Goal: Transaction & Acquisition: Obtain resource

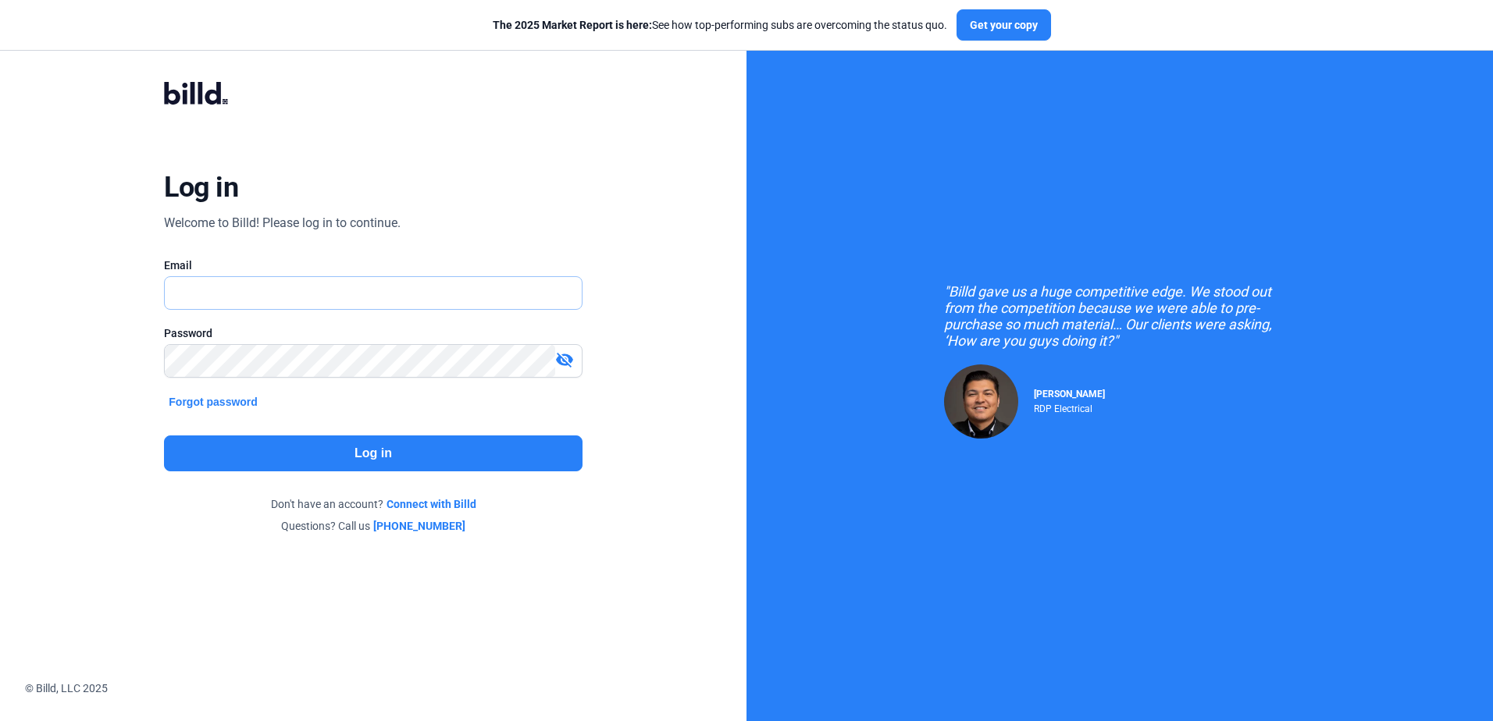
type input "[EMAIL_ADDRESS][DOMAIN_NAME]"
click at [382, 434] on div "Log in Welcome to Billd! Please log in to continue. Email nlavin@tlpconstructio…" at bounding box center [373, 307] width 537 height 511
click at [379, 445] on button "Log in" at bounding box center [373, 454] width 418 height 36
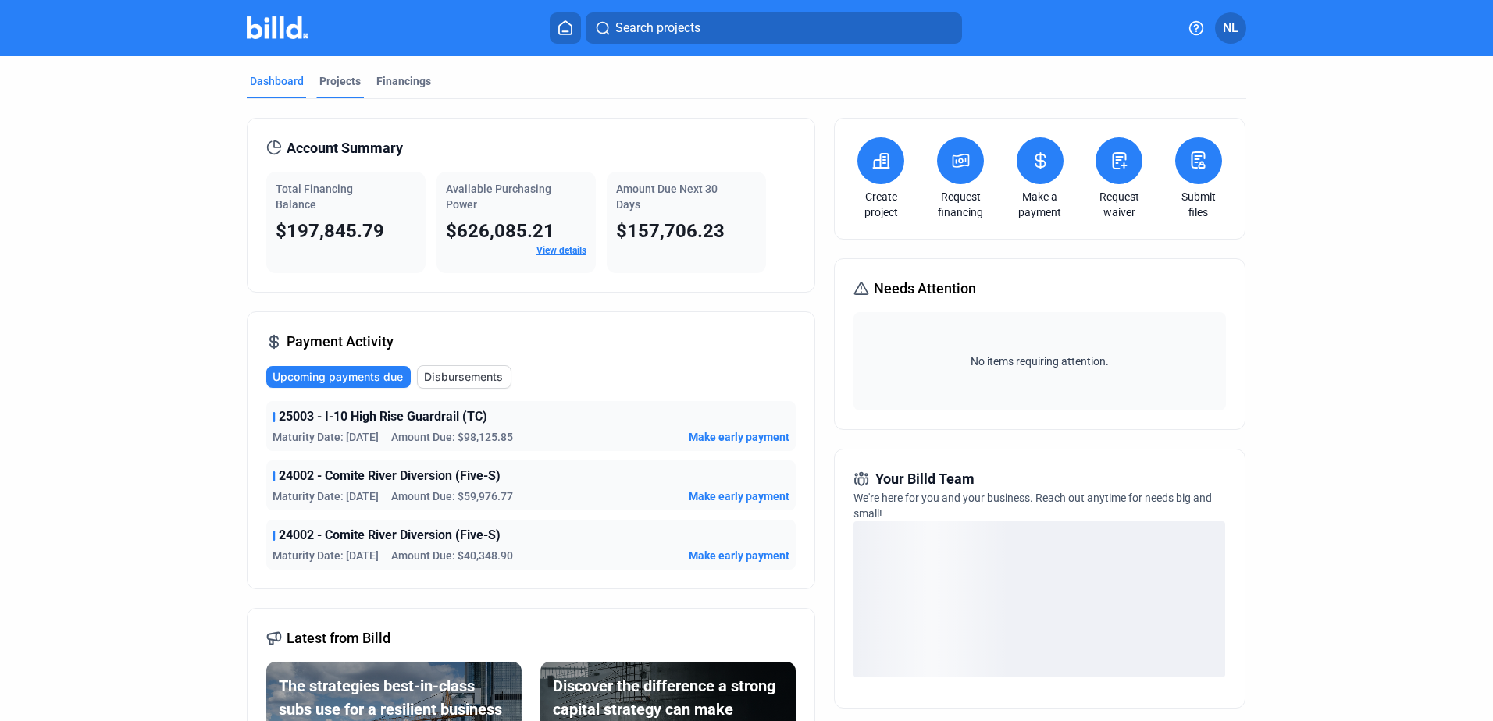
click at [341, 77] on div "Projects" at bounding box center [339, 81] width 41 height 16
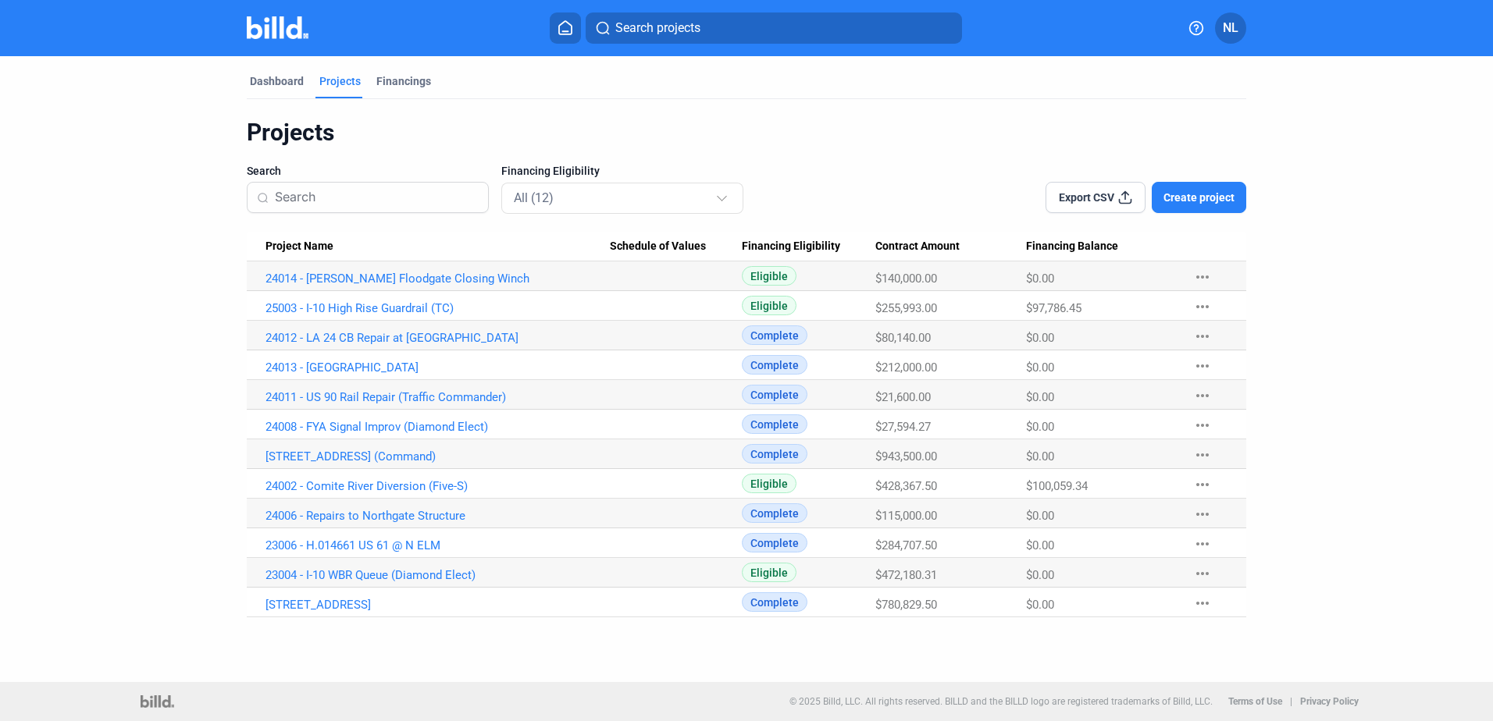
click at [282, 240] on span "Project Name" at bounding box center [299, 247] width 68 height 14
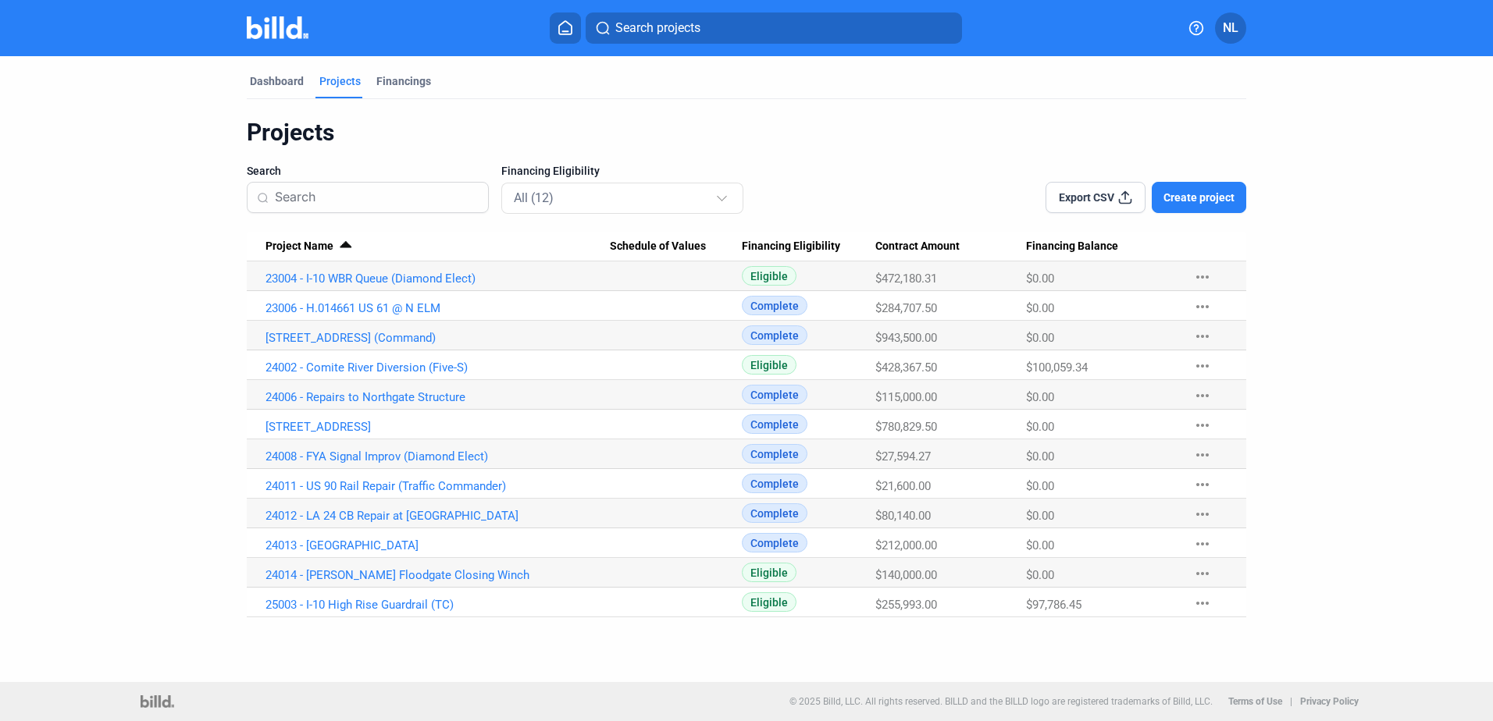
click at [823, 132] on div "Projects" at bounding box center [746, 133] width 999 height 30
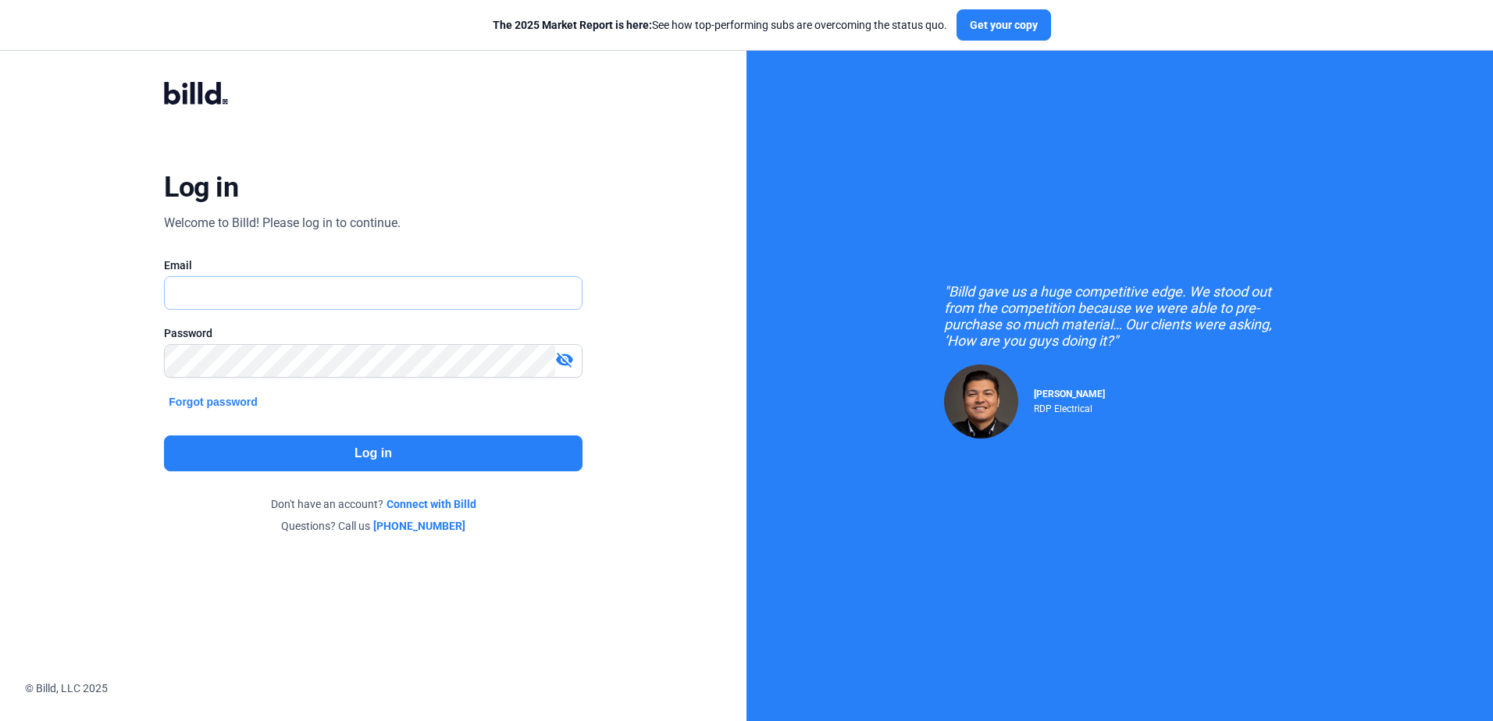
type input "[EMAIL_ADDRESS][DOMAIN_NAME]"
click at [450, 450] on button "Log in" at bounding box center [373, 454] width 418 height 36
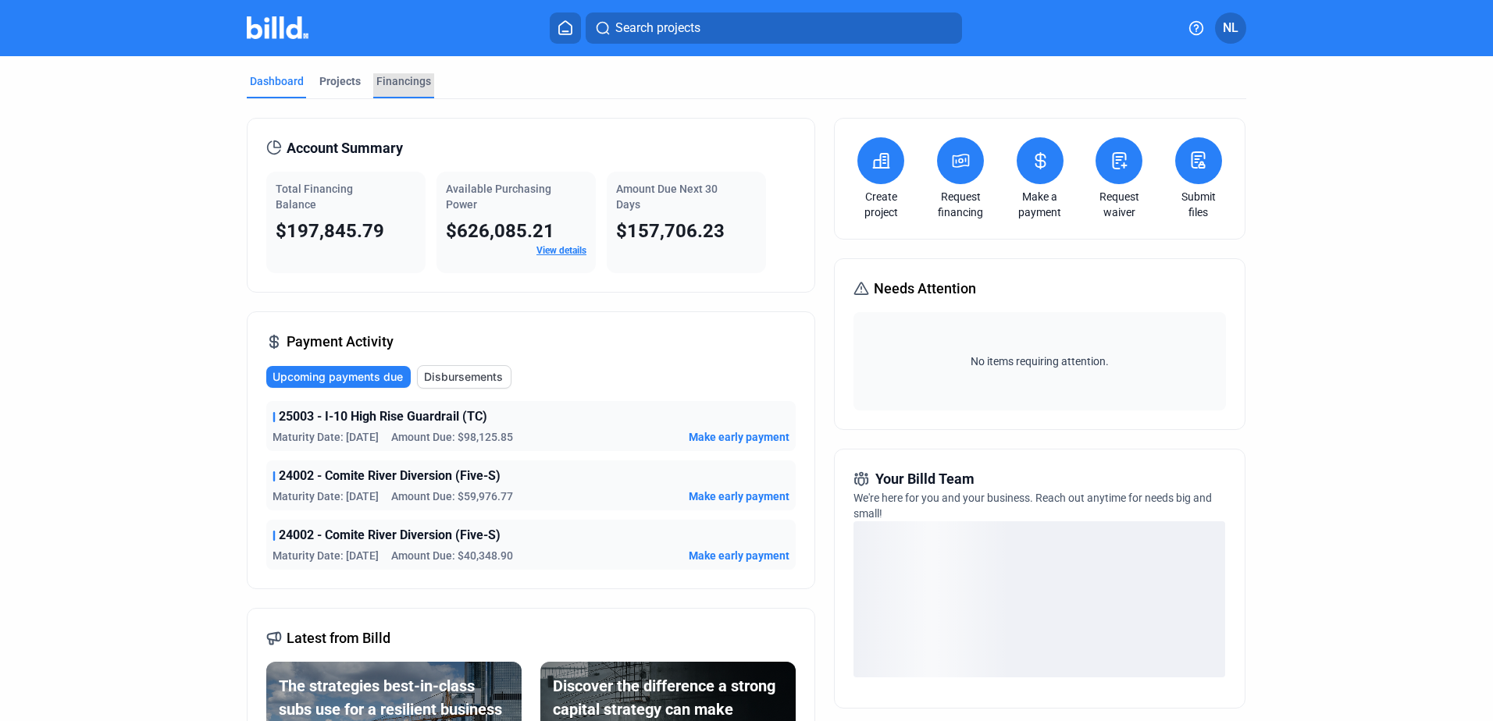
click at [392, 82] on div "Financings" at bounding box center [403, 81] width 55 height 16
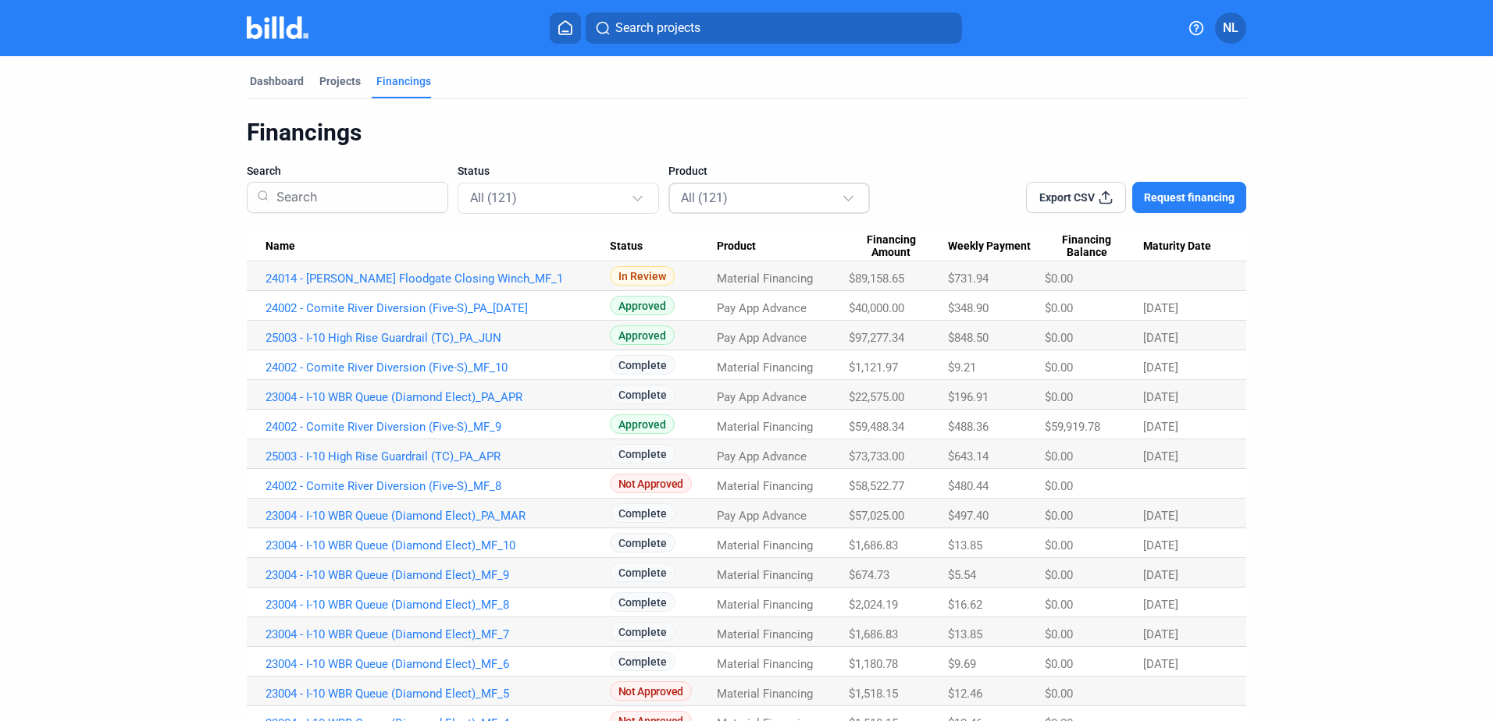
click at [719, 188] on div "All (121)" at bounding box center [761, 197] width 161 height 20
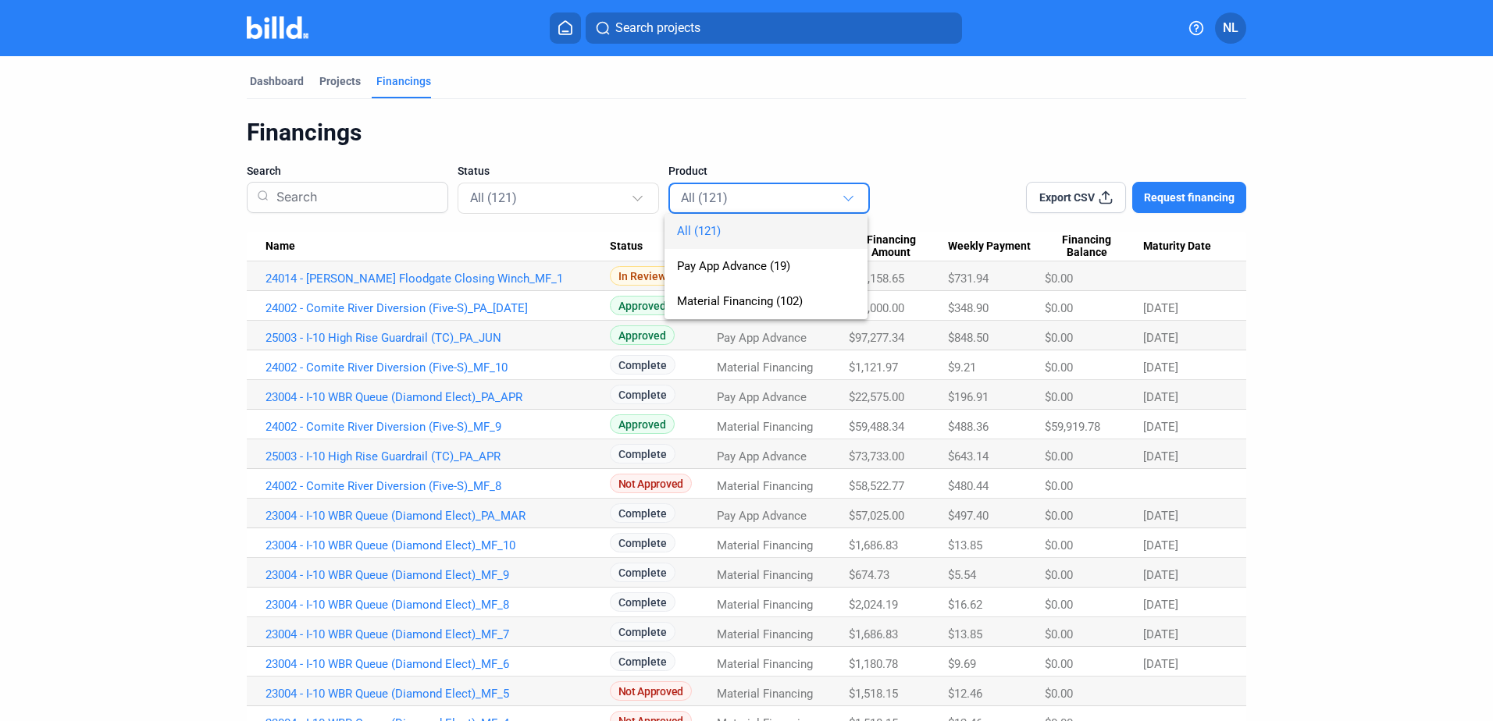
click at [600, 190] on div at bounding box center [746, 360] width 1493 height 721
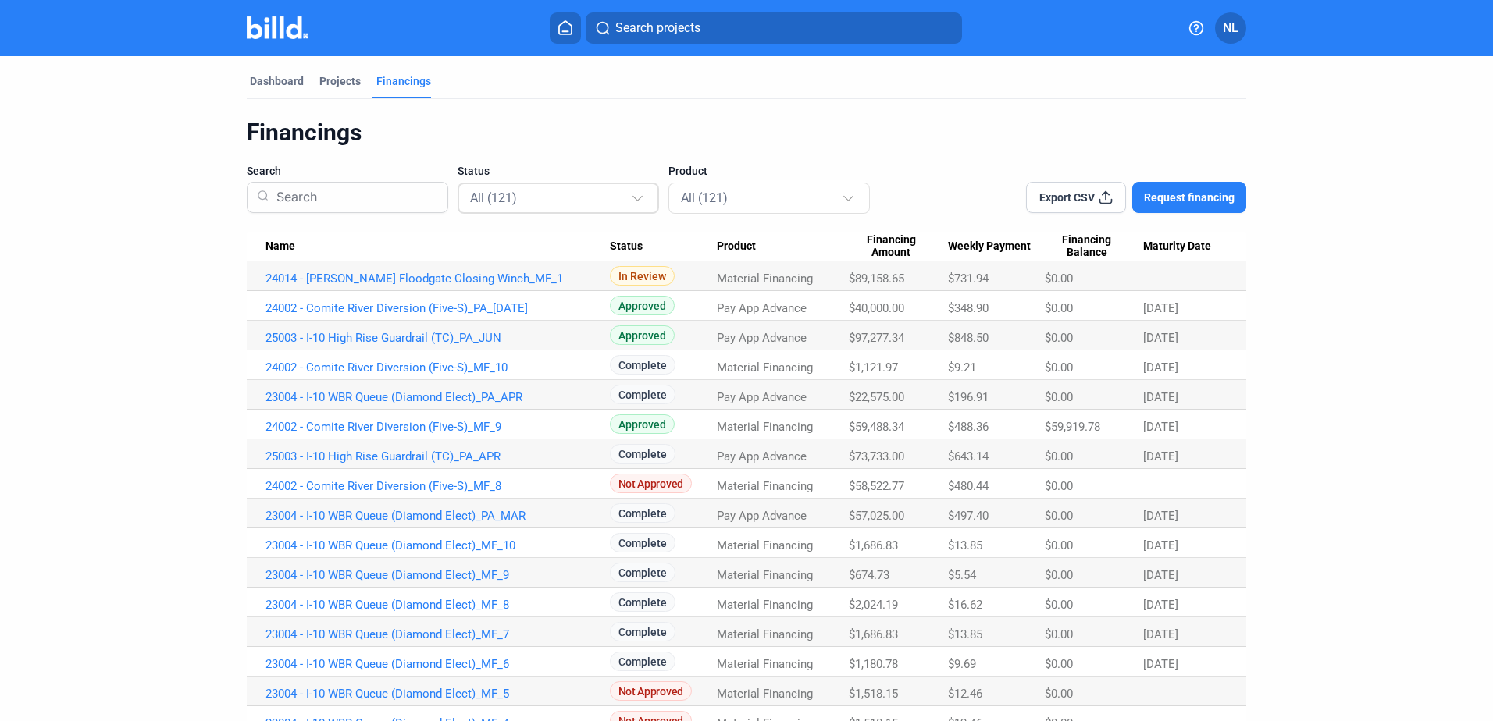
click at [596, 198] on div "All (121)" at bounding box center [550, 197] width 161 height 20
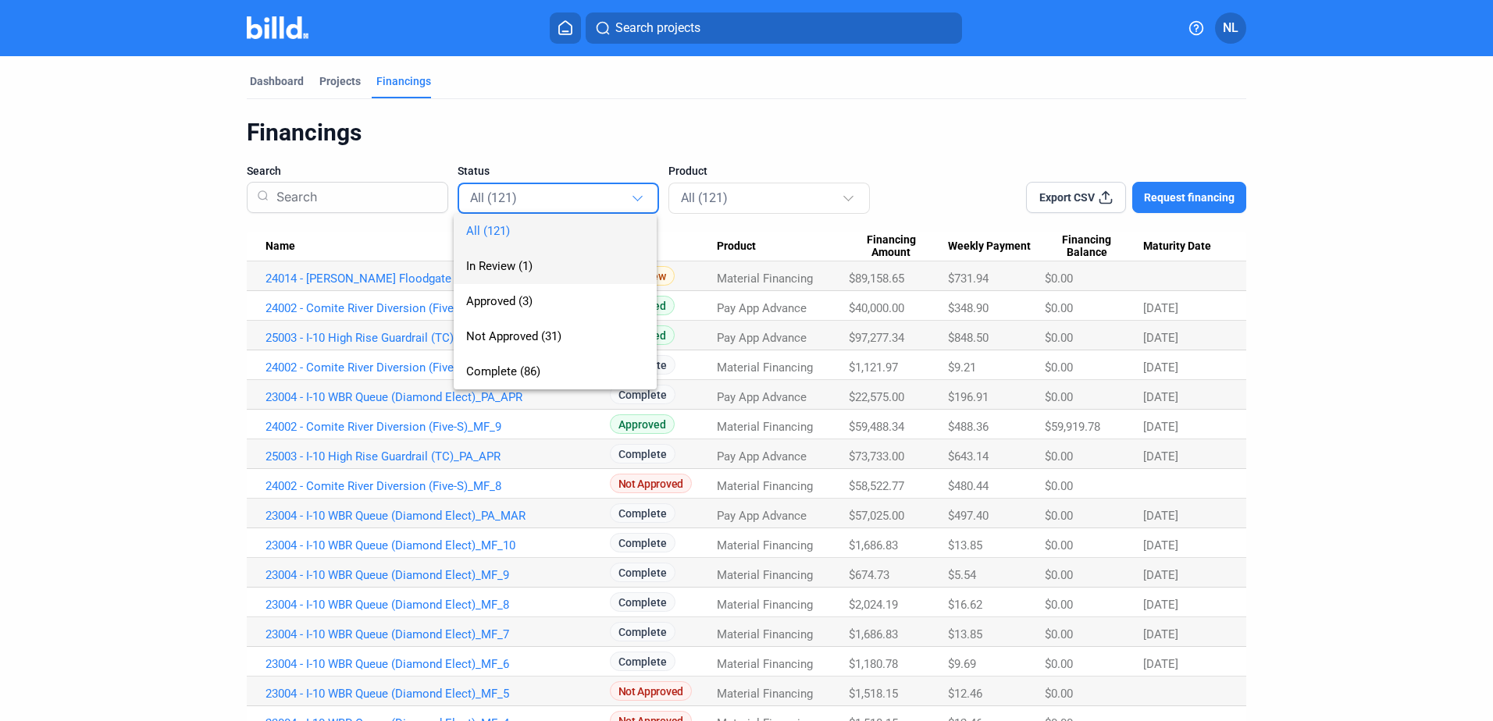
click at [517, 274] on span "In Review (1)" at bounding box center [555, 266] width 178 height 35
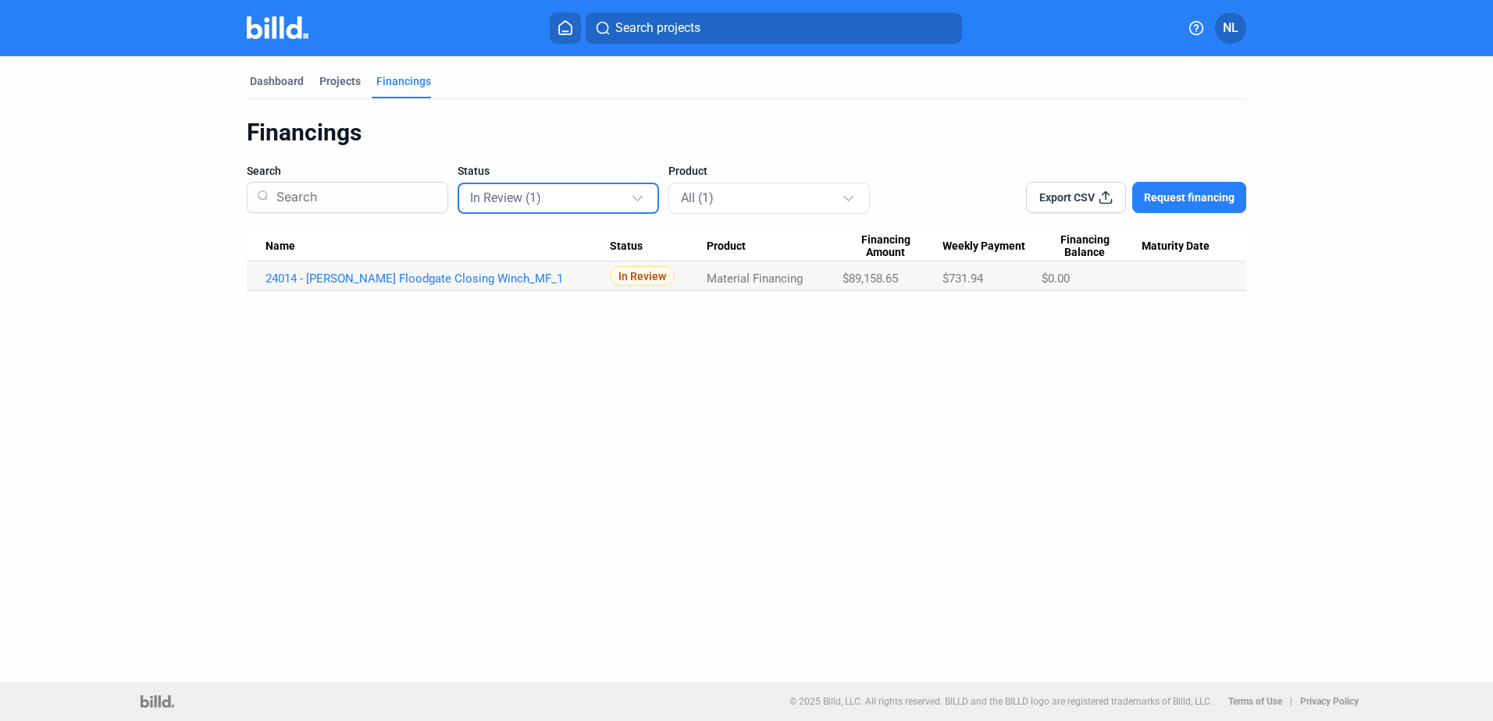
click at [526, 194] on mat-select-trigger "In Review (1)" at bounding box center [505, 197] width 71 height 15
click at [526, 194] on div "All (121) In Review (1) Approved (3) Not Approved (31) Complete (86)" at bounding box center [546, 286] width 178 height 207
click at [671, 131] on div at bounding box center [746, 360] width 1493 height 721
click at [598, 192] on div "In Review (1)" at bounding box center [550, 197] width 161 height 20
click at [498, 301] on span "Approved (3)" at bounding box center [503, 301] width 66 height 14
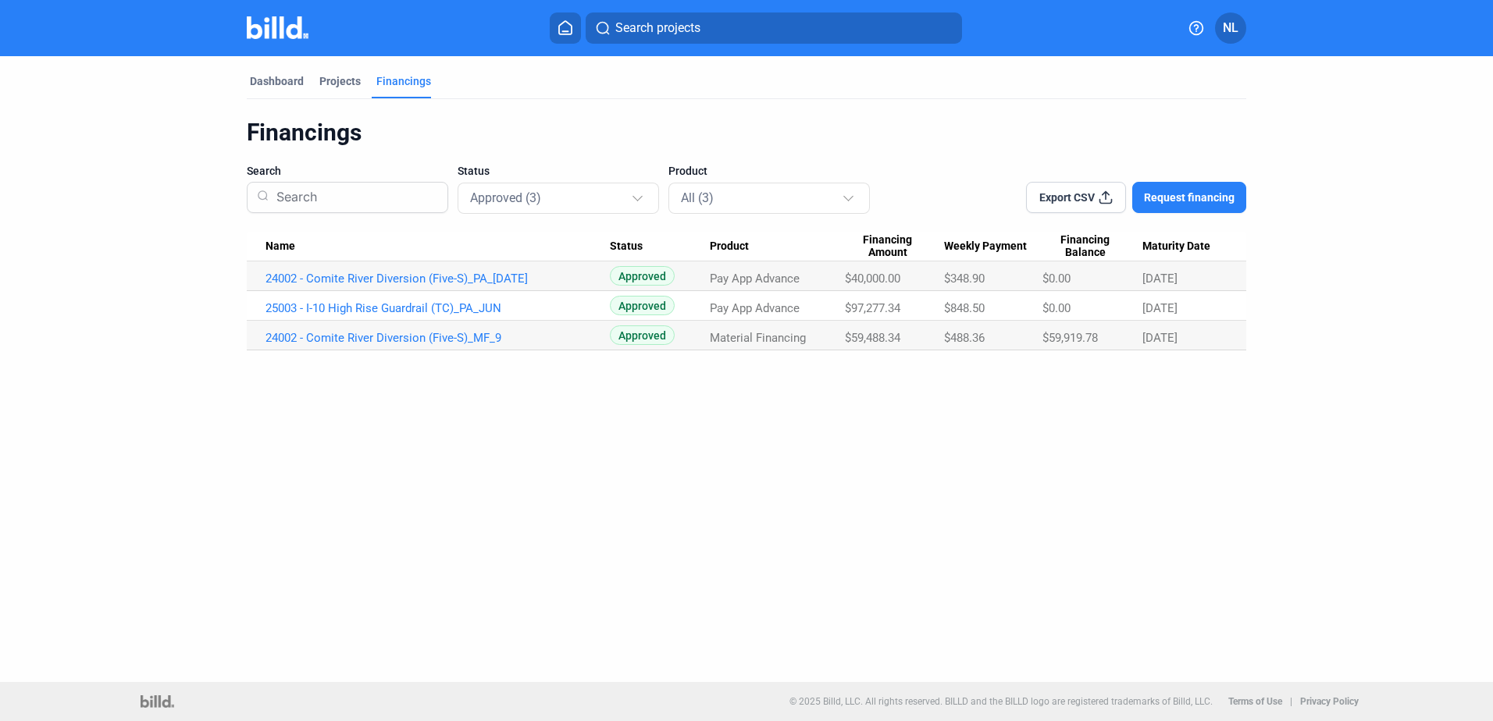
click at [1167, 286] on span "[DATE]" at bounding box center [1159, 279] width 35 height 14
click at [1162, 286] on span "[DATE]" at bounding box center [1159, 279] width 35 height 14
click at [958, 286] on span "$848.50" at bounding box center [964, 279] width 41 height 14
click at [952, 286] on span "$848.50" at bounding box center [964, 279] width 41 height 14
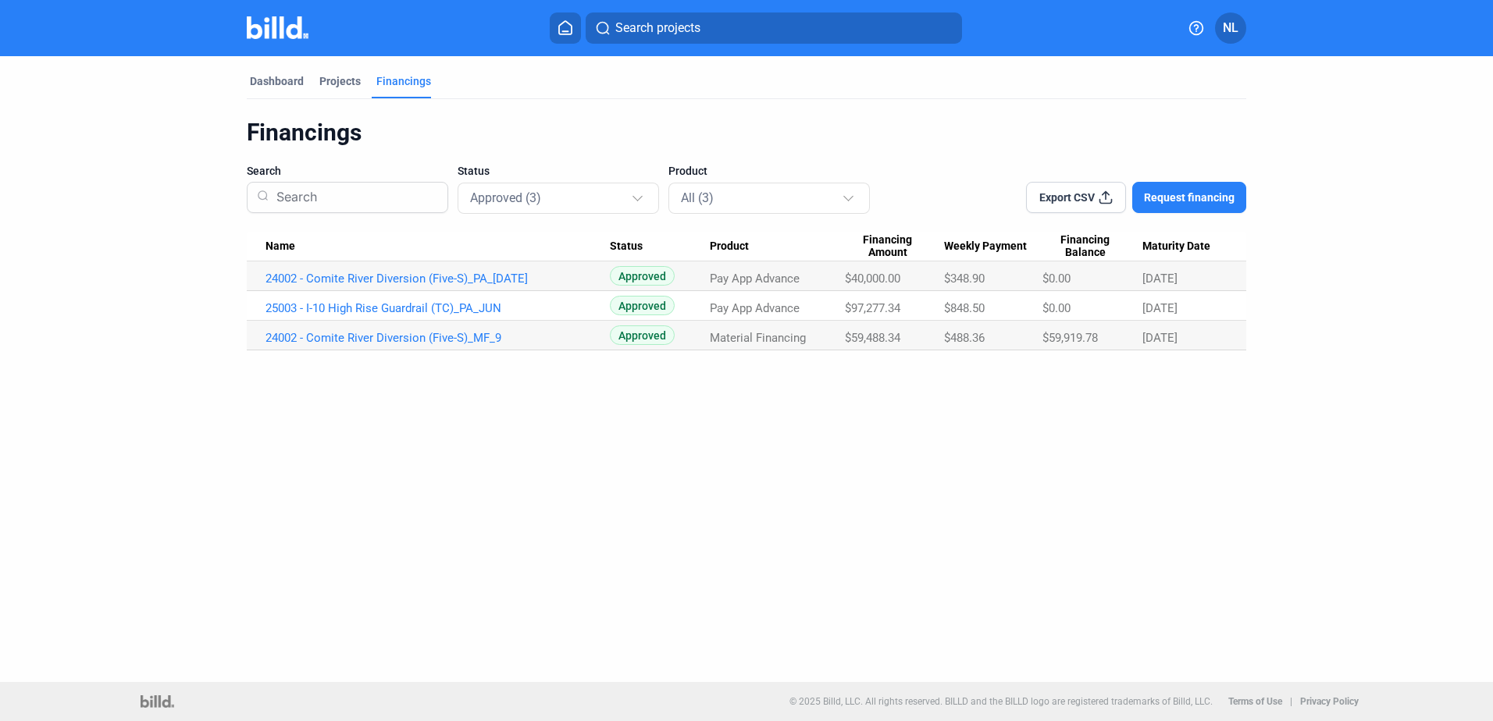
click at [952, 286] on span "$848.50" at bounding box center [964, 279] width 41 height 14
drag, startPoint x: 939, startPoint y: 308, endPoint x: 1220, endPoint y: 303, distance: 281.1
click at [1220, 303] on tr "25003 - I-10 High Rise Guardrail (TC)_PA_JUN Approved Pay App Advance $97,277.3…" at bounding box center [746, 306] width 999 height 30
click at [1220, 286] on div "[DATE]" at bounding box center [1184, 279] width 85 height 14
drag, startPoint x: 1200, startPoint y: 305, endPoint x: 708, endPoint y: 311, distance: 491.9
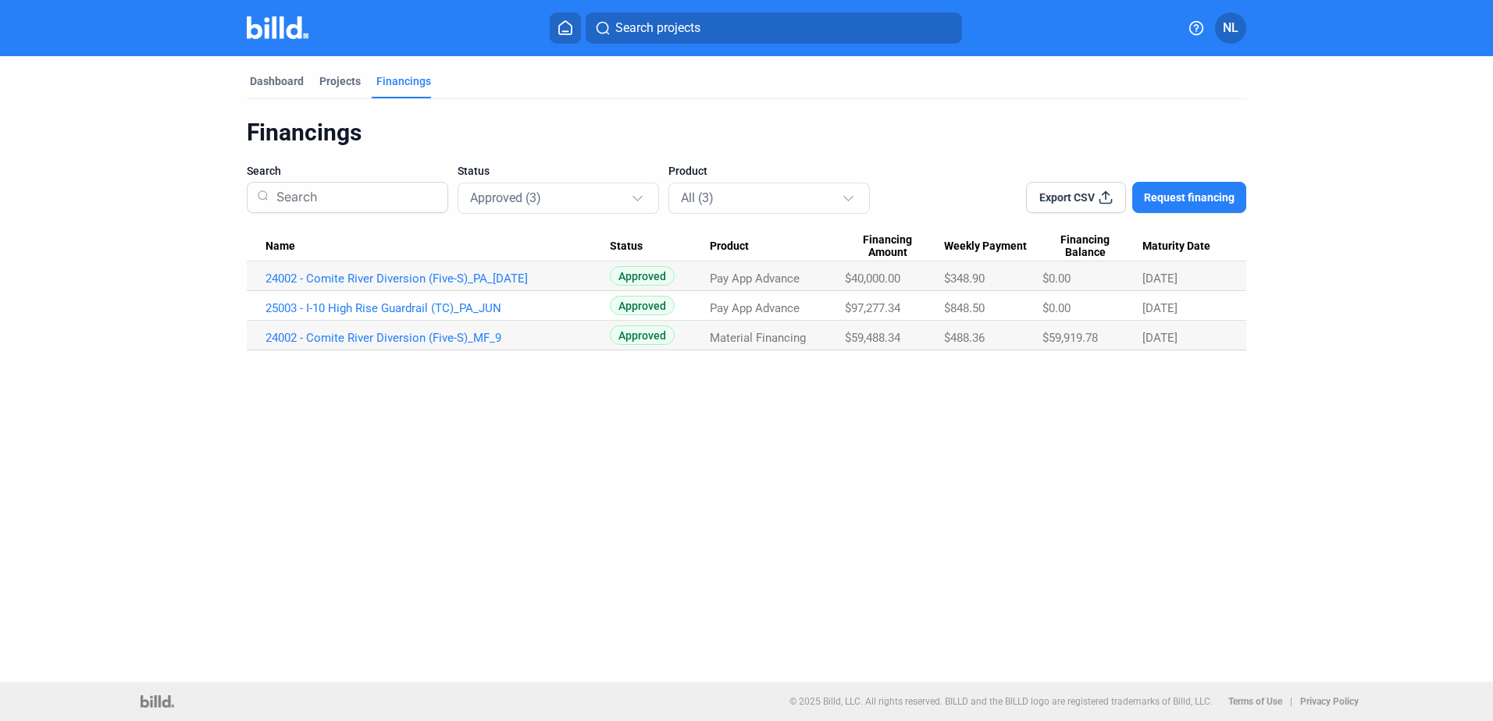
click at [708, 311] on tr "25003 - I-10 High Rise Guardrail (TC)_PA_JUN Approved Pay App Advance $97,277.3…" at bounding box center [746, 306] width 999 height 30
click at [708, 286] on div "Approved" at bounding box center [660, 276] width 100 height 20
drag, startPoint x: 710, startPoint y: 307, endPoint x: 1160, endPoint y: 297, distance: 449.8
click at [1160, 297] on tr "25003 - I-10 High Rise Guardrail (TC)_PA_JUN Approved Pay App Advance $97,277.3…" at bounding box center [746, 306] width 999 height 30
drag, startPoint x: 1160, startPoint y: 297, endPoint x: 1212, endPoint y: 308, distance: 53.4
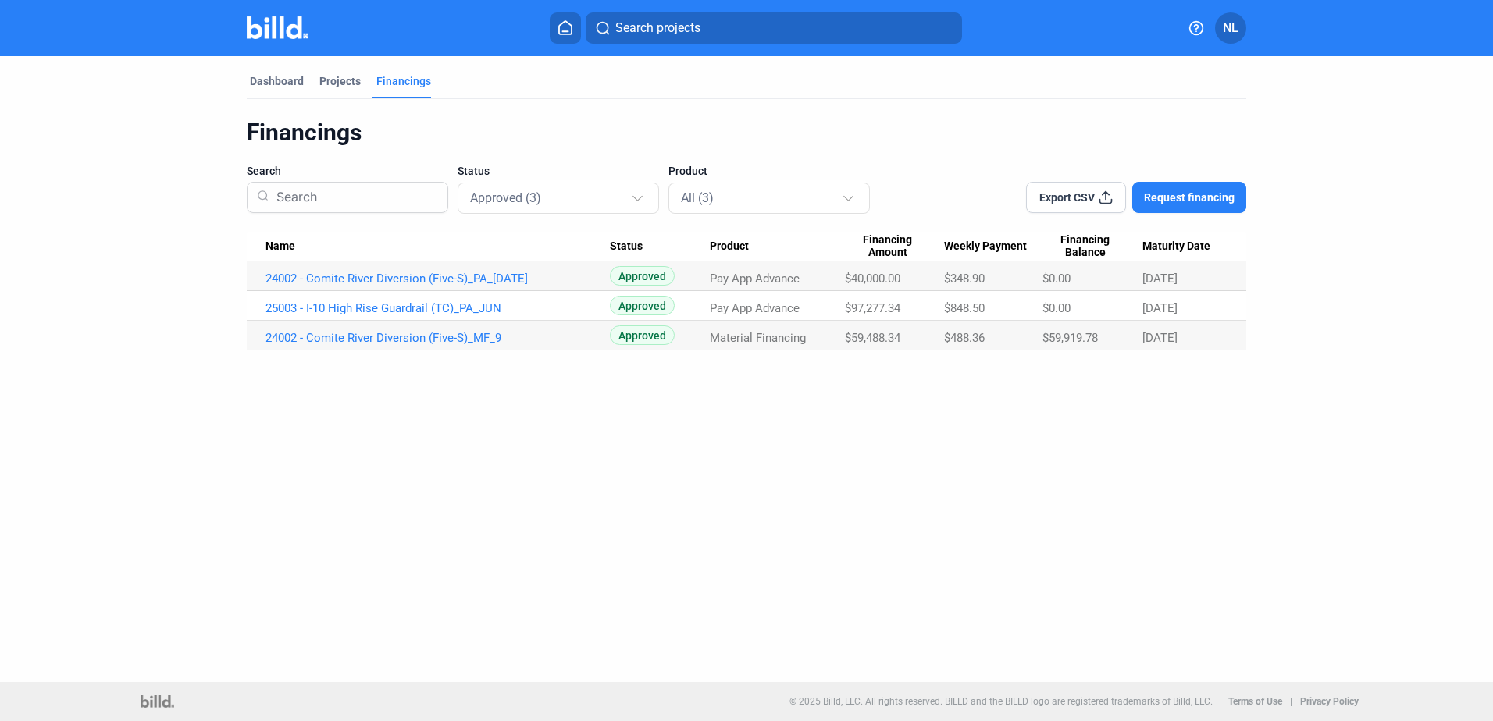
click at [1212, 286] on div "[DATE]" at bounding box center [1184, 279] width 85 height 14
drag, startPoint x: 1186, startPoint y: 308, endPoint x: 185, endPoint y: 308, distance: 1000.8
click at [185, 308] on dashboard "Dashboard Projects Financings Financings Search Status Approved (3) Product All…" at bounding box center [747, 203] width 1344 height 294
drag, startPoint x: 223, startPoint y: 276, endPoint x: 1223, endPoint y: 287, distance: 999.3
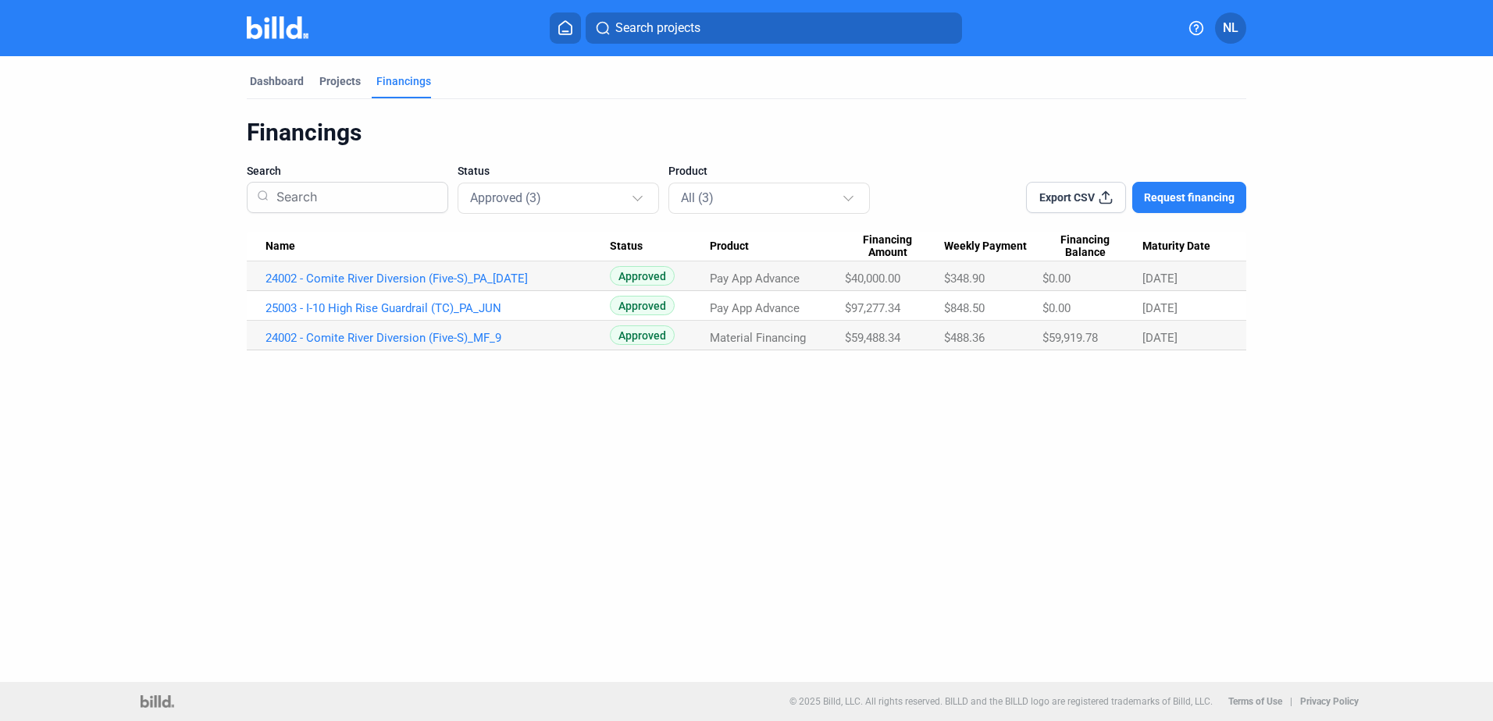
click at [1223, 287] on div "Dashboard Projects Financings Financings Search Status Approved (3) Product All…" at bounding box center [746, 203] width 1062 height 294
click at [1223, 287] on Date "[DATE]" at bounding box center [1194, 277] width 104 height 30
drag, startPoint x: 1216, startPoint y: 276, endPoint x: 235, endPoint y: 273, distance: 981.3
click at [235, 273] on div "Dashboard Projects Financings Financings Search Status Approved (3) Product All…" at bounding box center [746, 203] width 1062 height 294
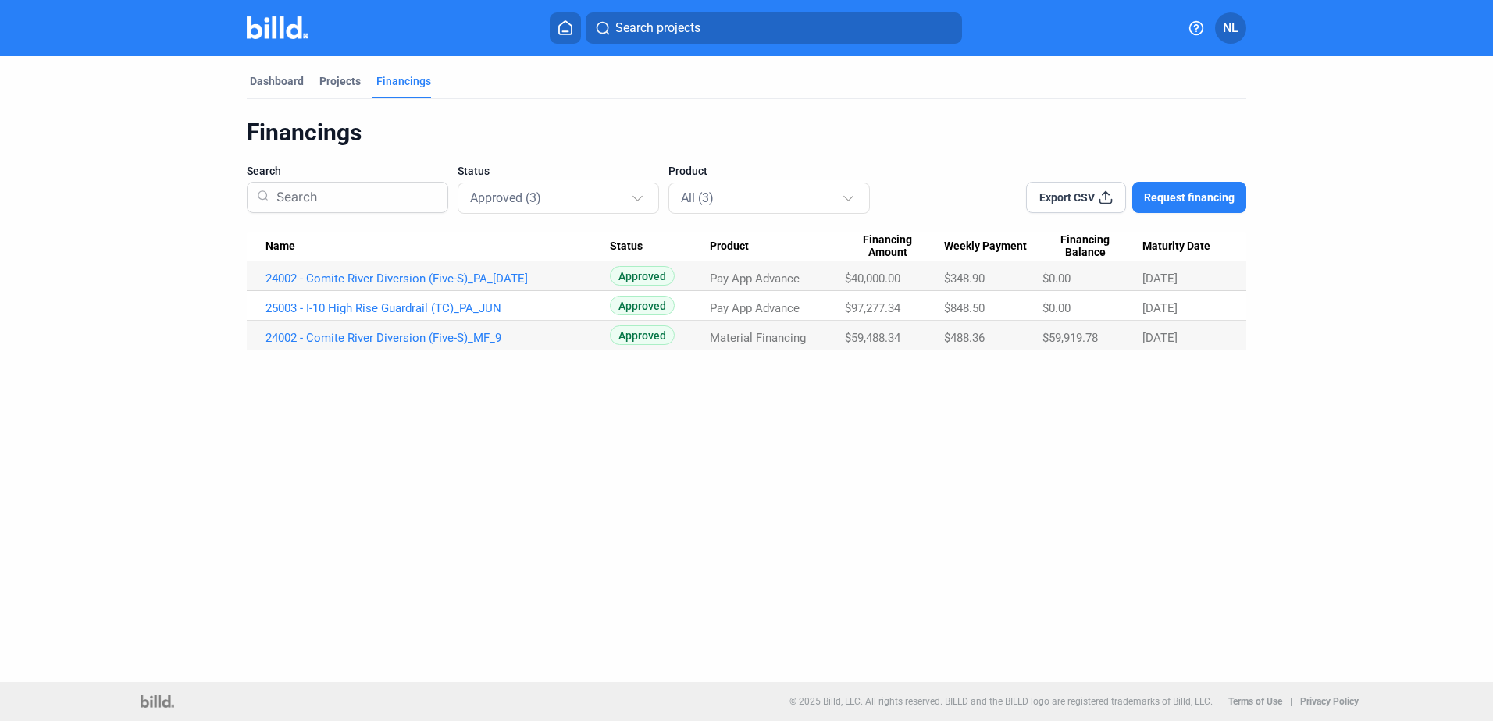
drag, startPoint x: 251, startPoint y: 276, endPoint x: 1319, endPoint y: 272, distance: 1068.0
click at [1319, 272] on dashboard "Dashboard Projects Financings Financings Search Status Approved (3) Product All…" at bounding box center [747, 203] width 1344 height 294
click at [880, 291] on Amount "$97,277.34" at bounding box center [895, 277] width 100 height 30
click at [878, 286] on span "$97,277.34" at bounding box center [872, 279] width 55 height 14
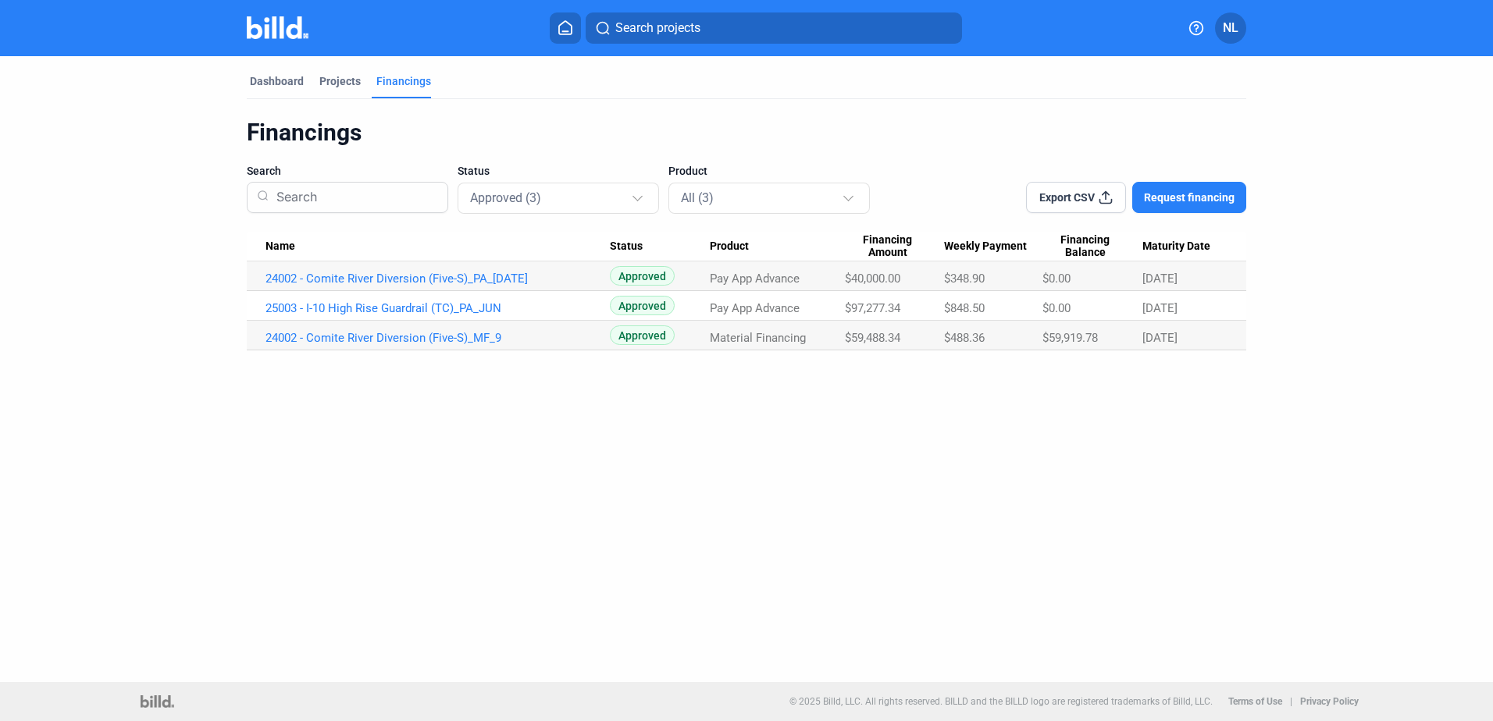
click at [857, 291] on Amount "$59,488.34" at bounding box center [895, 277] width 100 height 30
click at [862, 286] on span "$97,277.34" at bounding box center [872, 279] width 55 height 14
click at [866, 291] on Amount "$59,488.34" at bounding box center [895, 277] width 100 height 30
click at [867, 286] on span "$97,277.34" at bounding box center [872, 279] width 55 height 14
click at [876, 285] on span "$40,000.00" at bounding box center [872, 279] width 55 height 14
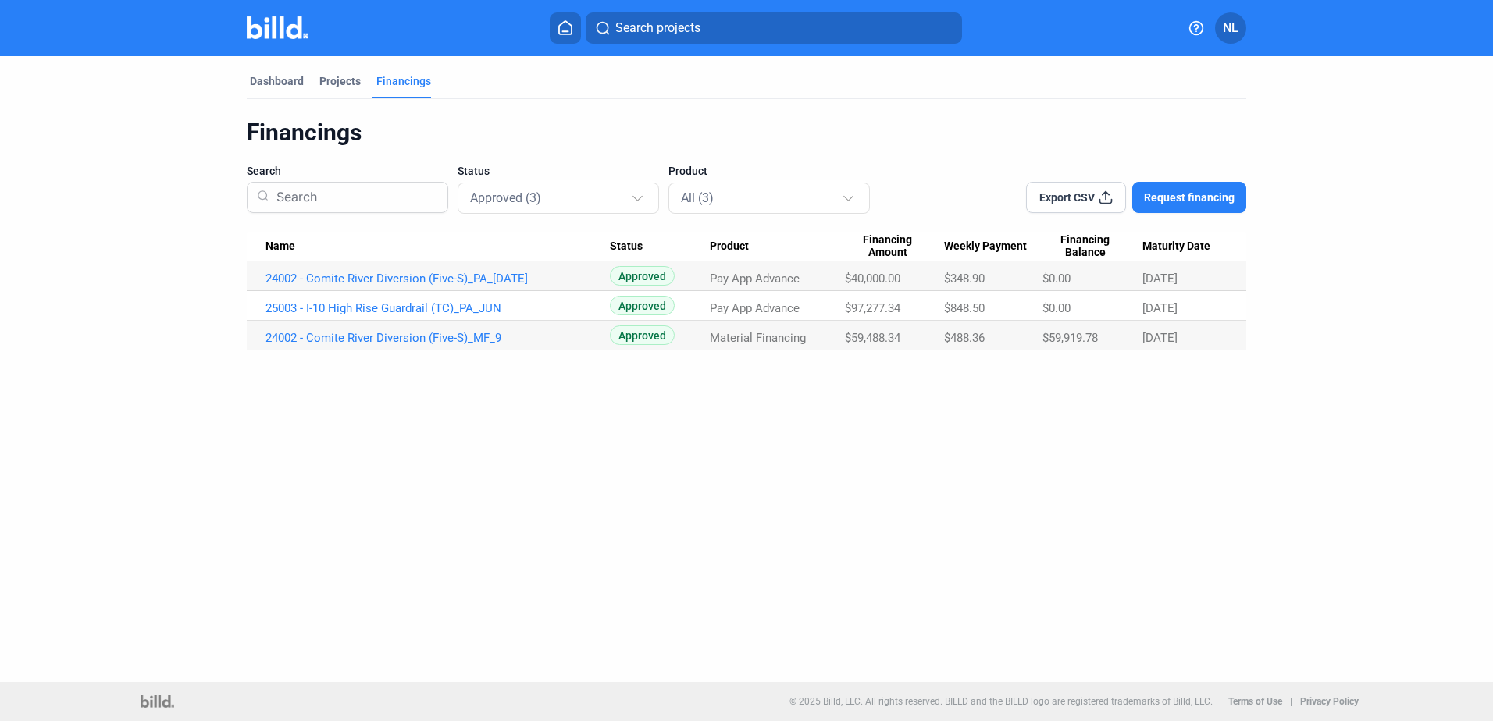
click at [861, 282] on span "$40,000.00" at bounding box center [872, 279] width 55 height 14
click at [867, 278] on span "$40,000.00" at bounding box center [872, 279] width 55 height 14
click at [729, 194] on div "All (3)" at bounding box center [761, 197] width 161 height 20
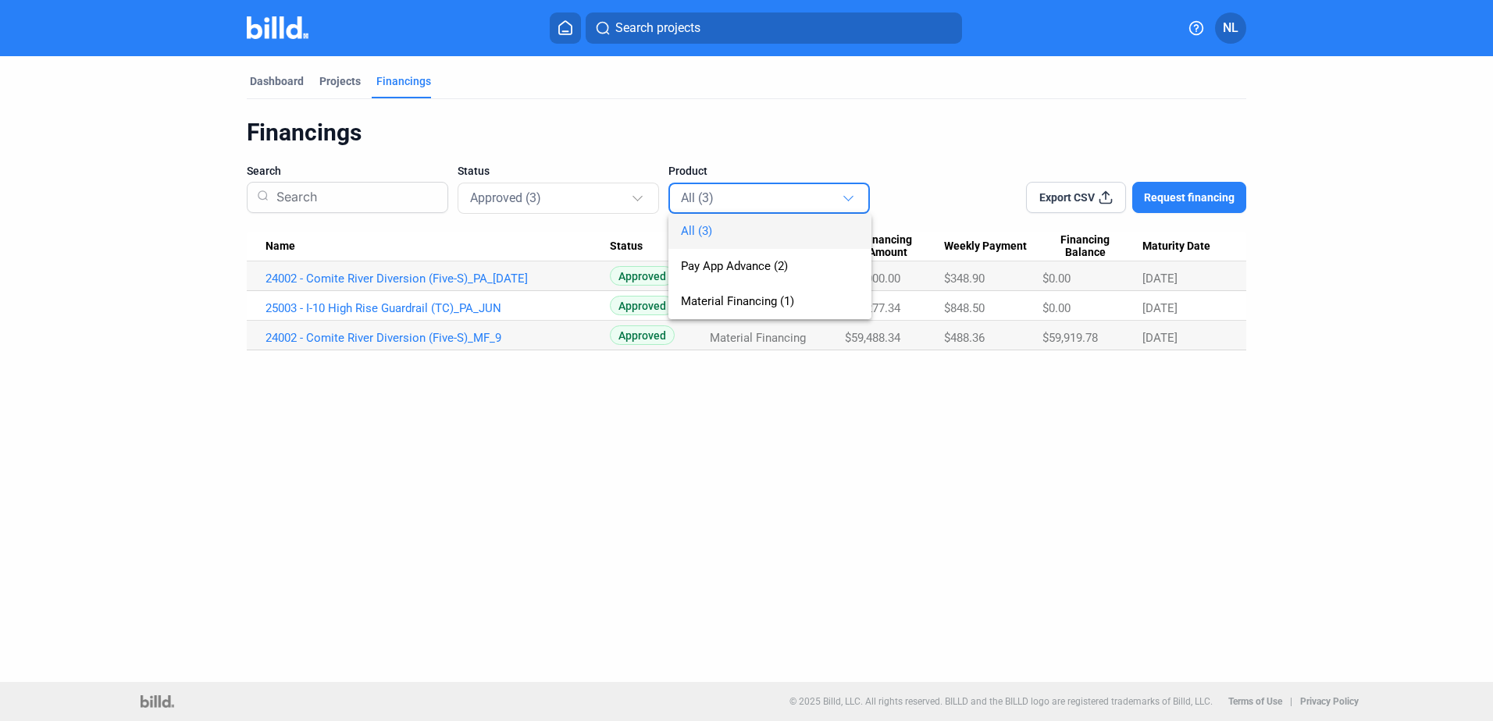
click at [635, 119] on div at bounding box center [746, 360] width 1493 height 721
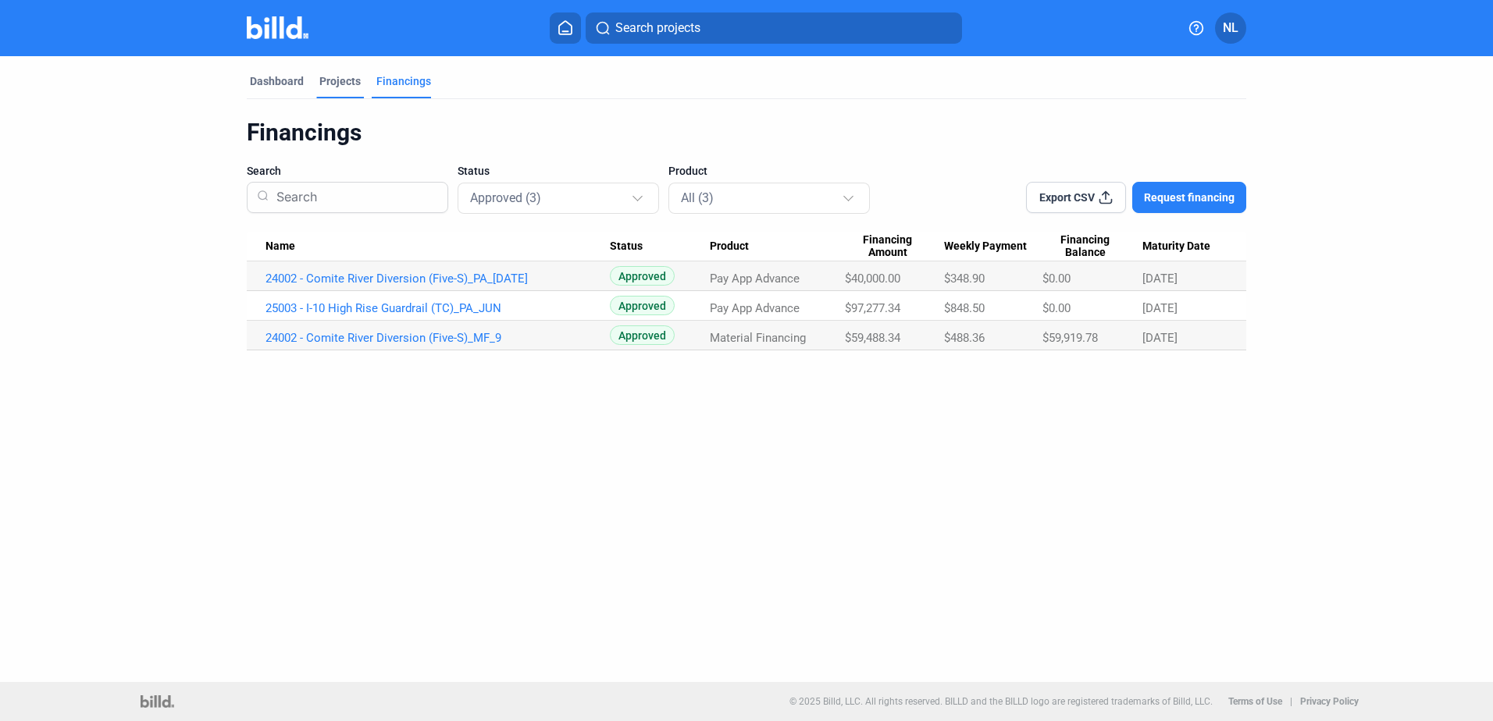
click at [354, 80] on div "Projects" at bounding box center [339, 81] width 41 height 16
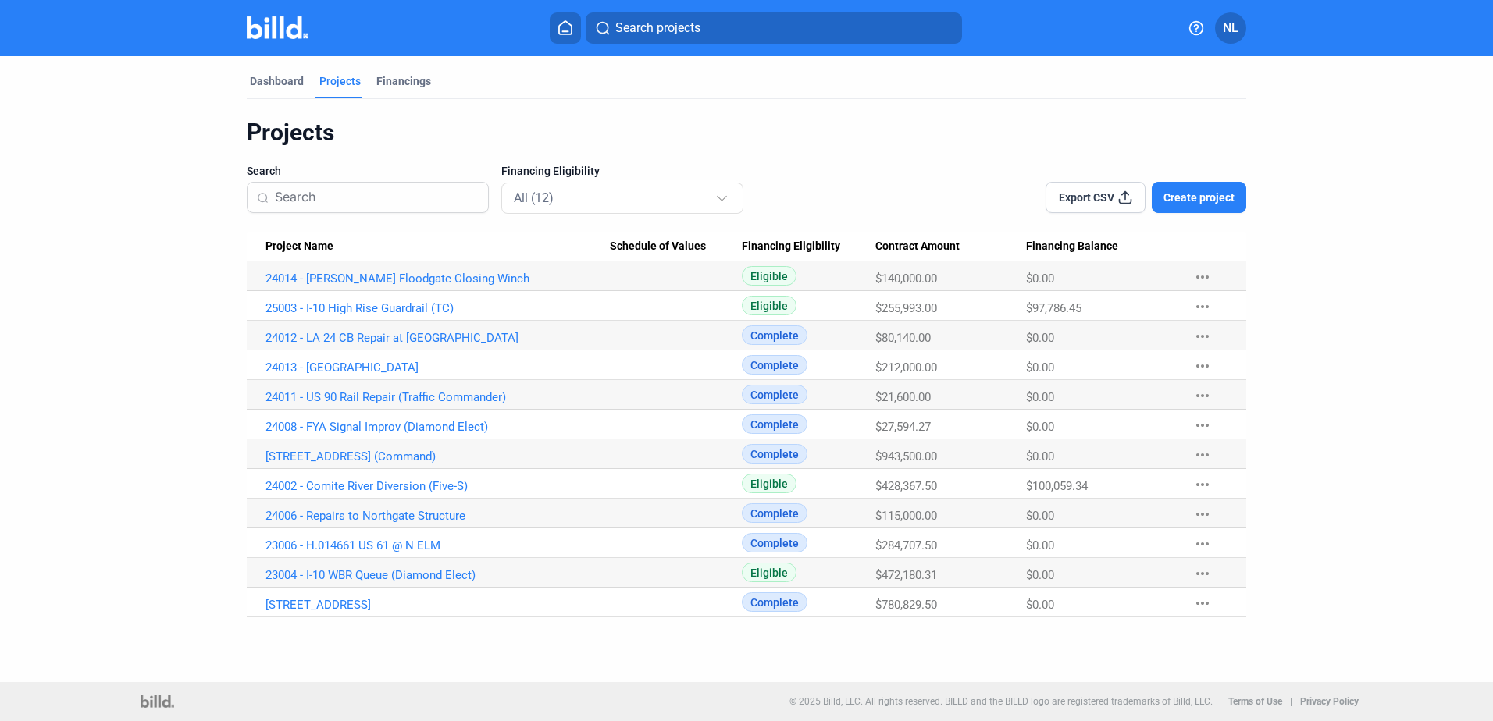
click at [739, 150] on div "Projects Search Financing Eligibility All (12) Export CSV Create project Projec…" at bounding box center [746, 368] width 999 height 500
click at [380, 72] on mat-tab-group "Dashboard Projects Financings Projects Search Financing Eligibility All (12) Ex…" at bounding box center [746, 336] width 999 height 561
click at [290, 79] on div "Dashboard" at bounding box center [277, 81] width 54 height 16
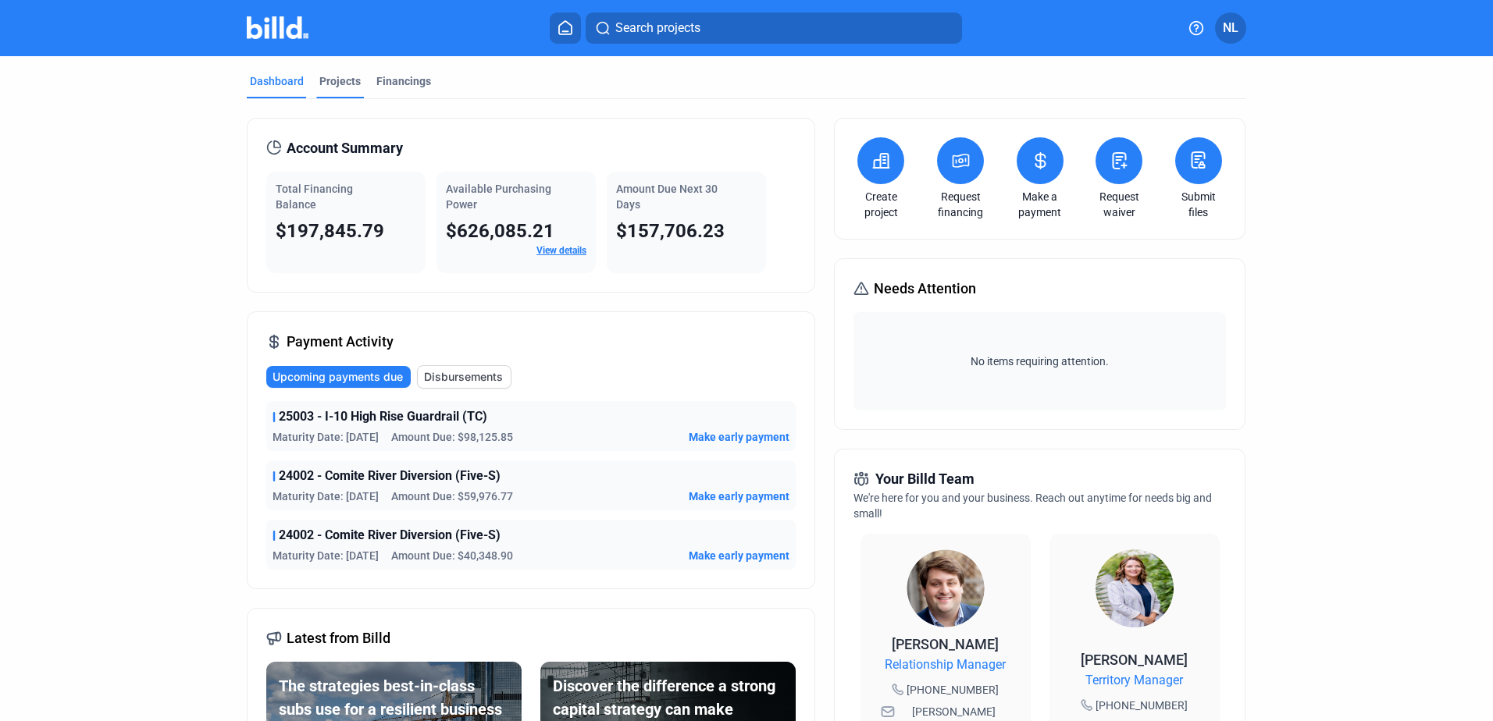
click at [320, 78] on div "Projects" at bounding box center [339, 81] width 41 height 16
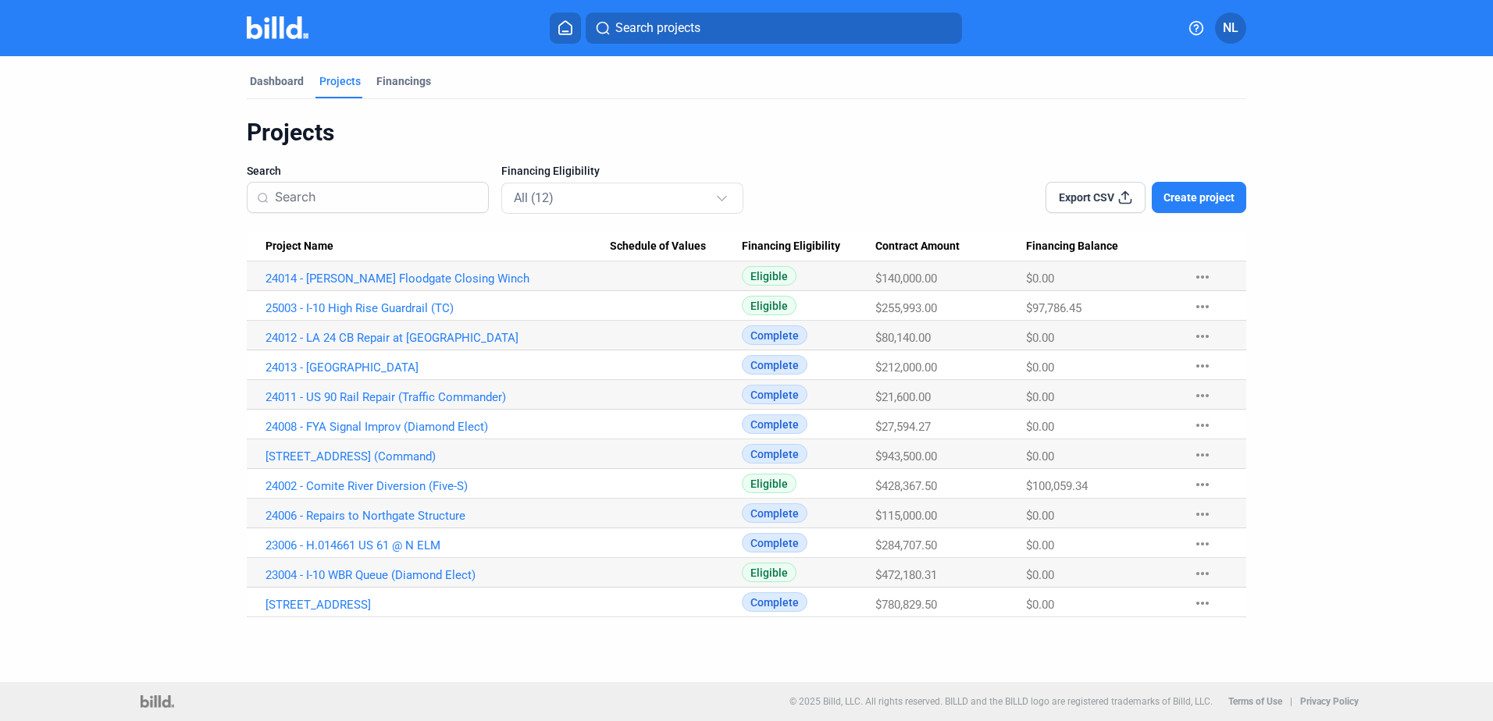
click at [1216, 197] on span "Create project" at bounding box center [1198, 198] width 71 height 16
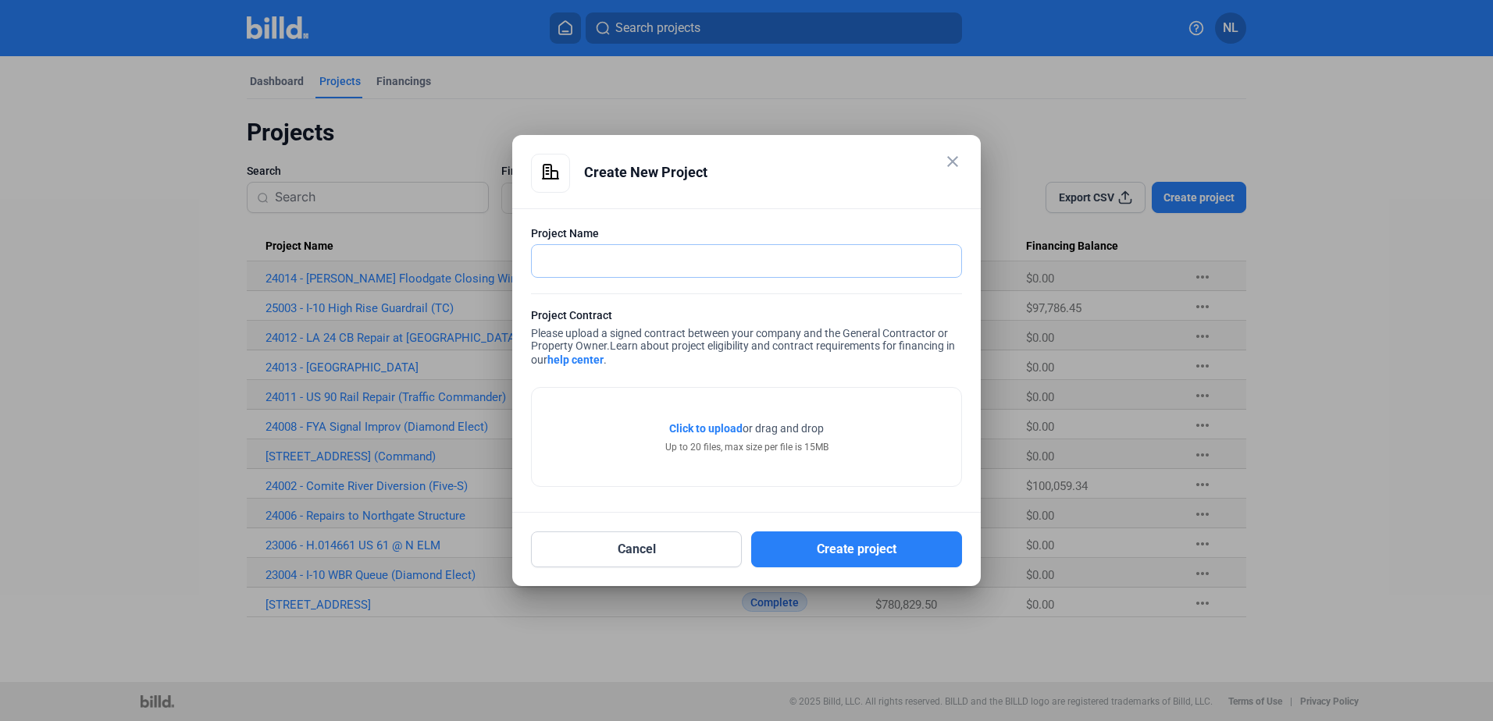
click at [730, 271] on input "text" at bounding box center [746, 261] width 429 height 32
click at [607, 261] on input "25003" at bounding box center [746, 261] width 429 height 32
click at [555, 260] on input "25003" at bounding box center [746, 261] width 429 height 32
click at [568, 265] on input "25003" at bounding box center [746, 261] width 429 height 32
click at [571, 262] on input "25003" at bounding box center [746, 261] width 429 height 32
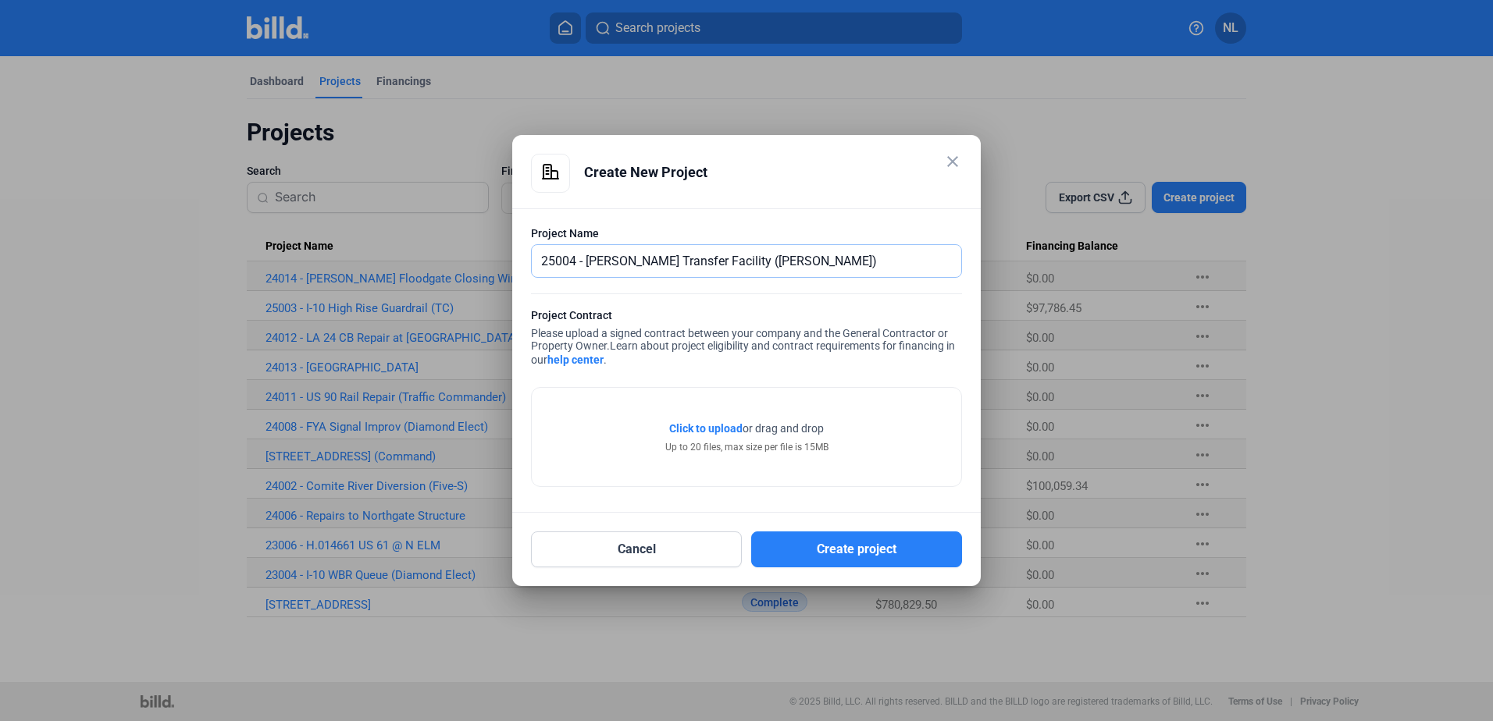
type input "25004 - [PERSON_NAME] Transfer Facility ([PERSON_NAME])"
click at [698, 430] on span "Click to upload" at bounding box center [705, 428] width 73 height 12
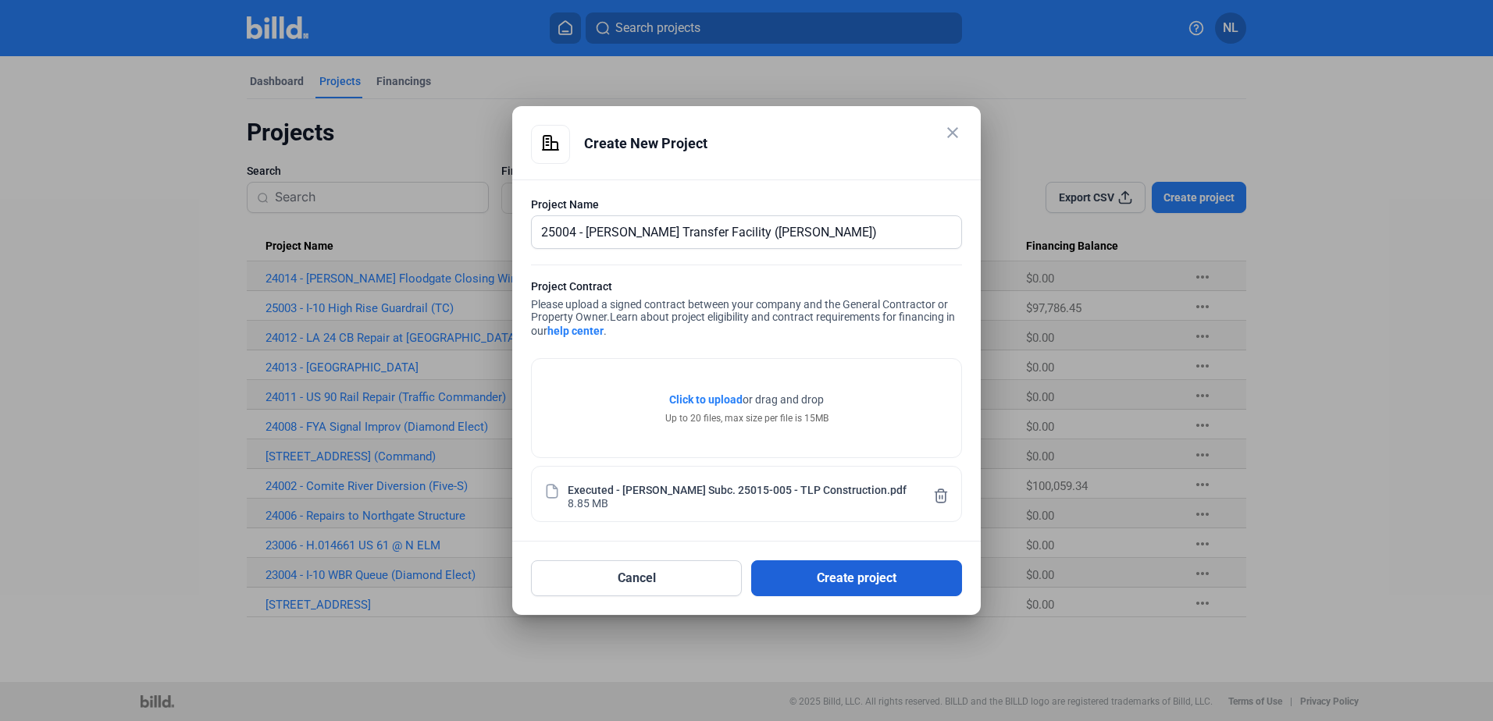
click at [893, 589] on button "Create project" at bounding box center [856, 579] width 211 height 36
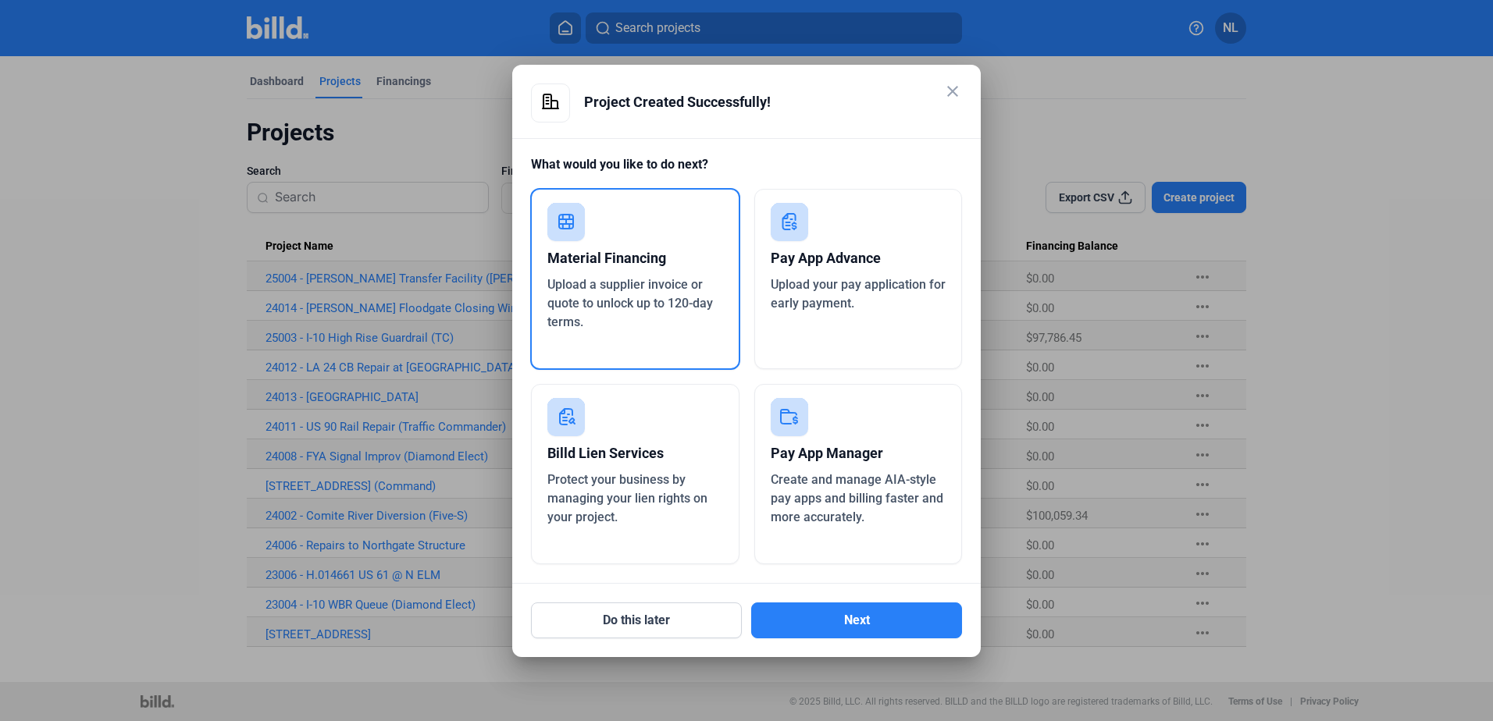
click at [955, 88] on mat-icon "close" at bounding box center [952, 91] width 19 height 19
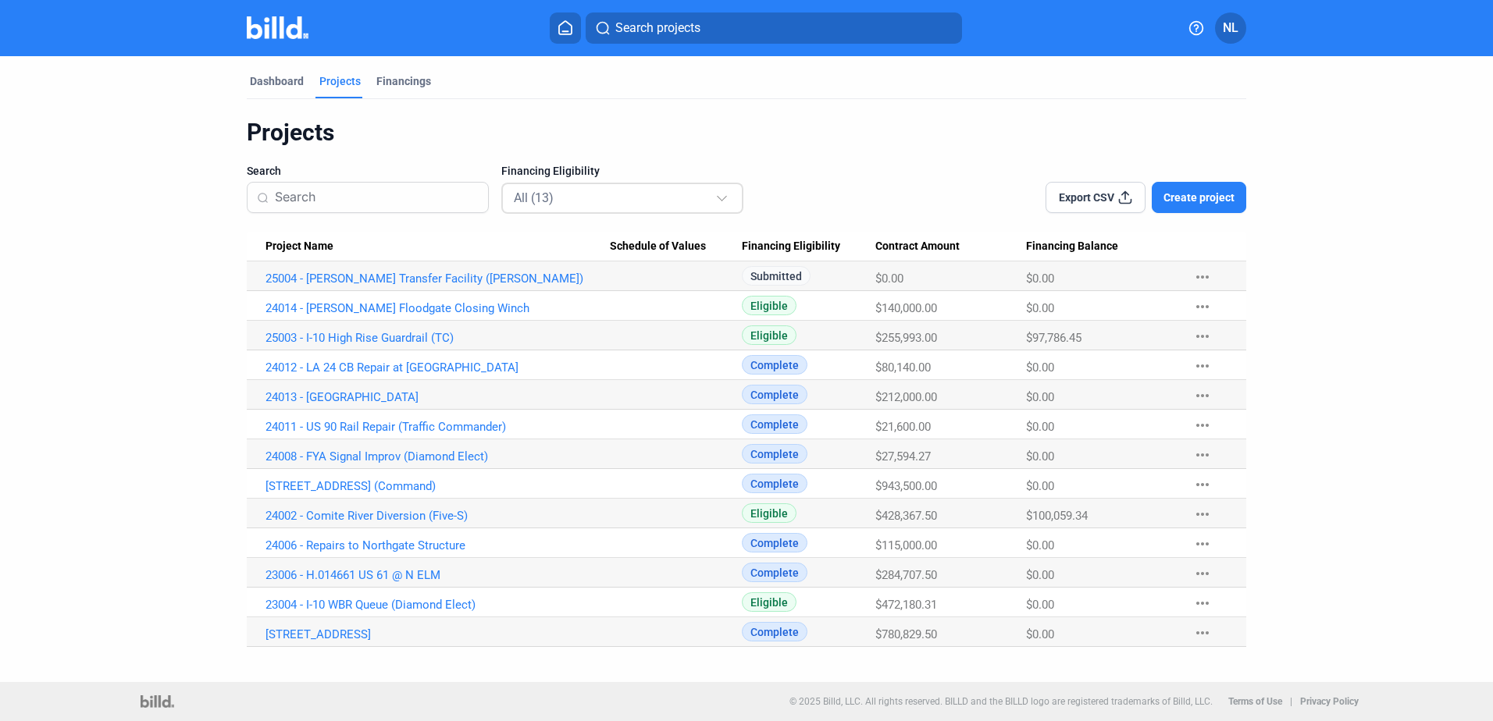
click at [571, 210] on div "All (13)" at bounding box center [623, 198] width 219 height 30
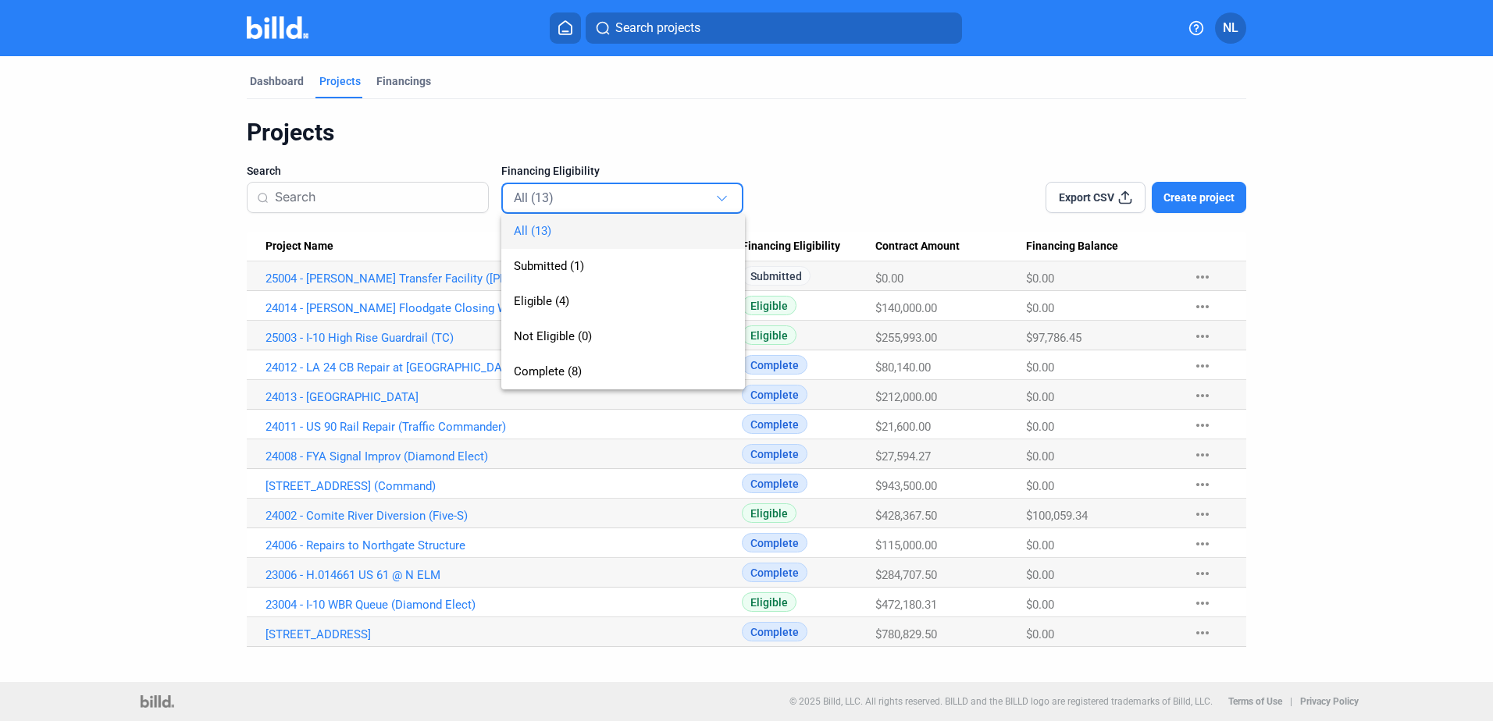
click at [931, 169] on div at bounding box center [746, 360] width 1493 height 721
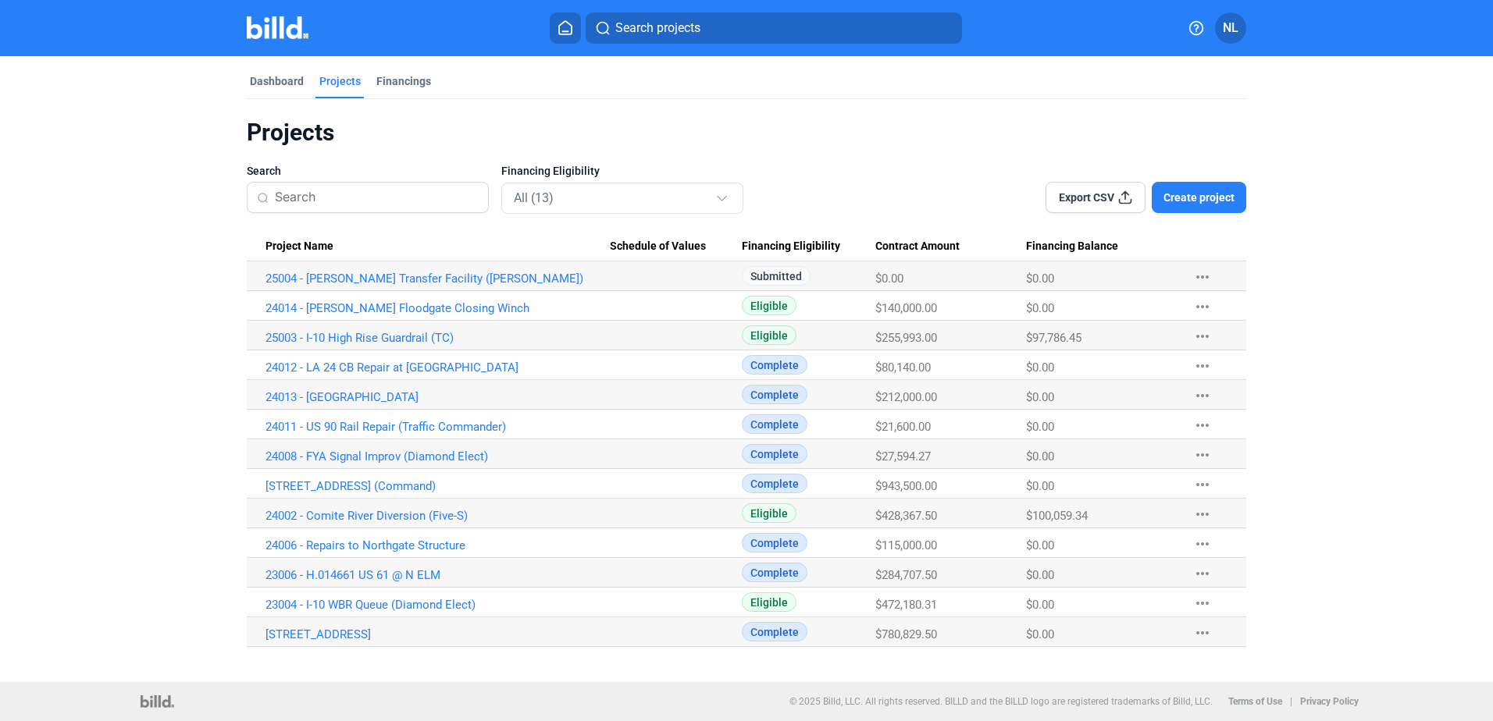
click at [340, 82] on div "Projects" at bounding box center [339, 81] width 41 height 16
click at [1210, 187] on button "Create project" at bounding box center [1199, 197] width 94 height 31
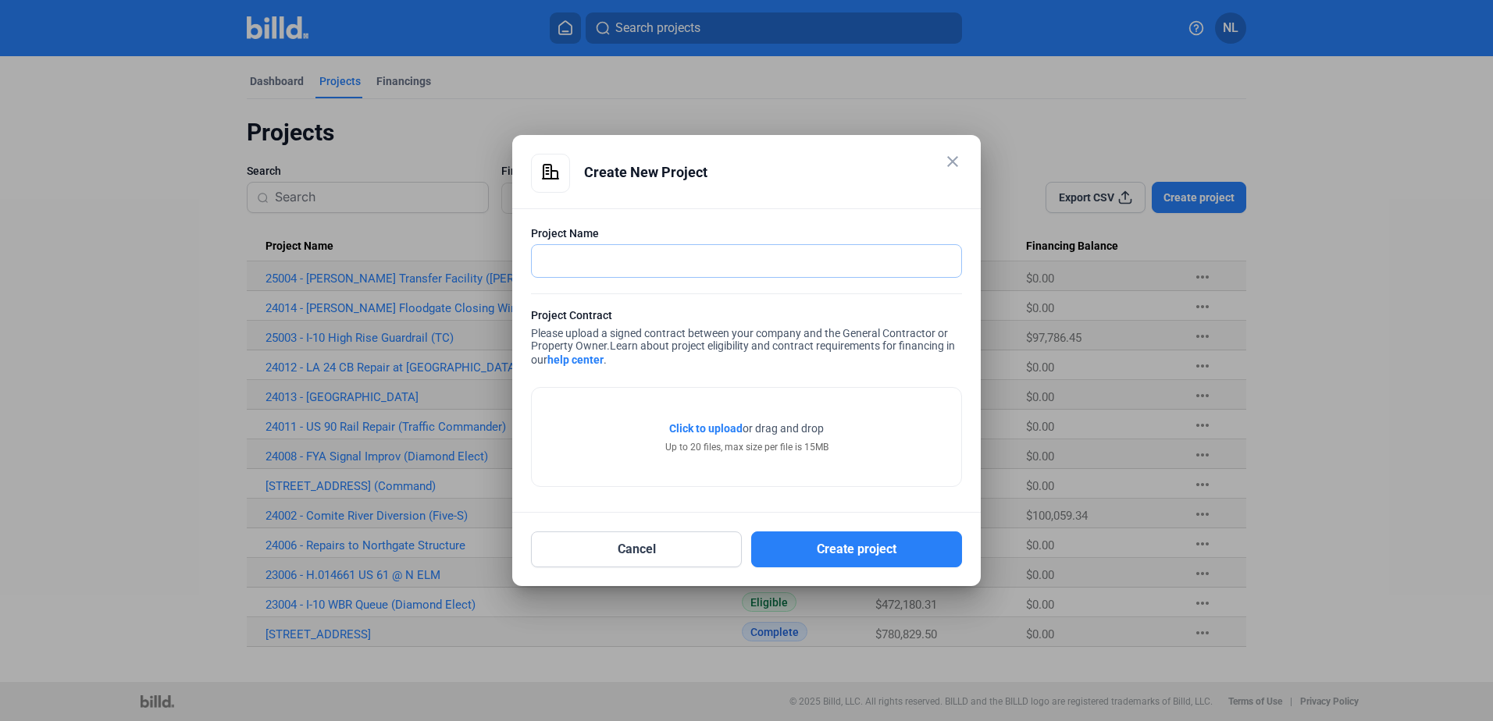
click at [606, 251] on input "text" at bounding box center [738, 261] width 412 height 32
click at [589, 257] on input "24016 - D02 CB & Pipe Cleaning (Lafourche)" at bounding box center [746, 261] width 429 height 32
click at [608, 258] on input "24016 - D02 CB & Pipe Cleaning (Lafourche)" at bounding box center [746, 261] width 429 height 32
drag, startPoint x: 621, startPoint y: 252, endPoint x: 649, endPoint y: 250, distance: 27.4
click at [621, 251] on input "24016 - D02 CB & Pipe Cleaning (Lafourche)" at bounding box center [746, 261] width 429 height 32
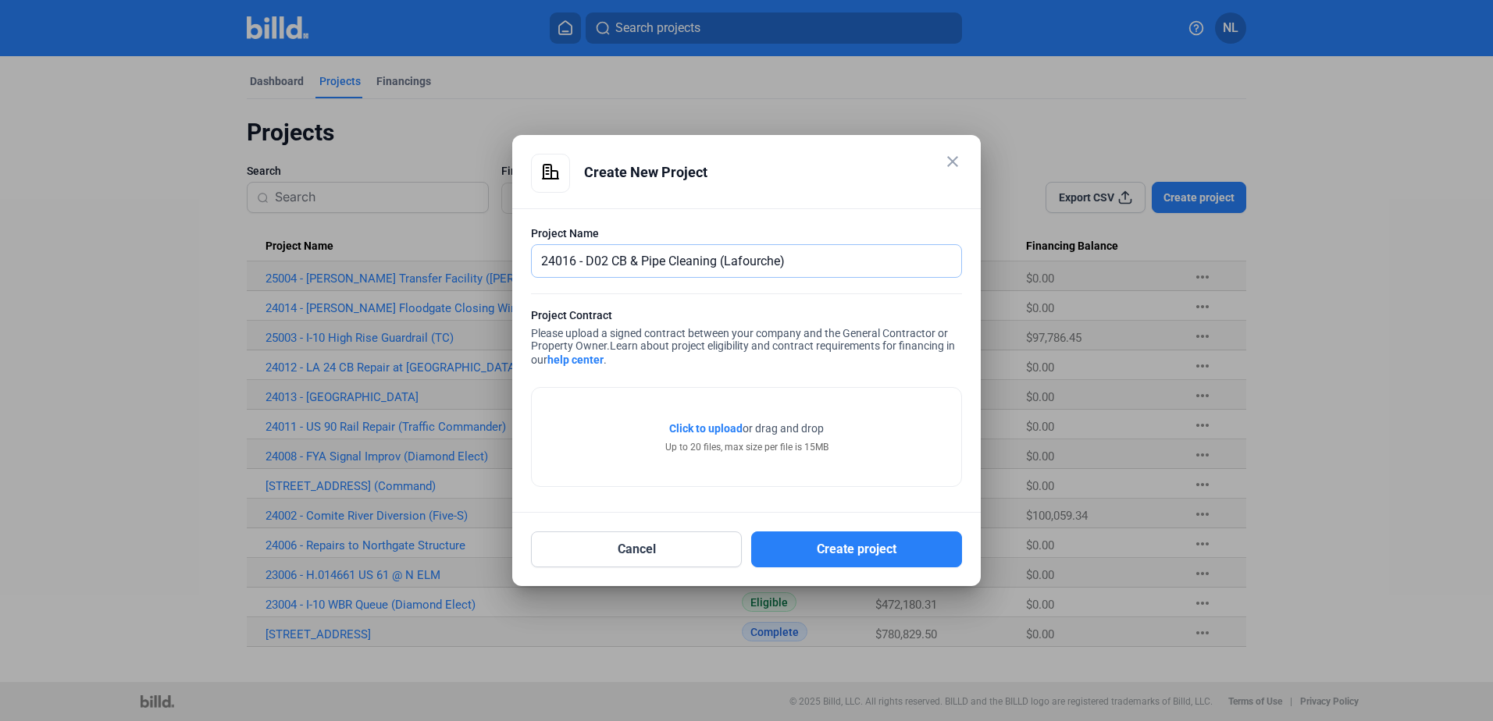
click at [675, 250] on input "24016 - D02 CB & Pipe Cleaning (Lafourche)" at bounding box center [746, 261] width 429 height 32
click at [720, 250] on input "24016 - D02 CB & Pipe Cleaning (Lafourche)" at bounding box center [746, 261] width 429 height 32
click at [669, 258] on input "24016 - D02 CB & Pipe Cleaning (Lafourche)" at bounding box center [746, 261] width 429 height 32
type input "24016 - D02 CB & Pipe Cleaning (Lafourche)"
click at [706, 427] on span "Click to upload" at bounding box center [705, 428] width 73 height 12
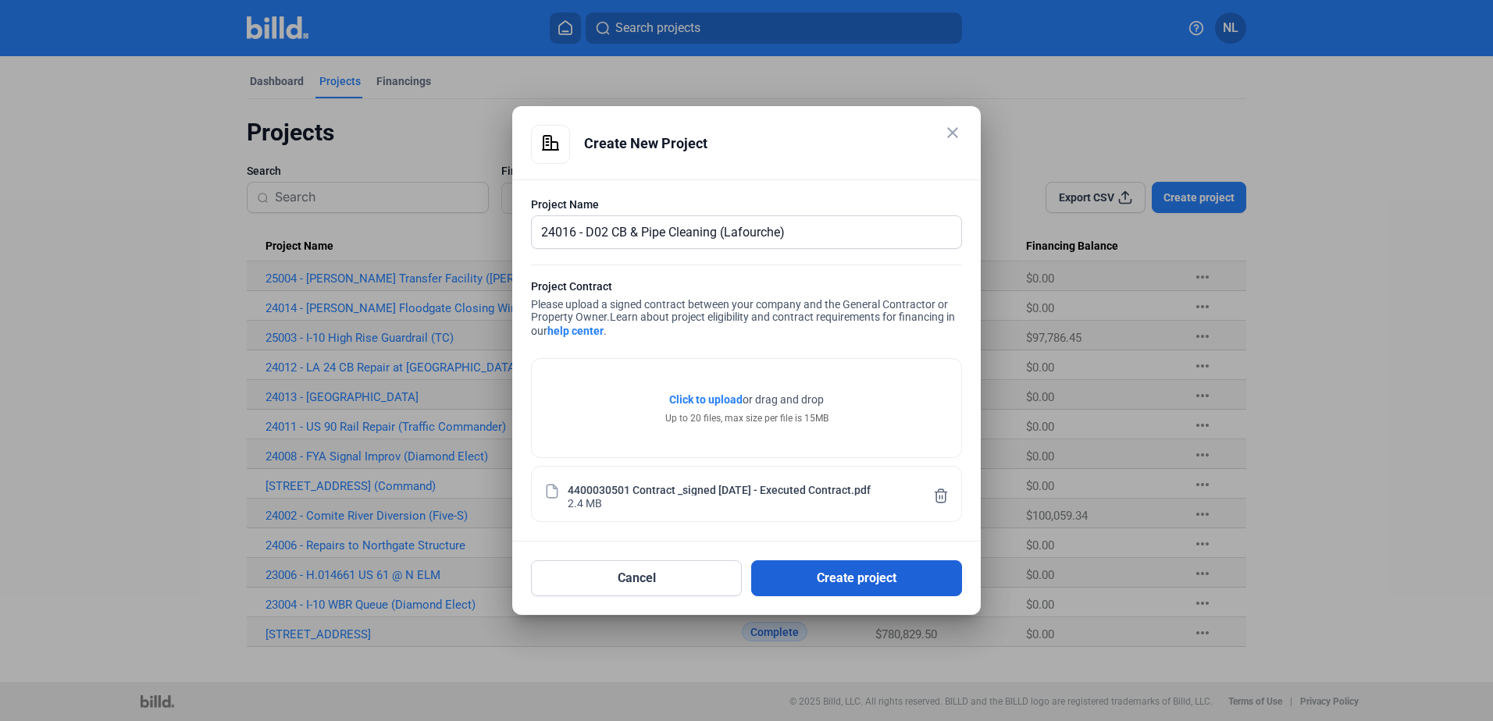
click at [832, 582] on button "Create project" at bounding box center [856, 579] width 211 height 36
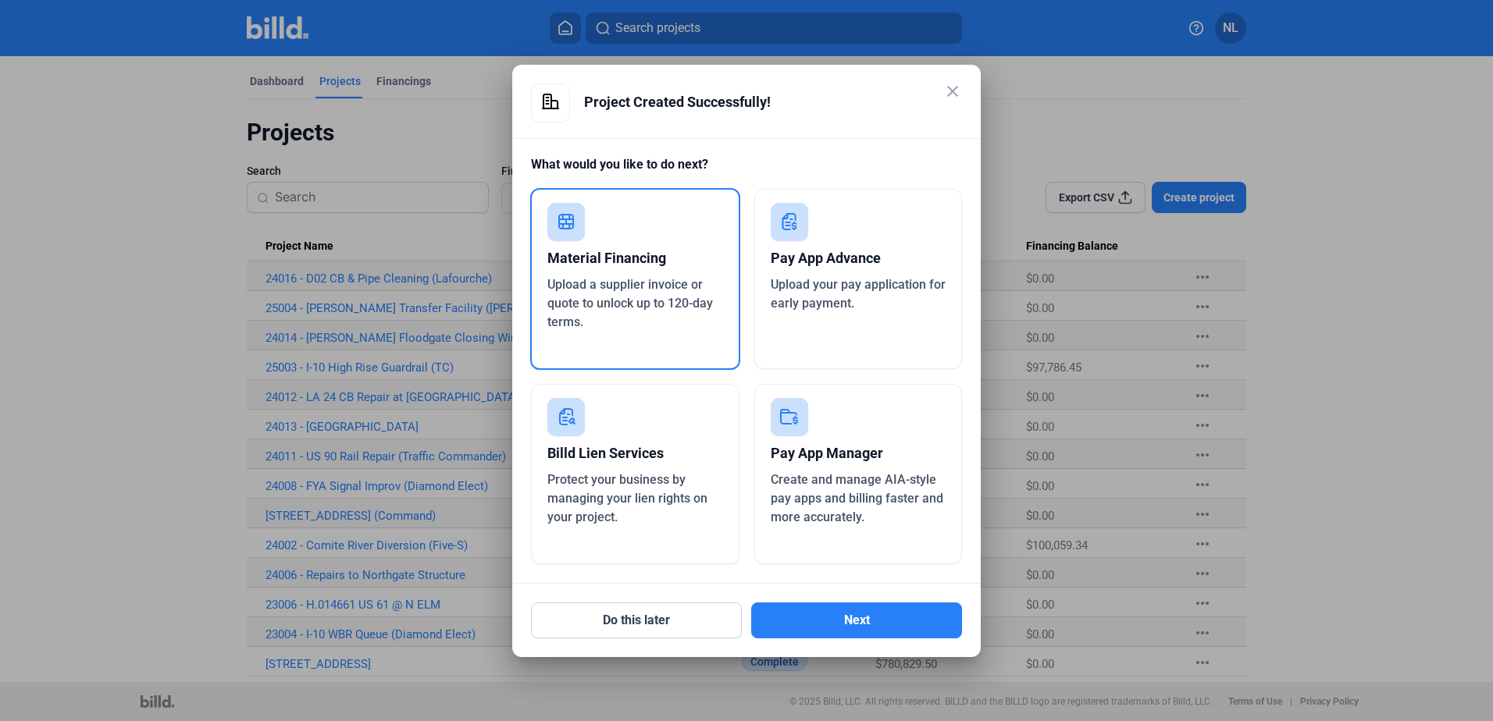
click at [614, 262] on div "Material Financing" at bounding box center [635, 258] width 176 height 34
drag, startPoint x: 954, startPoint y: 89, endPoint x: 679, endPoint y: 657, distance: 630.6
click at [679, 657] on mat-dialog-container "close Project Created Successfully! What would you like to do next? Material Fi…" at bounding box center [746, 361] width 468 height 593
click at [675, 622] on button "Do this later" at bounding box center [636, 621] width 211 height 36
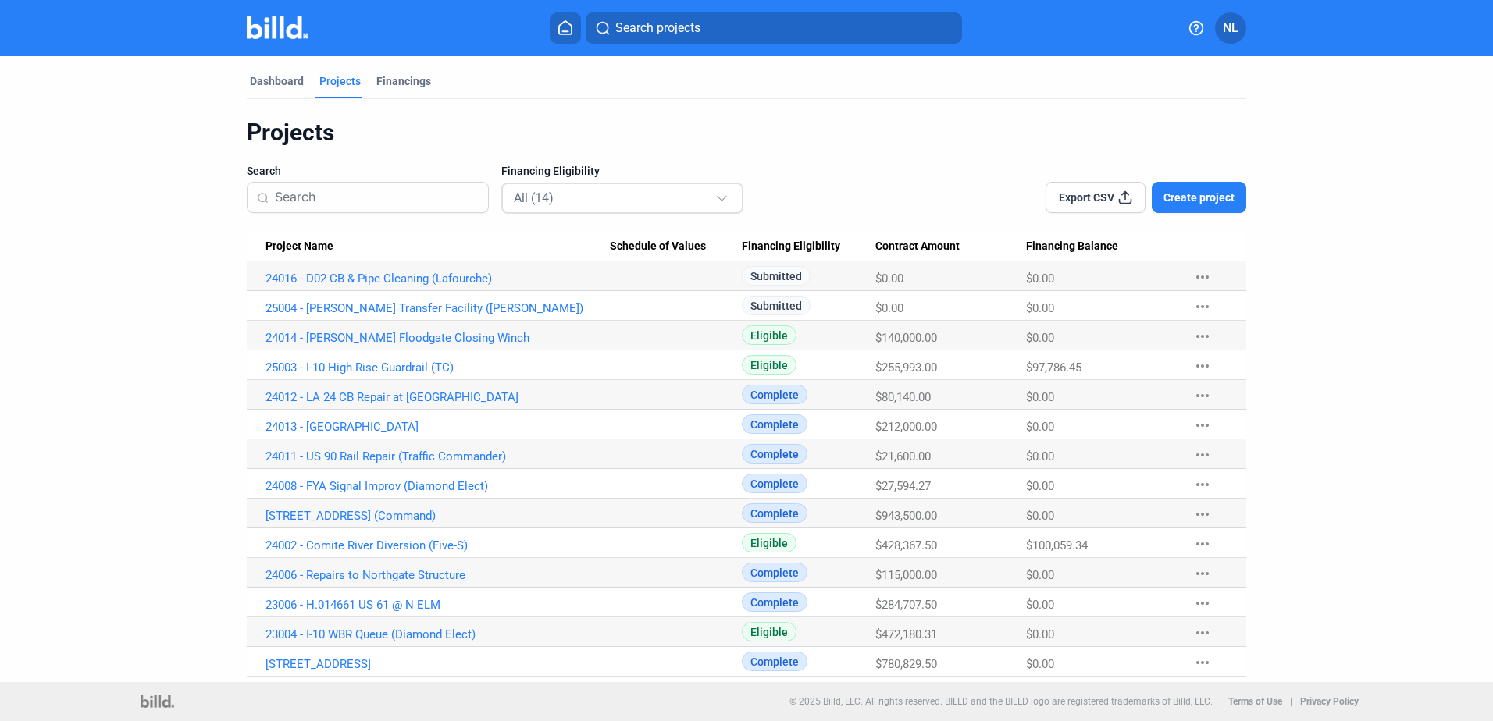
click at [593, 205] on div "All (14)" at bounding box center [614, 197] width 201 height 20
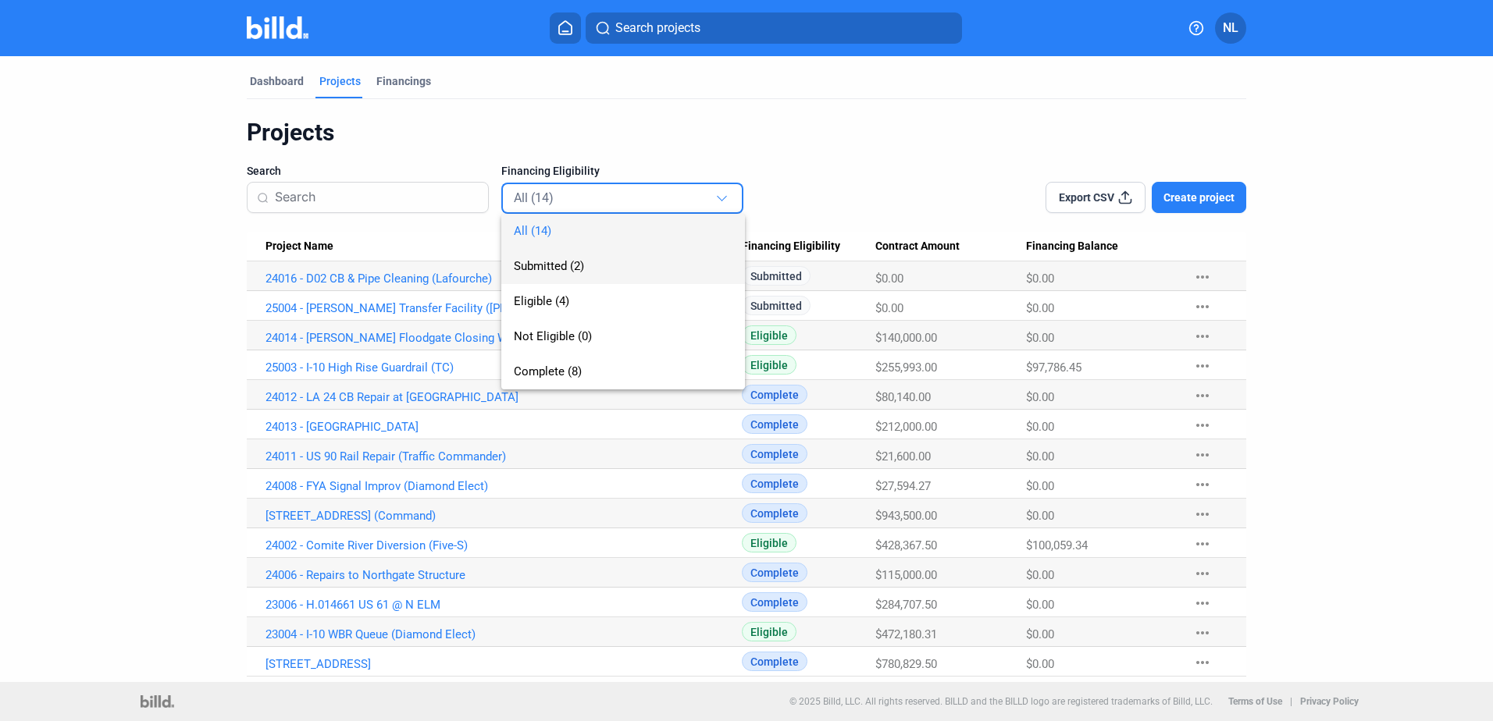
click at [583, 274] on span "Submitted (2)" at bounding box center [623, 266] width 219 height 35
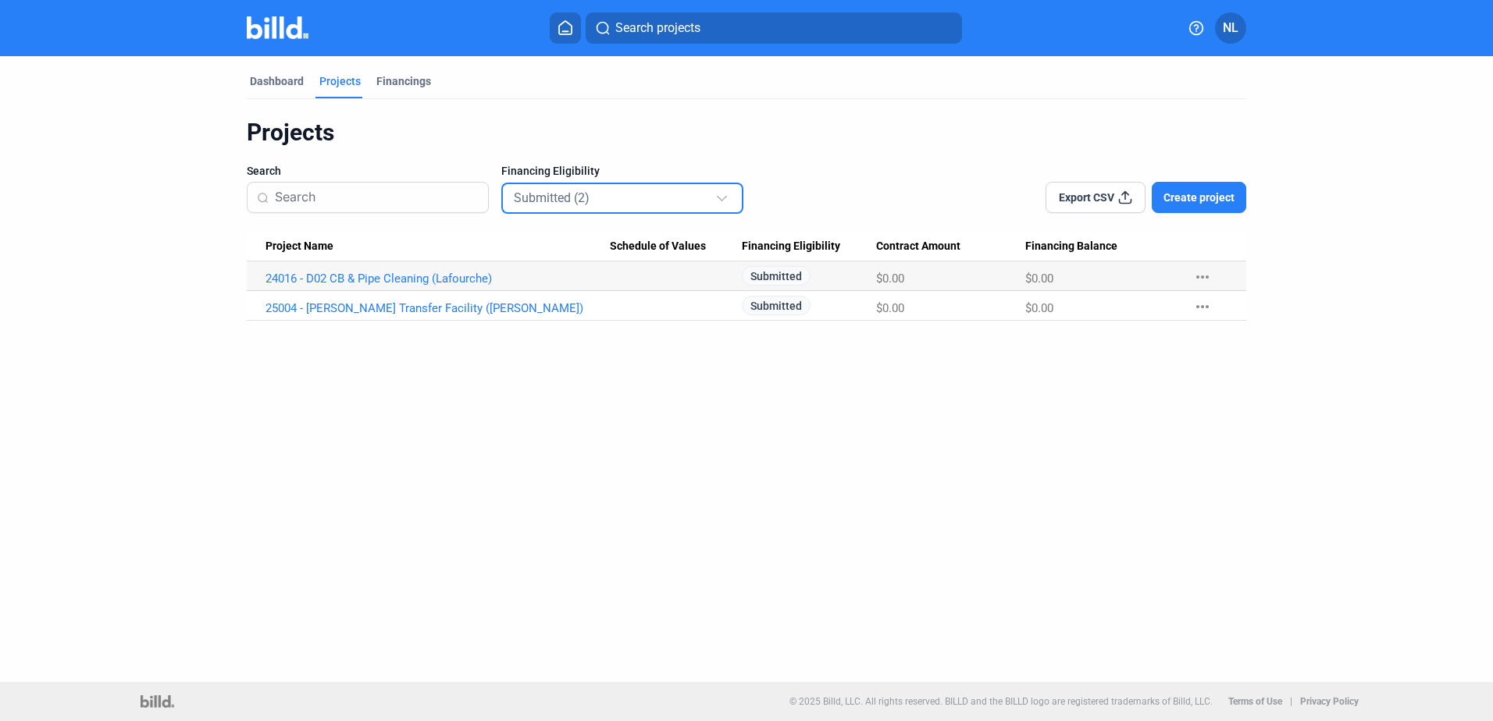
click at [593, 347] on div "Dashboard Projects Financings Projects Search Financing Eligibility Submitted (…" at bounding box center [746, 369] width 1493 height 626
click at [265, 368] on div "Dashboard Projects Financings Projects Search Financing Eligibility Submitted (…" at bounding box center [746, 369] width 1493 height 626
click at [450, 279] on link "24016 - D02 CB & Pipe Cleaning (Lafourche)" at bounding box center [437, 279] width 344 height 14
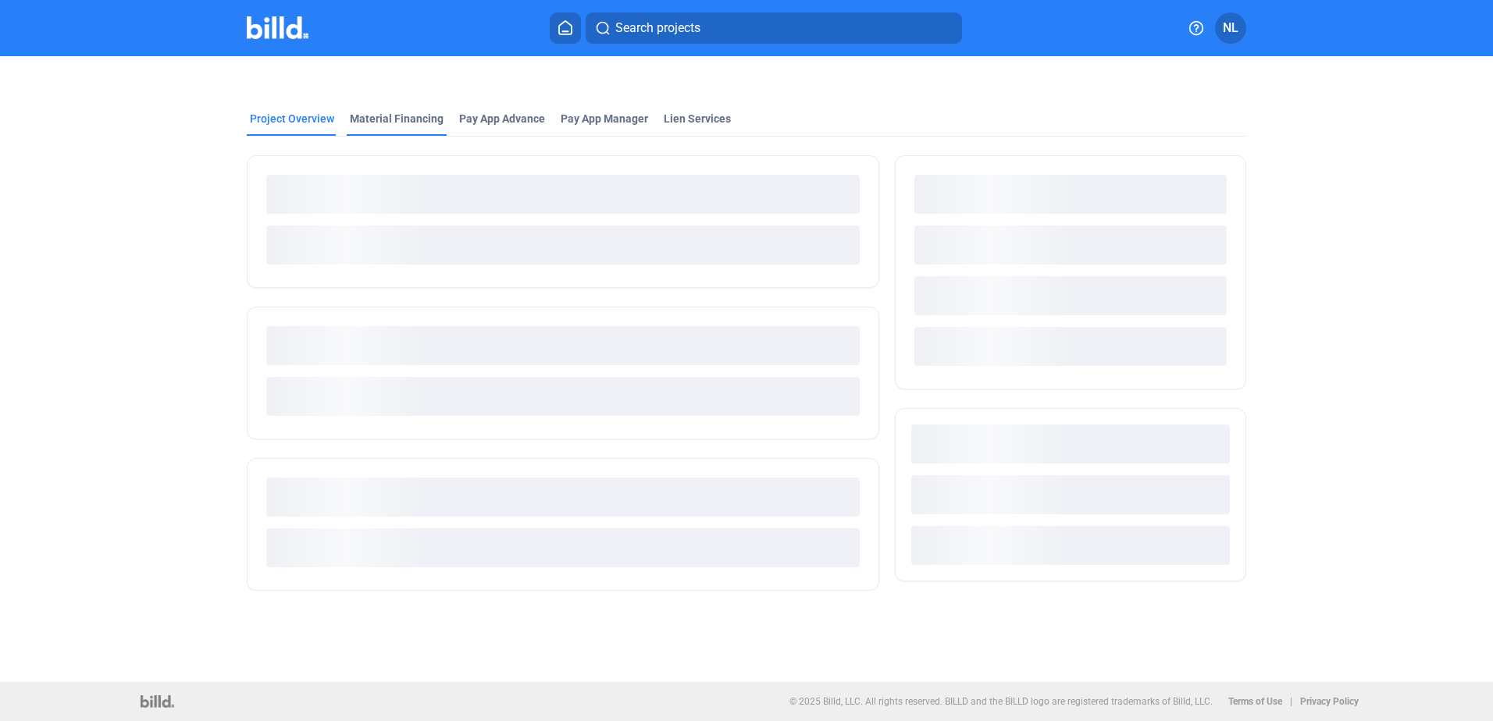
click at [362, 122] on div "Material Financing" at bounding box center [397, 119] width 94 height 16
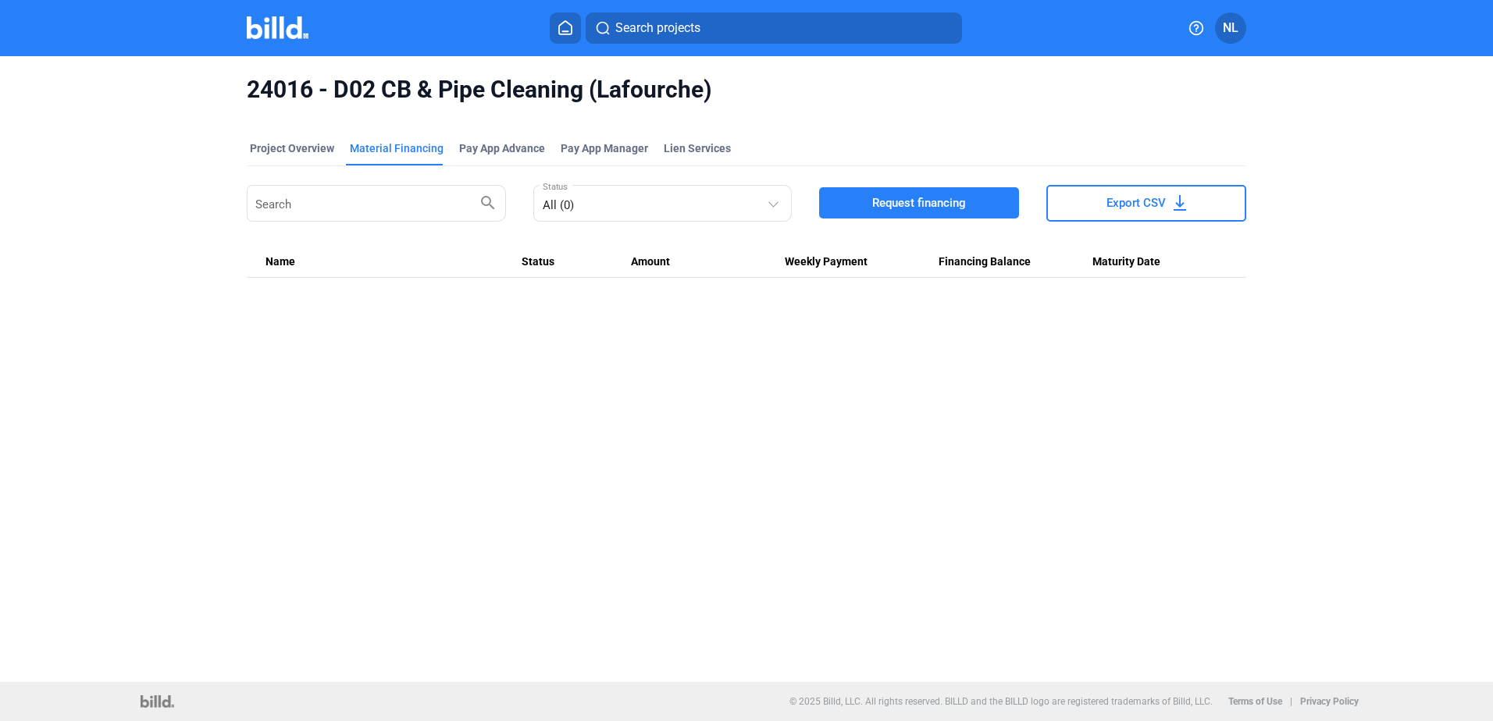
click at [927, 195] on span "Request financing" at bounding box center [919, 203] width 94 height 16
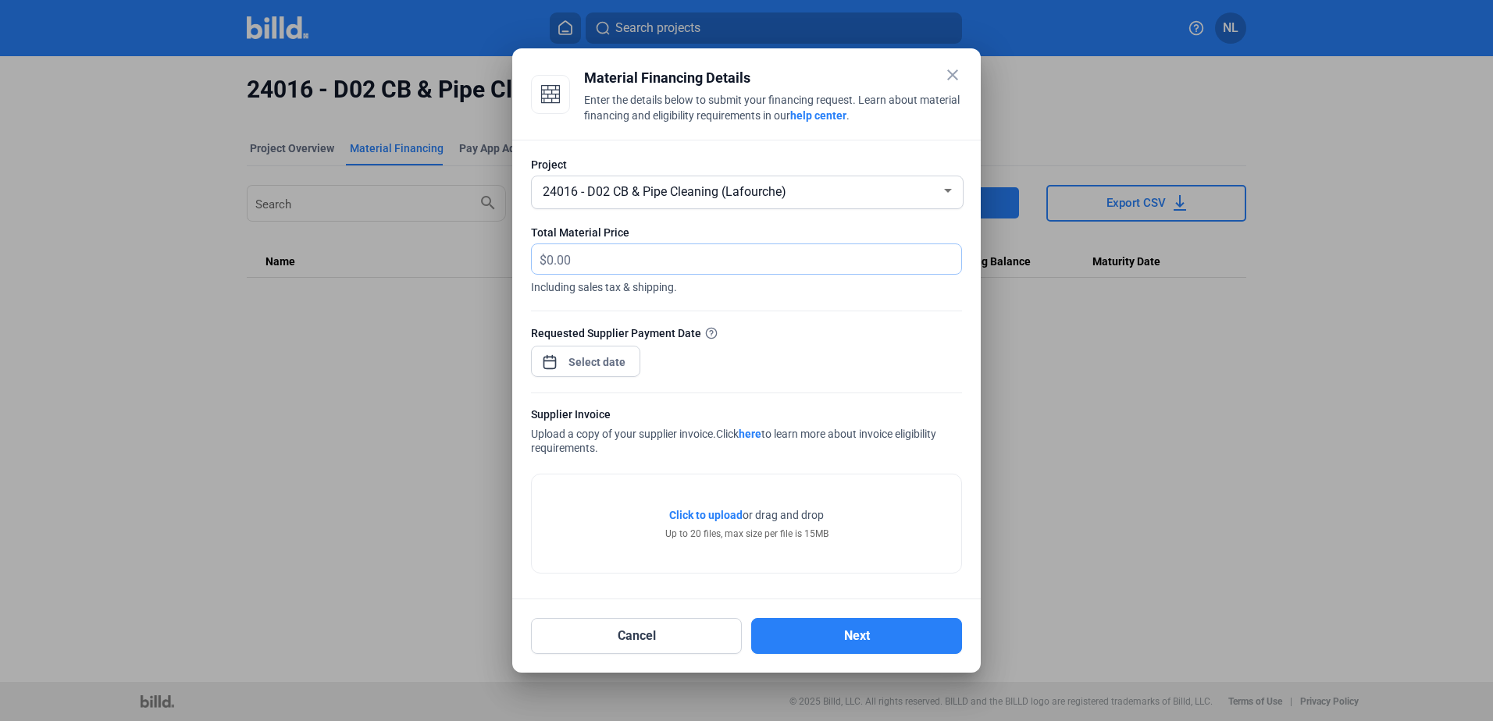
click at [589, 263] on input "text" at bounding box center [744, 259] width 397 height 30
click at [599, 367] on div "close Material Financing Details Enter the details below to submit your financi…" at bounding box center [746, 360] width 1493 height 721
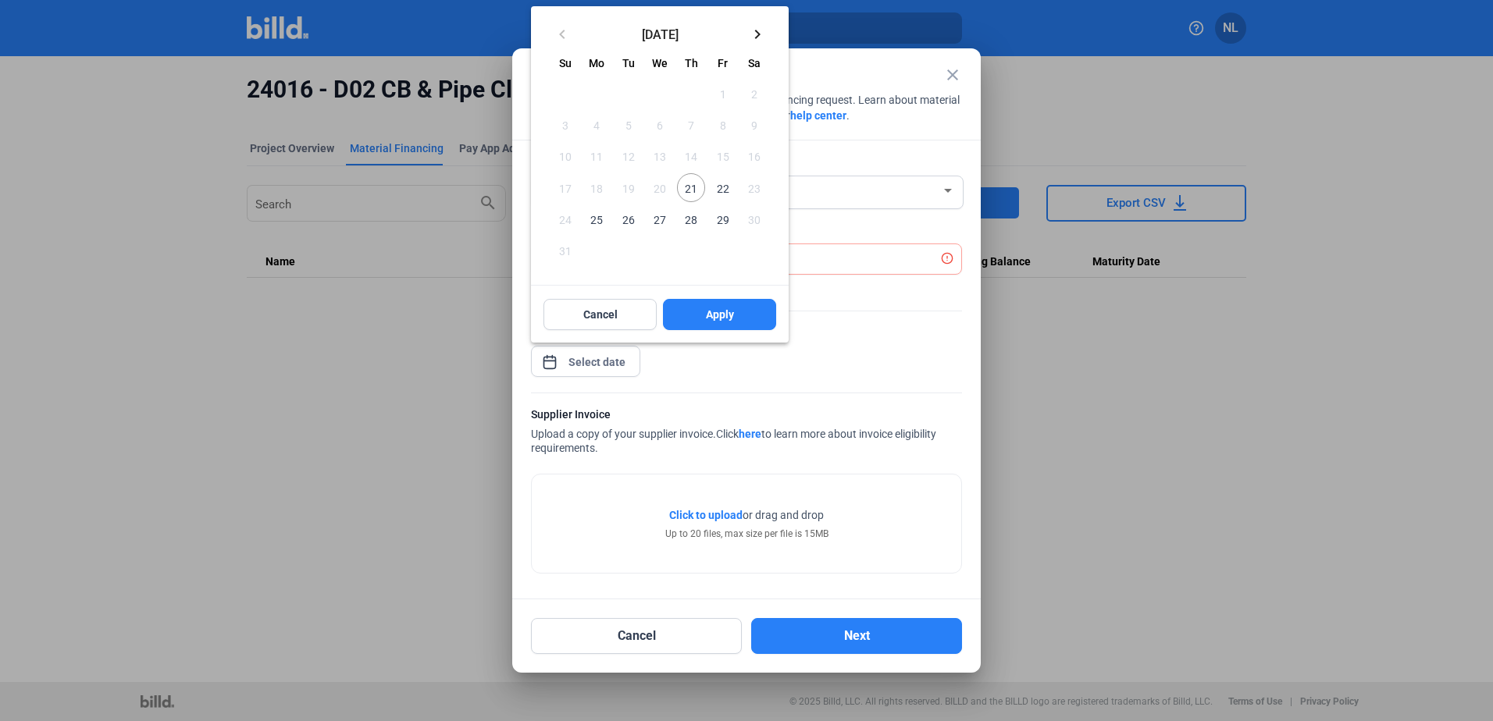
click at [687, 181] on span "21" at bounding box center [691, 187] width 28 height 28
click at [700, 310] on button "Apply" at bounding box center [719, 314] width 113 height 31
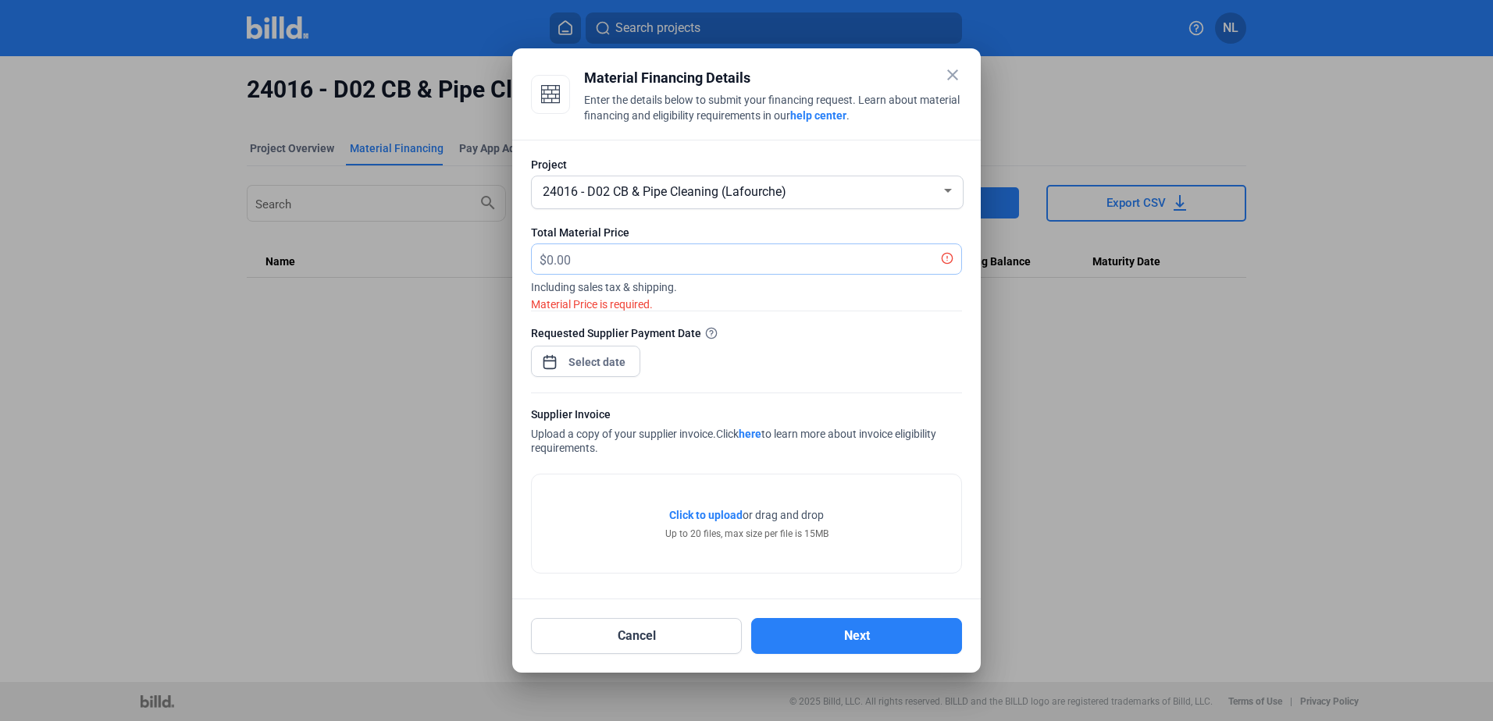
click at [624, 258] on input "text" at bounding box center [744, 259] width 397 height 30
click at [586, 351] on div at bounding box center [597, 362] width 67 height 28
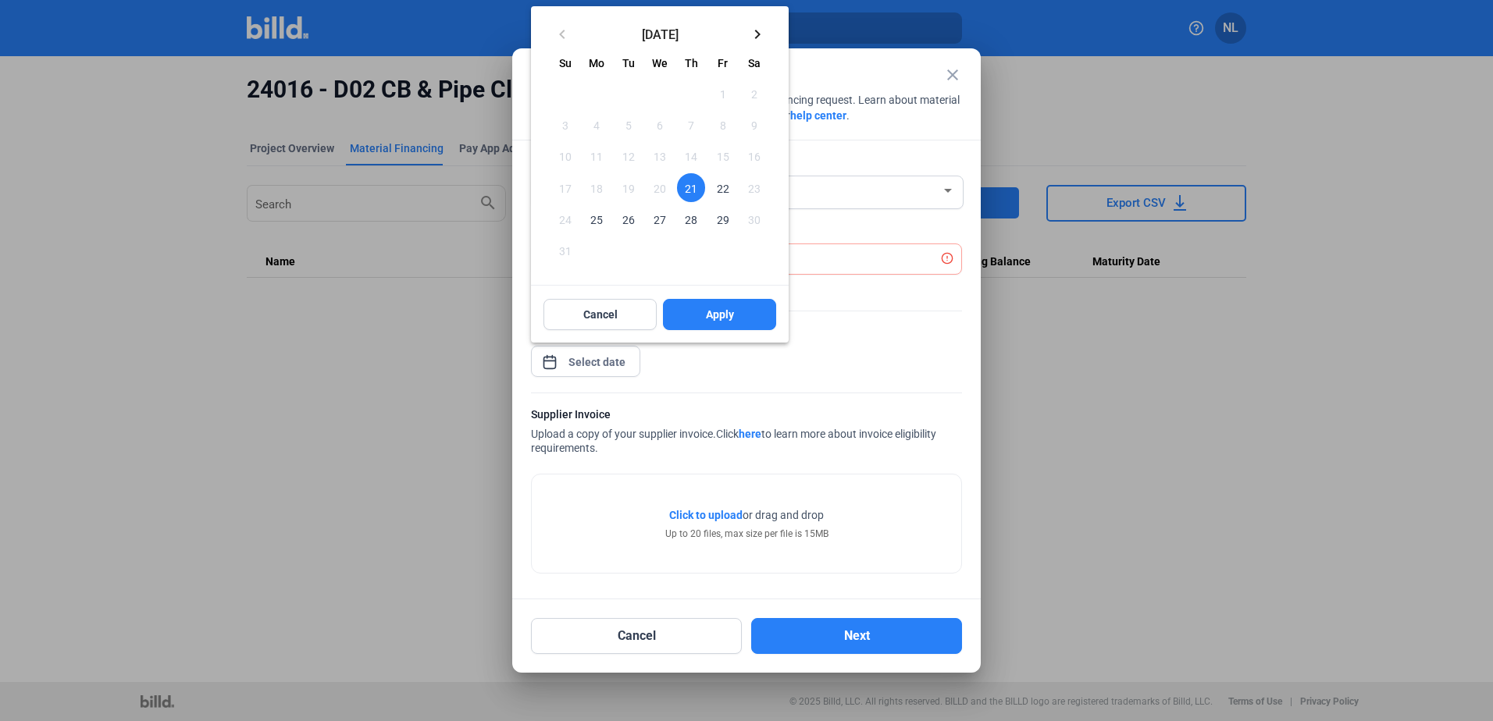
click at [721, 194] on span "22" at bounding box center [722, 187] width 28 height 28
click at [711, 329] on button "Apply" at bounding box center [719, 314] width 113 height 31
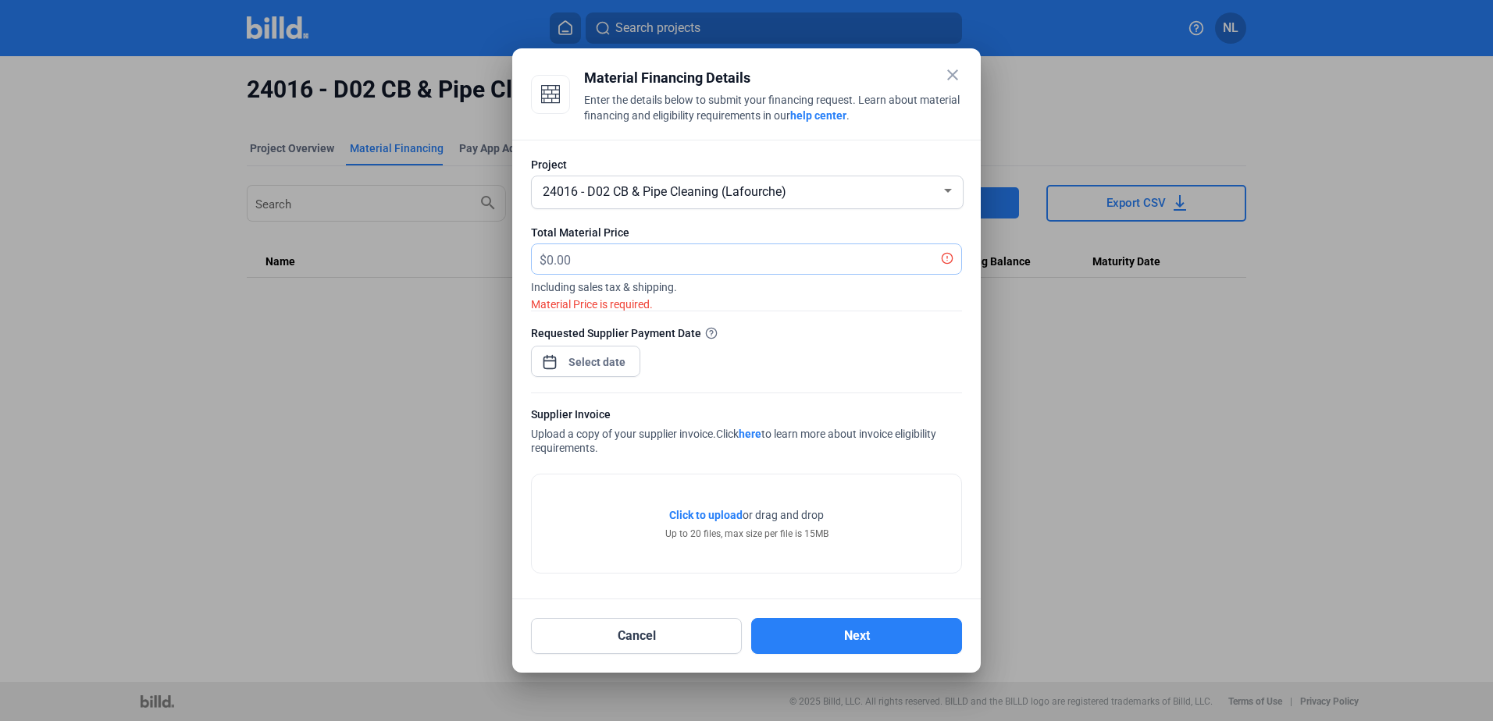
click at [587, 260] on input "text" at bounding box center [744, 259] width 397 height 30
click at [602, 348] on div at bounding box center [597, 362] width 67 height 28
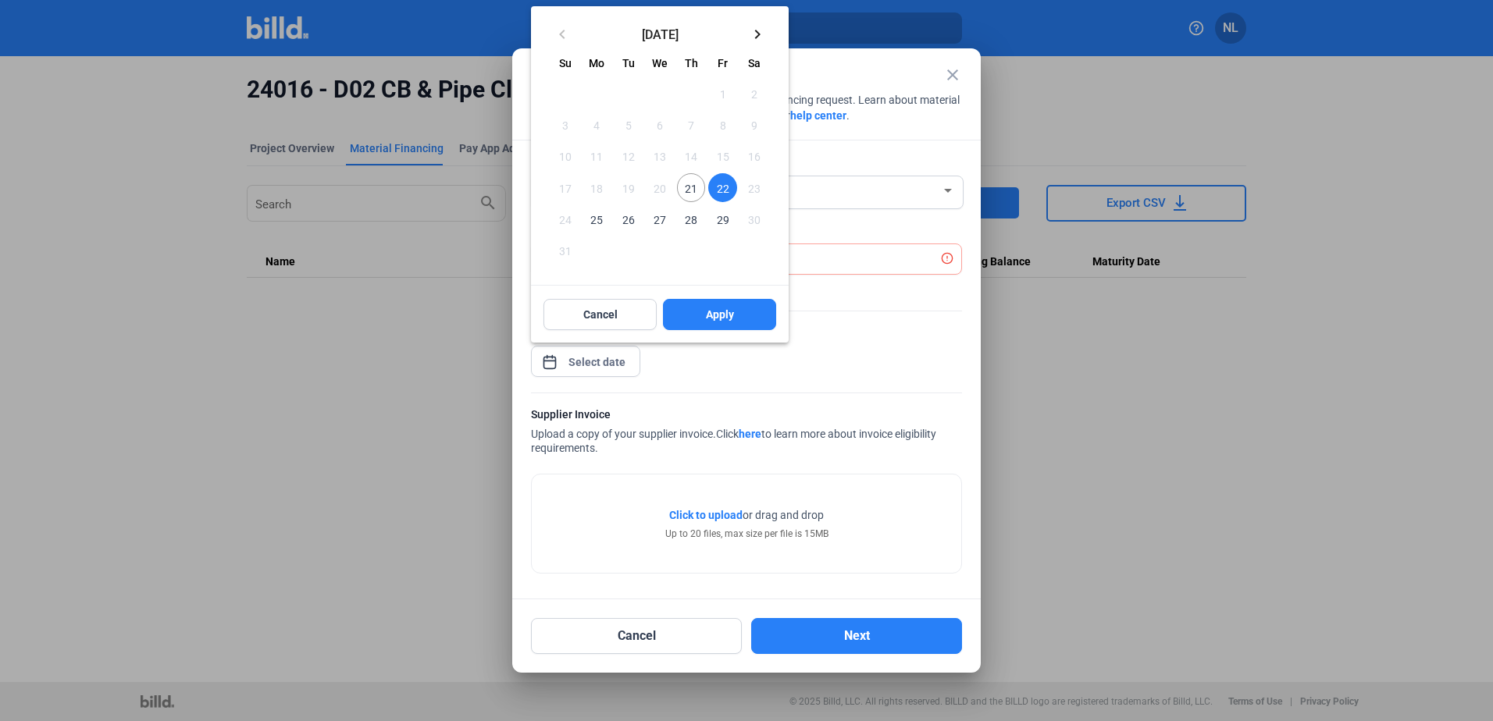
click at [600, 356] on div at bounding box center [746, 360] width 1493 height 721
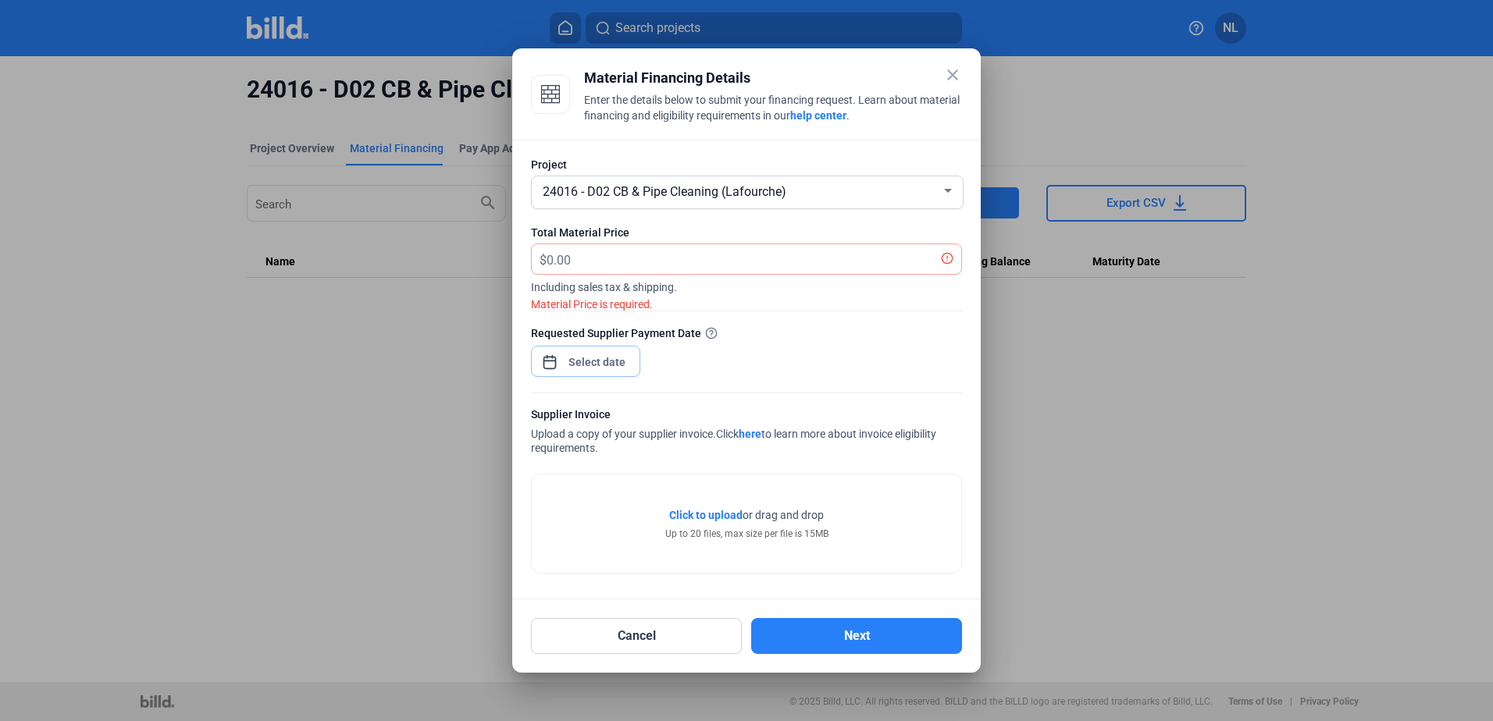
click at [596, 370] on input at bounding box center [597, 362] width 67 height 19
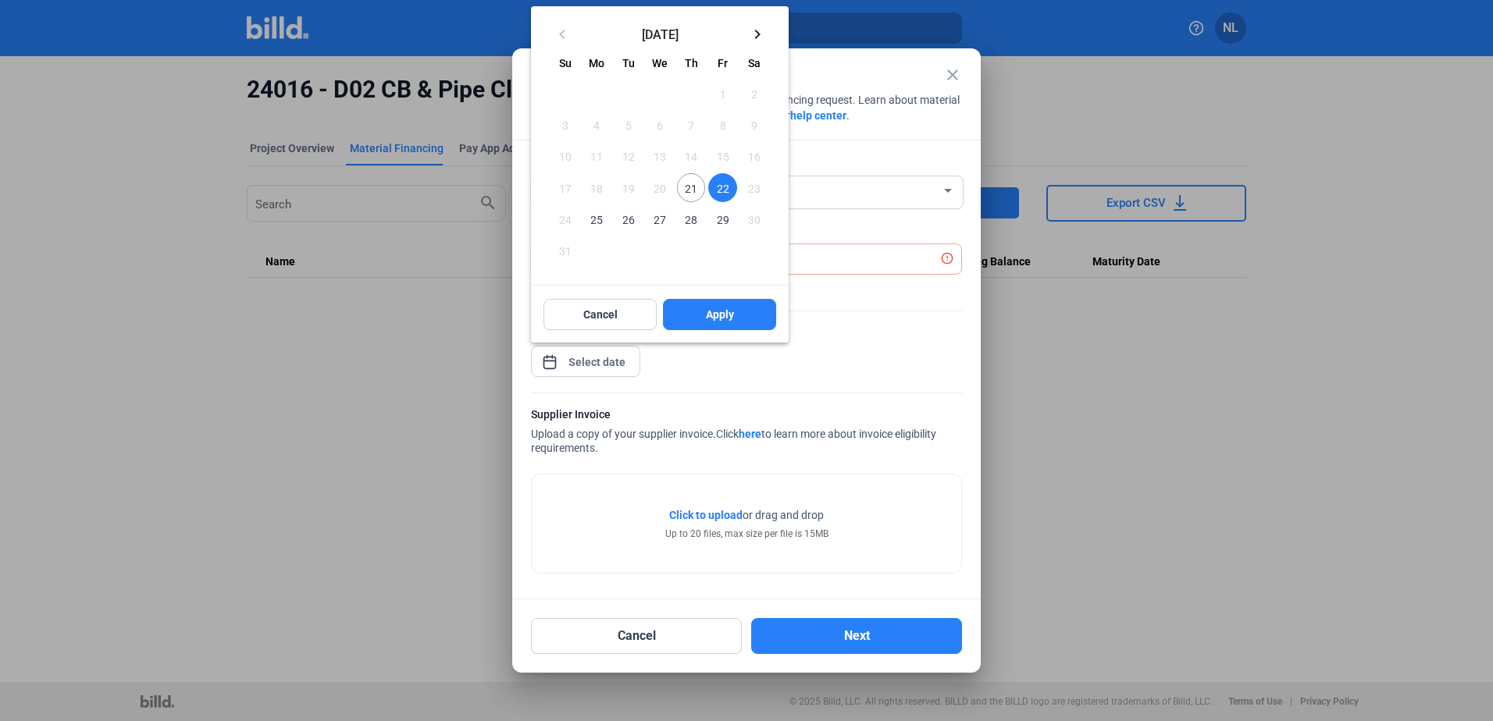
click at [686, 179] on span "21" at bounding box center [691, 187] width 28 height 28
click at [699, 322] on button "Apply" at bounding box center [719, 314] width 113 height 31
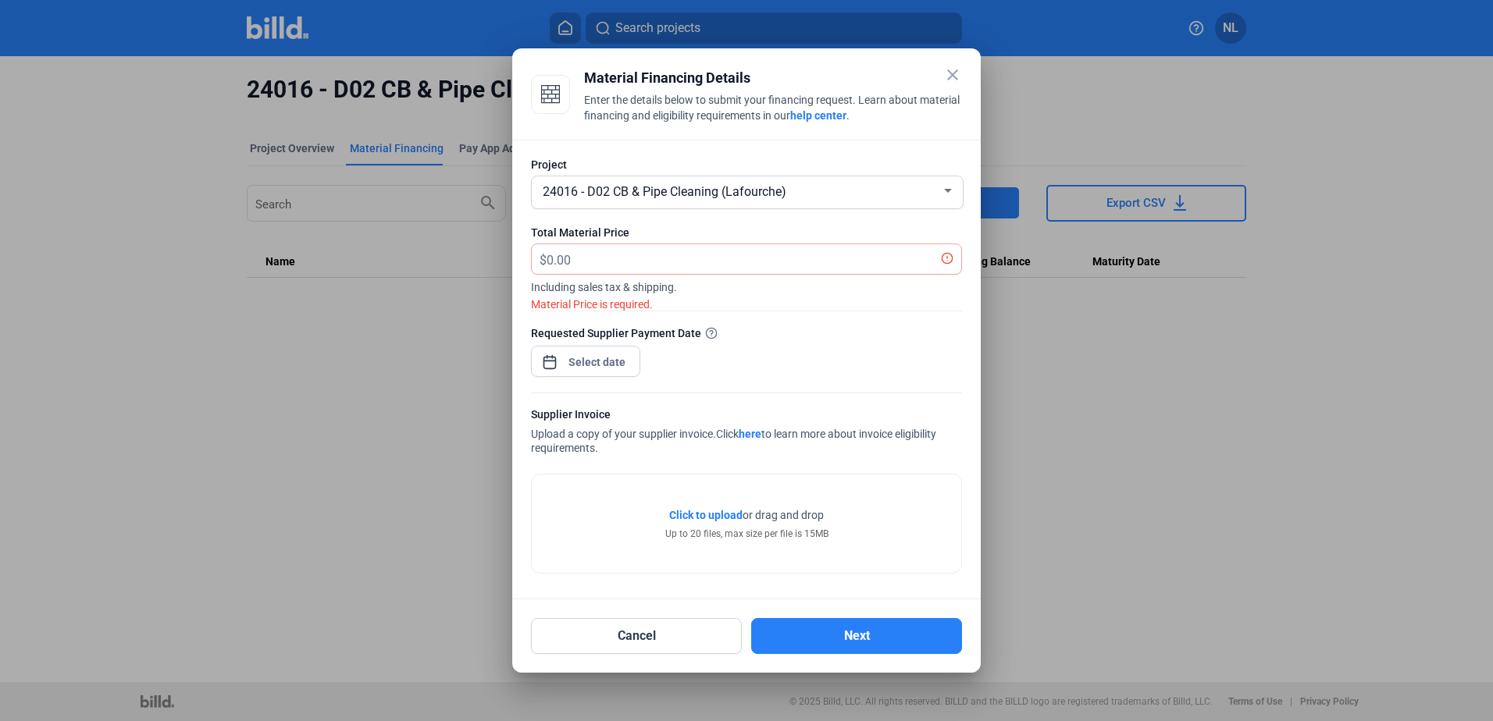
click at [619, 281] on span "Including sales tax & shipping." at bounding box center [746, 285] width 431 height 20
click at [667, 263] on input "text" at bounding box center [744, 259] width 397 height 30
click at [681, 262] on input "text" at bounding box center [753, 259] width 415 height 30
type input "7,156.08"
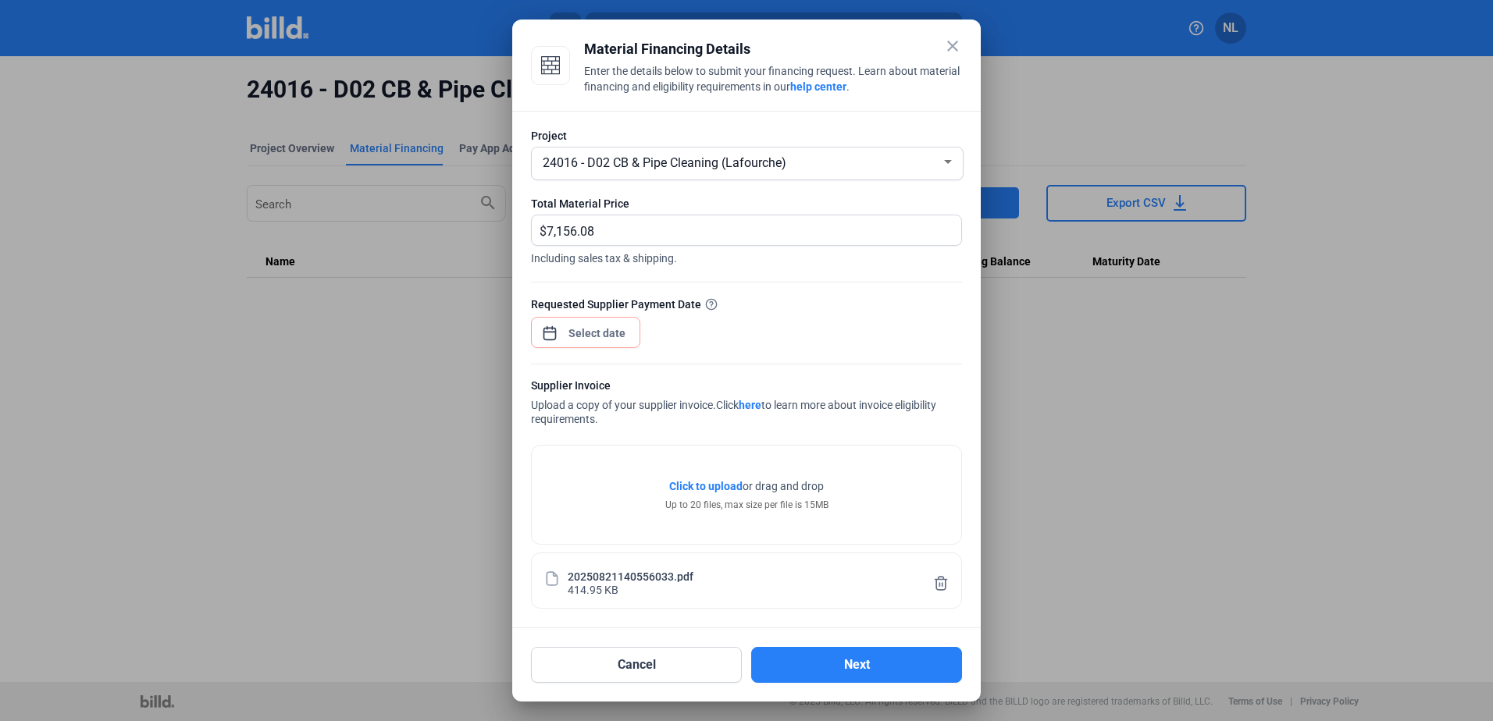
click at [615, 322] on div at bounding box center [597, 333] width 67 height 28
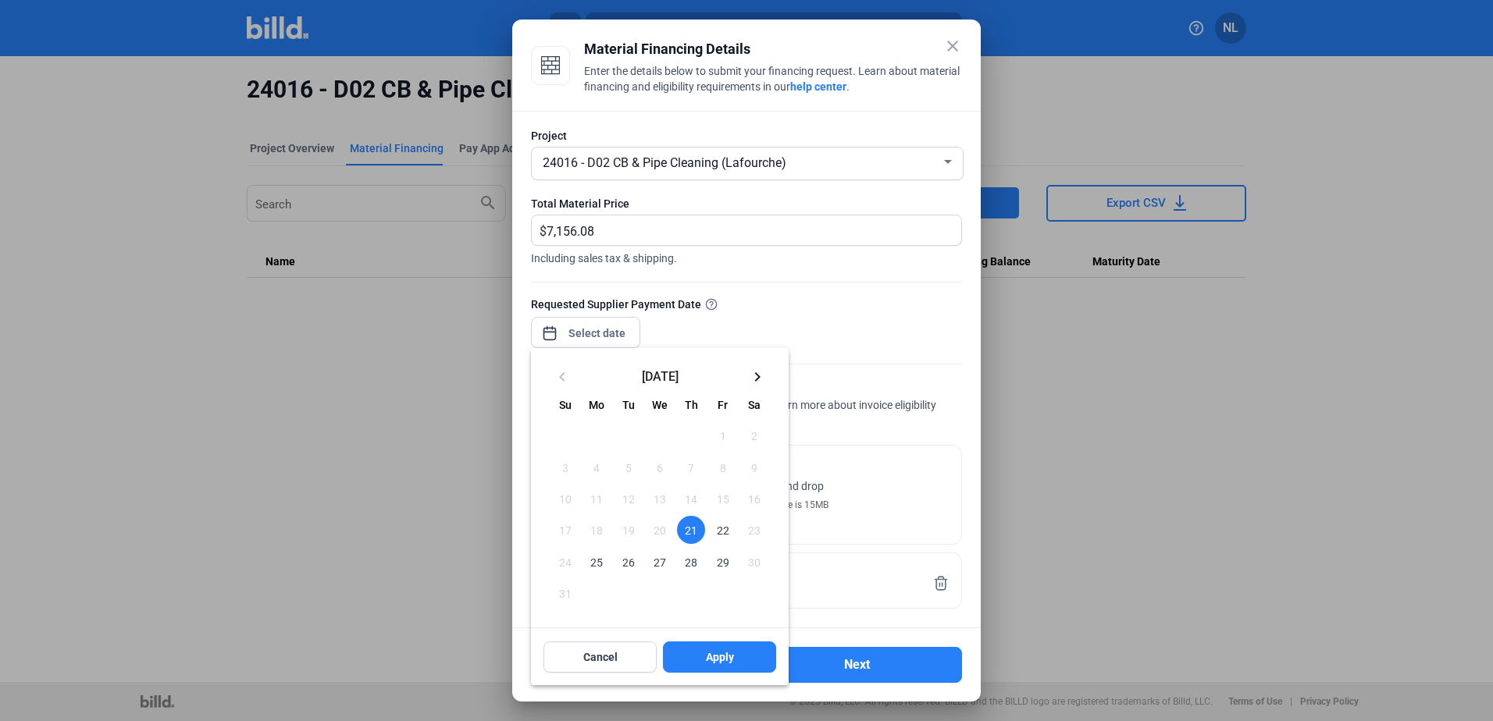
click at [690, 532] on span "21" at bounding box center [691, 530] width 28 height 28
click at [722, 662] on span "Apply" at bounding box center [720, 658] width 28 height 16
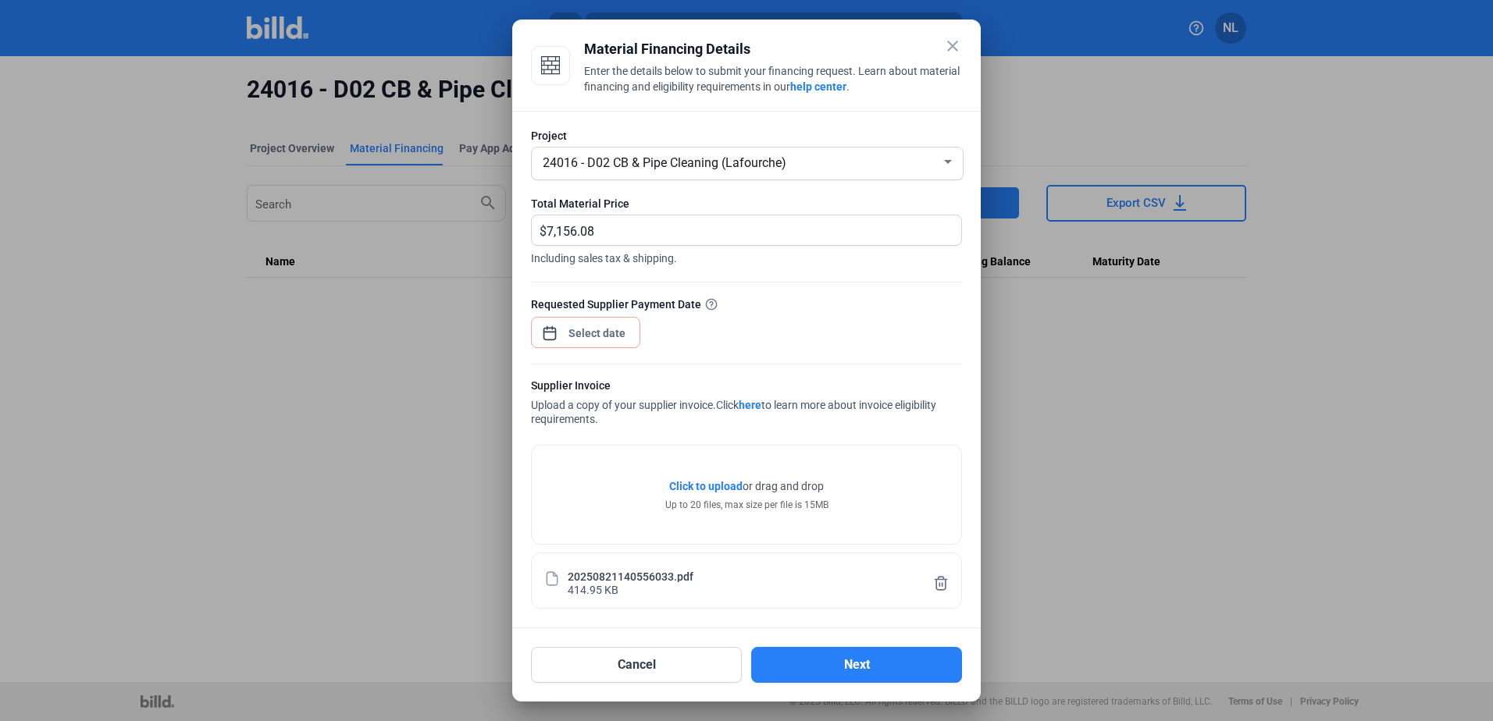
click at [733, 322] on div "Requested Supplier Payment Date" at bounding box center [746, 330] width 431 height 68
click at [736, 247] on span "Including sales tax & shipping." at bounding box center [746, 256] width 431 height 20
click at [554, 331] on span "Open calendar" at bounding box center [549, 325] width 37 height 37
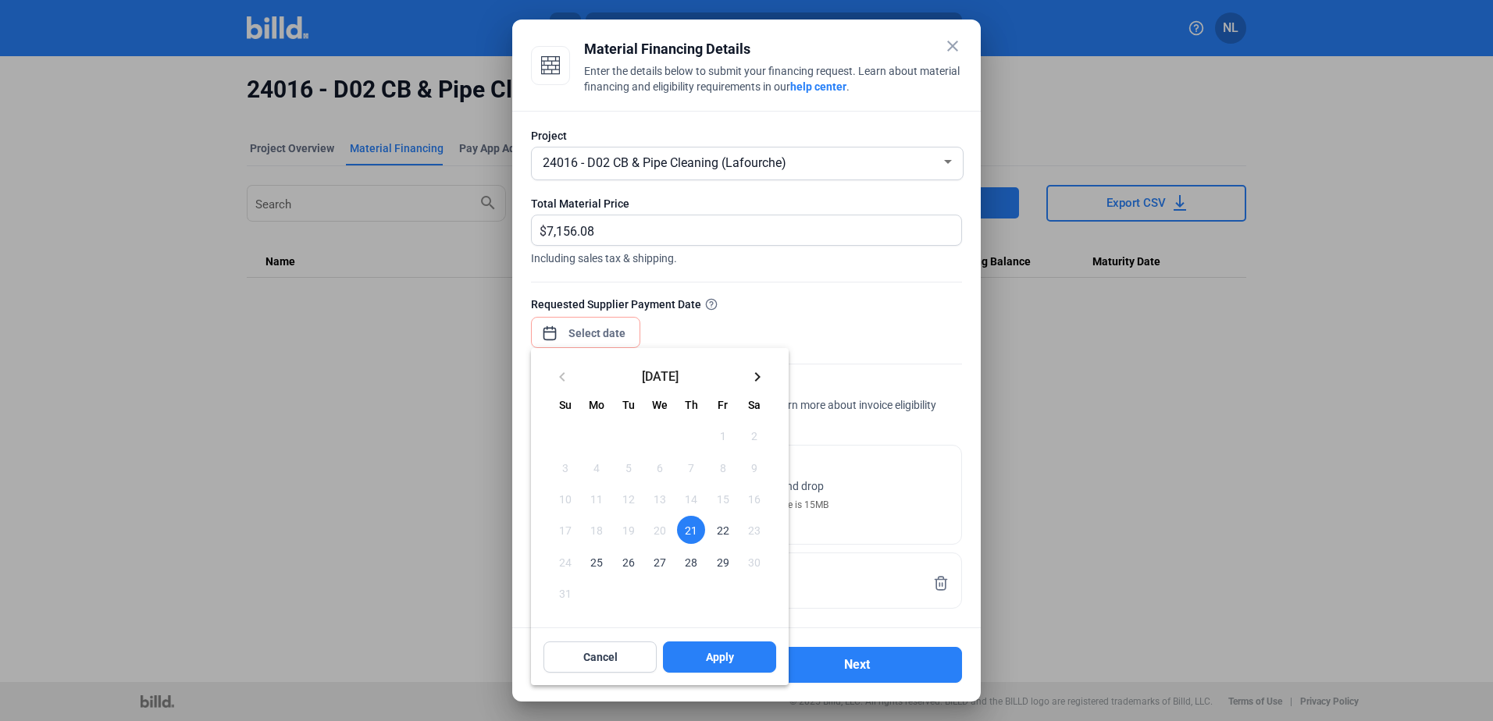
click at [722, 539] on span "22" at bounding box center [722, 530] width 28 height 28
click at [712, 657] on span "Apply" at bounding box center [720, 658] width 28 height 16
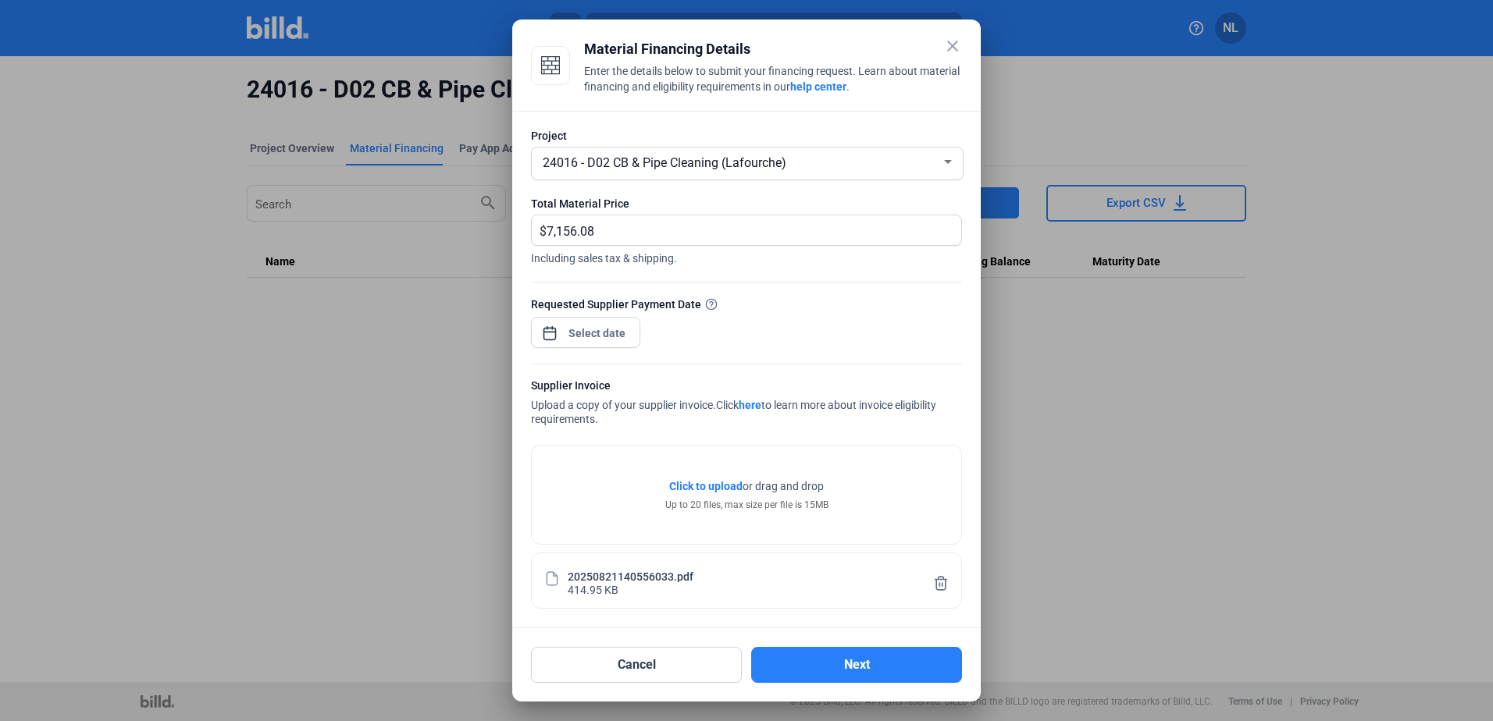
click at [775, 353] on div at bounding box center [746, 356] width 431 height 16
click at [873, 668] on button "Next" at bounding box center [856, 665] width 211 height 36
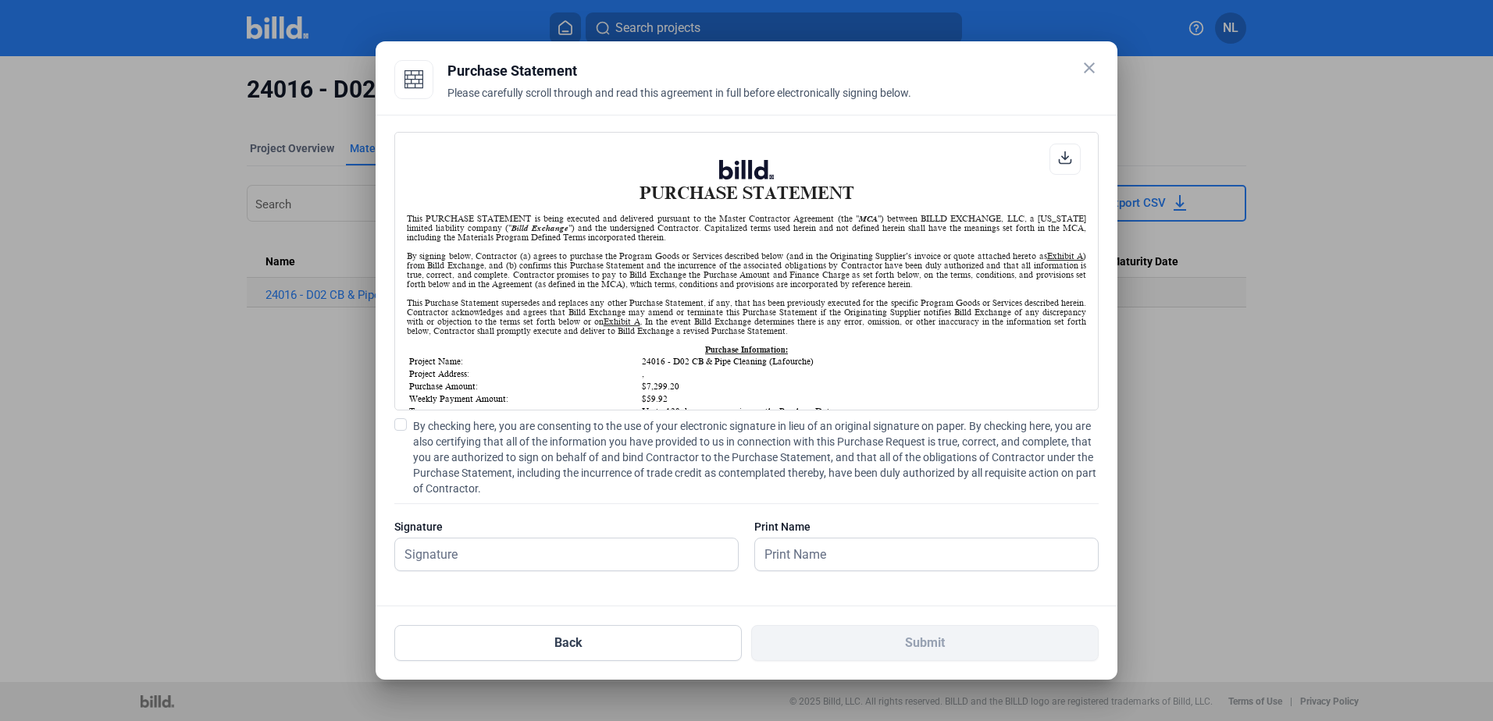
scroll to position [1, 0]
click at [439, 550] on input "text" at bounding box center [558, 555] width 326 height 32
type input "[PERSON_NAME]"
click at [843, 560] on input "[PERSON_NAME]" at bounding box center [918, 555] width 326 height 32
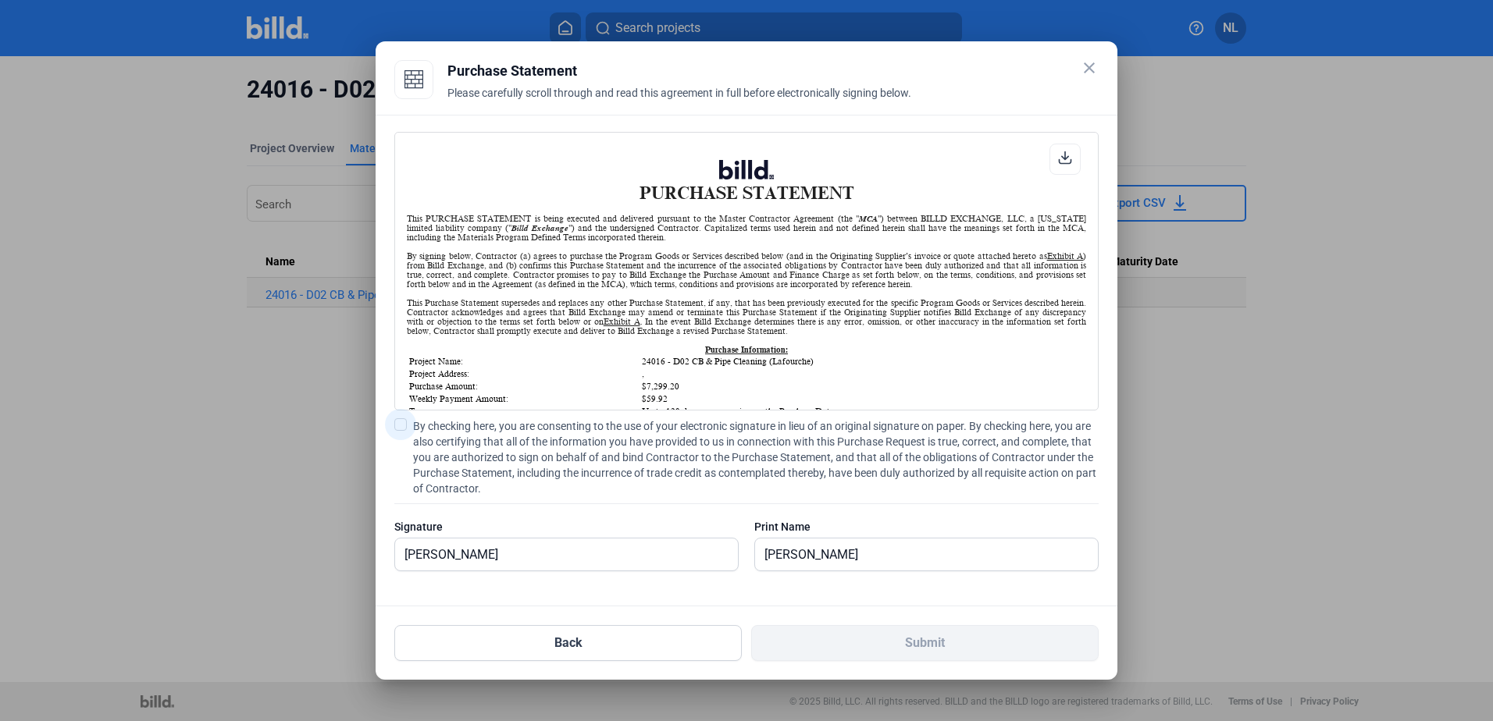
click at [407, 427] on label "By checking here, you are consenting to the use of your electronic signature in…" at bounding box center [746, 457] width 704 height 78
click at [0, 0] on input "By checking here, you are consenting to the use of your electronic signature in…" at bounding box center [0, 0] width 0 height 0
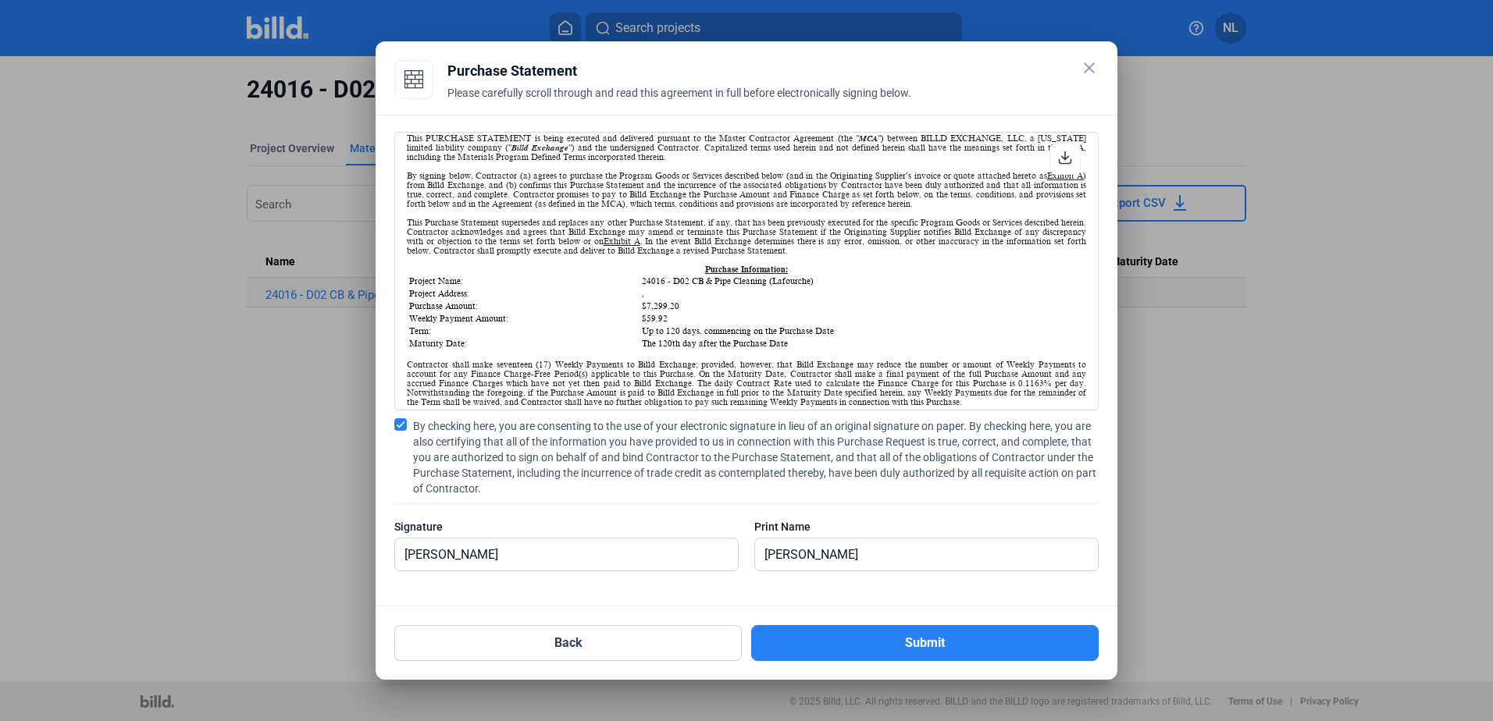
scroll to position [156, 0]
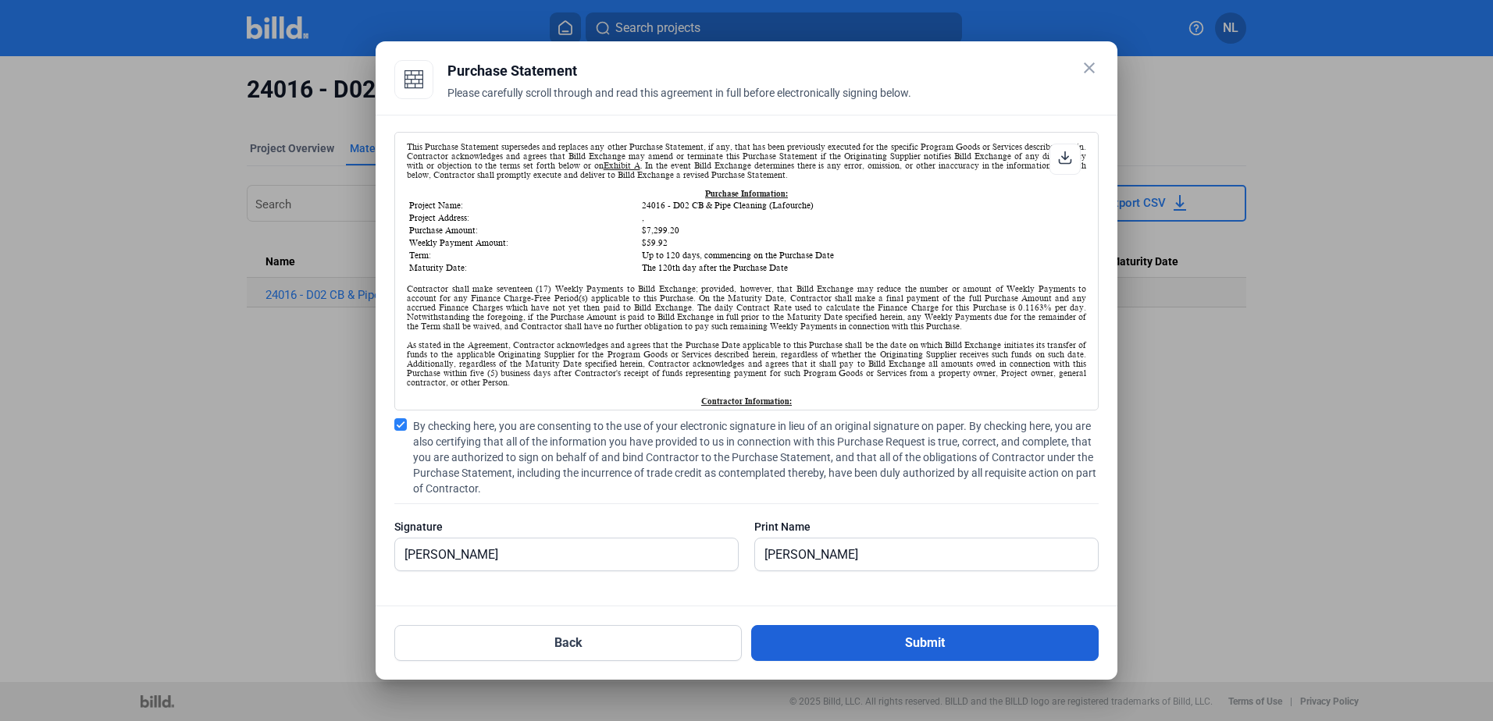
click at [874, 635] on button "Submit" at bounding box center [924, 643] width 347 height 36
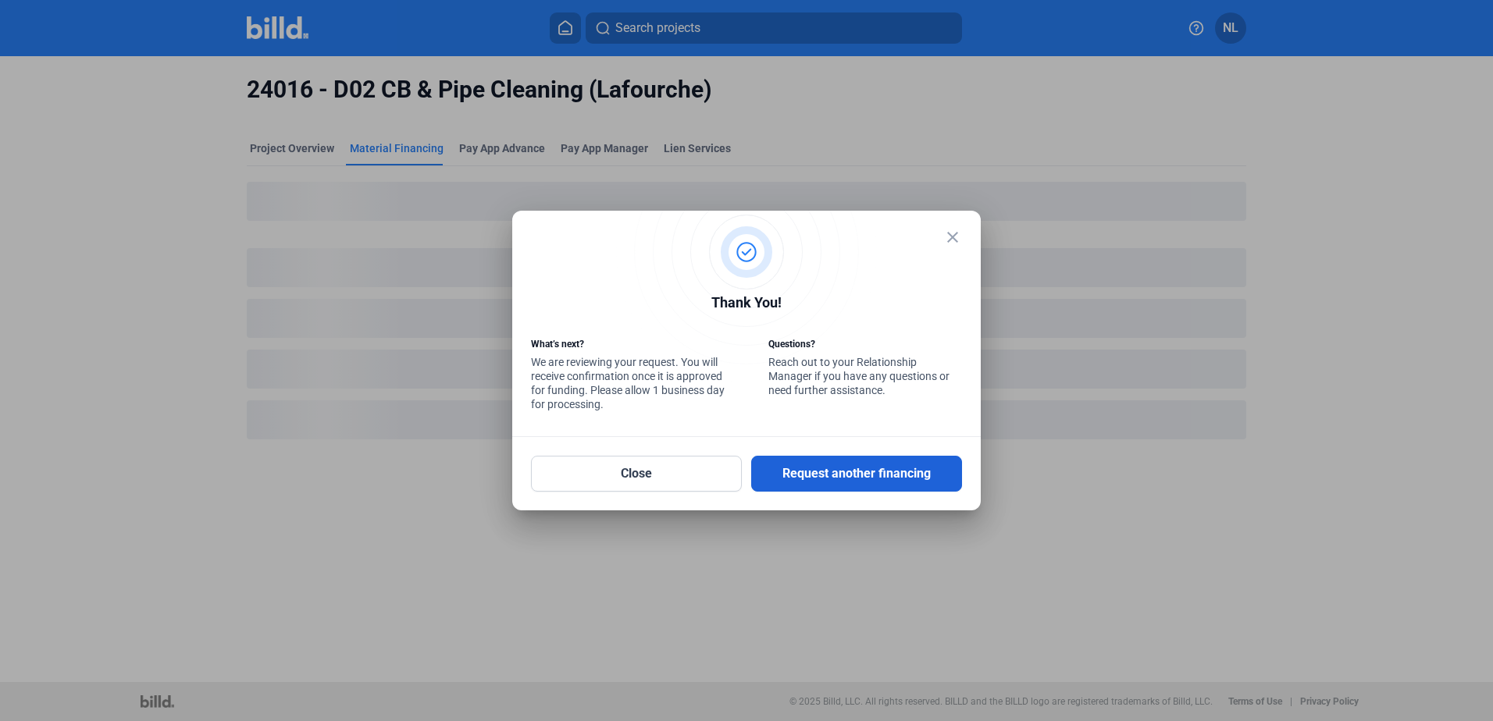
click at [864, 461] on button "Request another financing" at bounding box center [856, 474] width 211 height 36
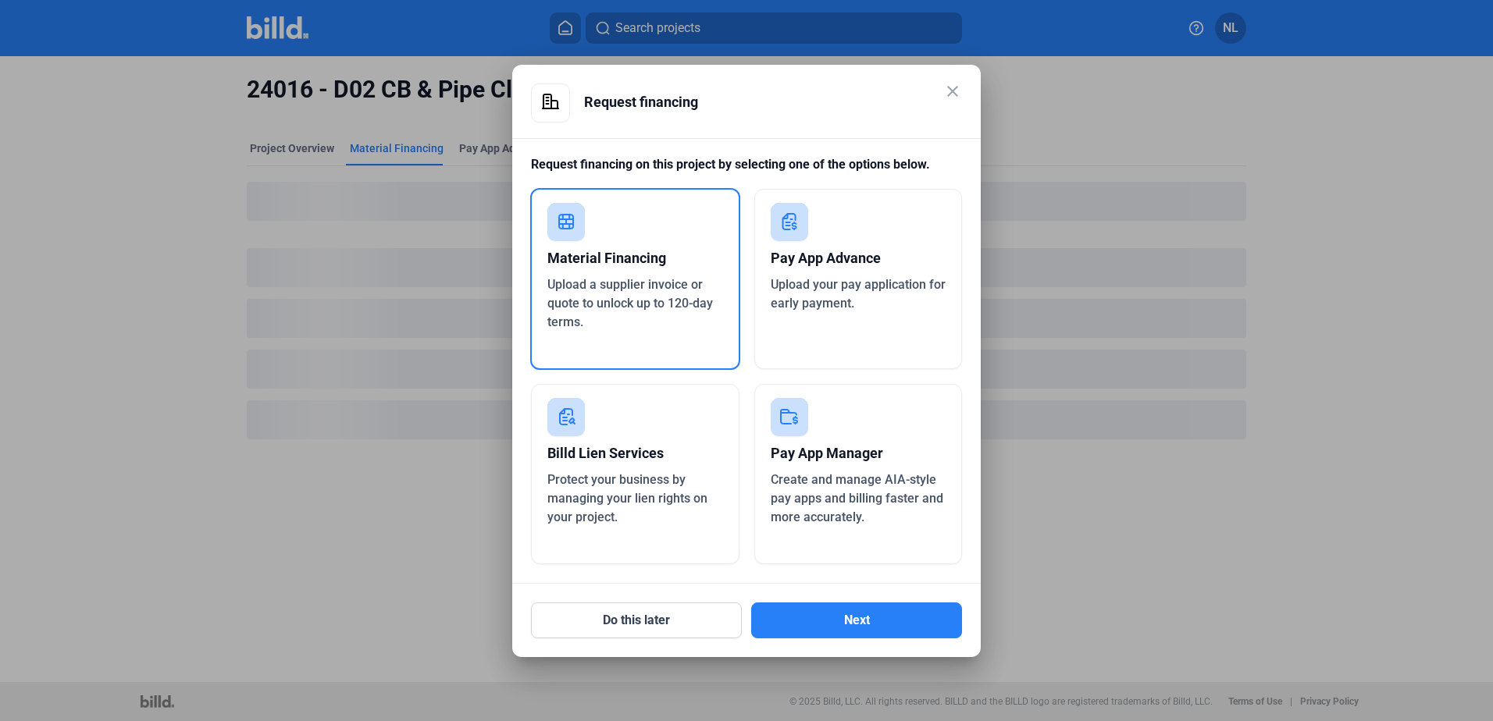
click at [683, 327] on div "Upload a supplier invoice or quote to unlock up to 120-day terms." at bounding box center [635, 304] width 176 height 56
click at [853, 607] on button "Next" at bounding box center [856, 621] width 211 height 36
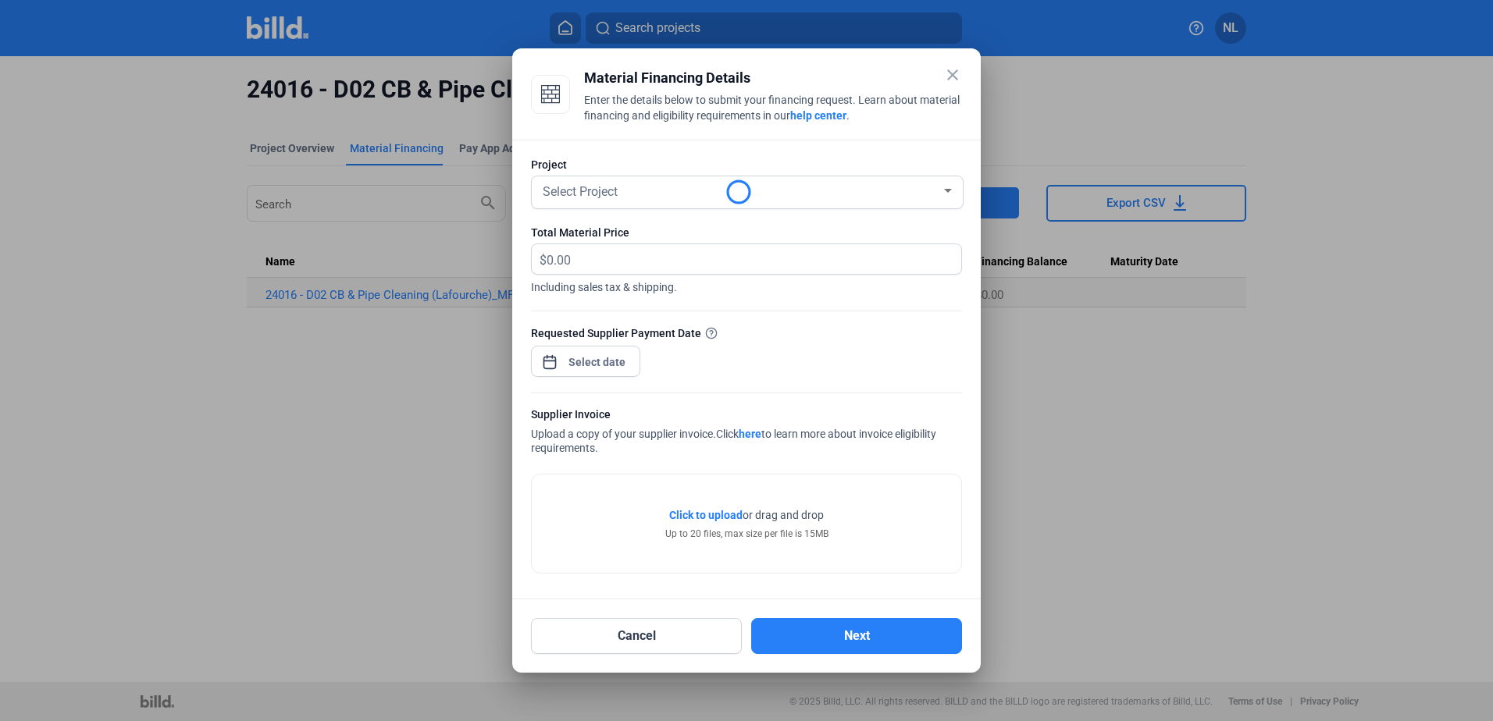
click at [568, 198] on span "Select Project" at bounding box center [580, 191] width 75 height 15
click at [639, 177] on div "Select Project" at bounding box center [746, 192] width 415 height 32
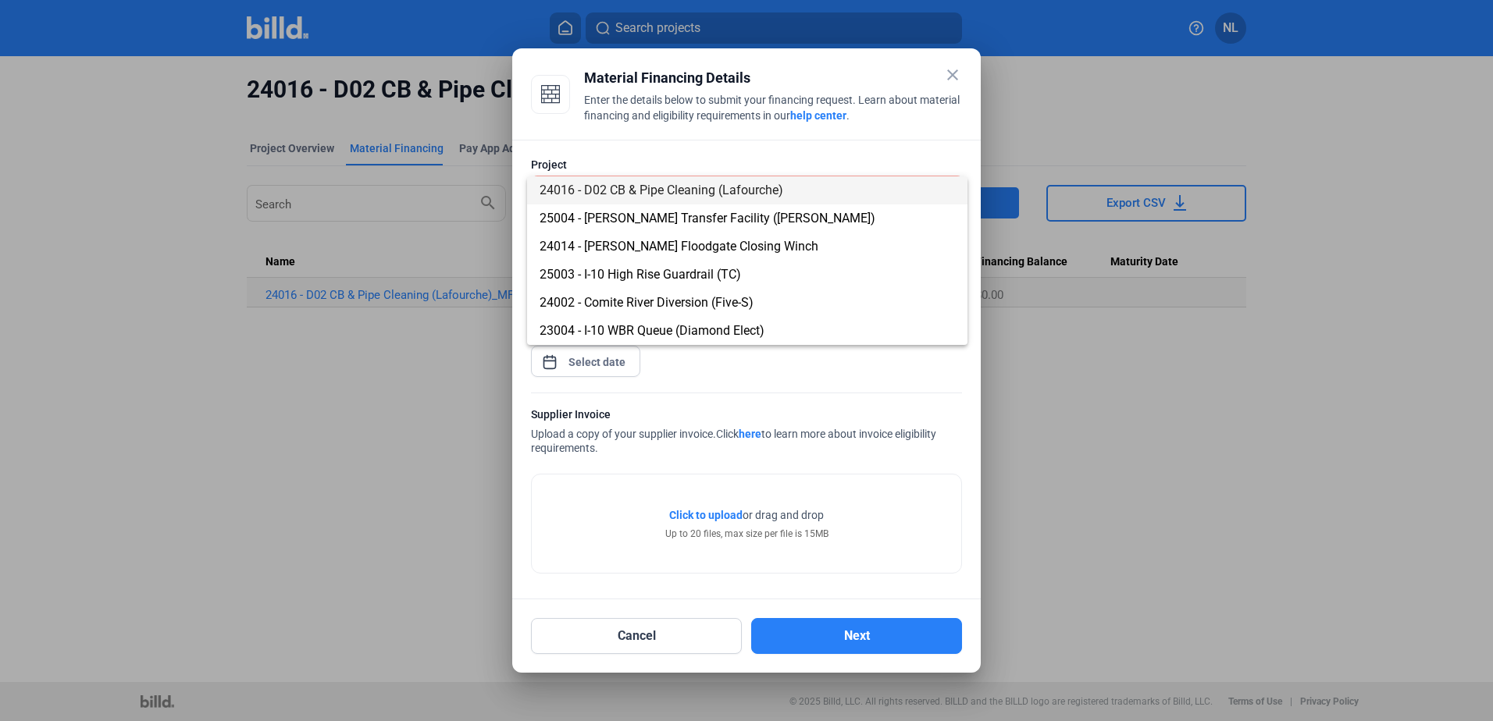
click at [662, 198] on span "24016 - D02 CB & Pipe Cleaning (Lafourche)" at bounding box center [746, 190] width 415 height 28
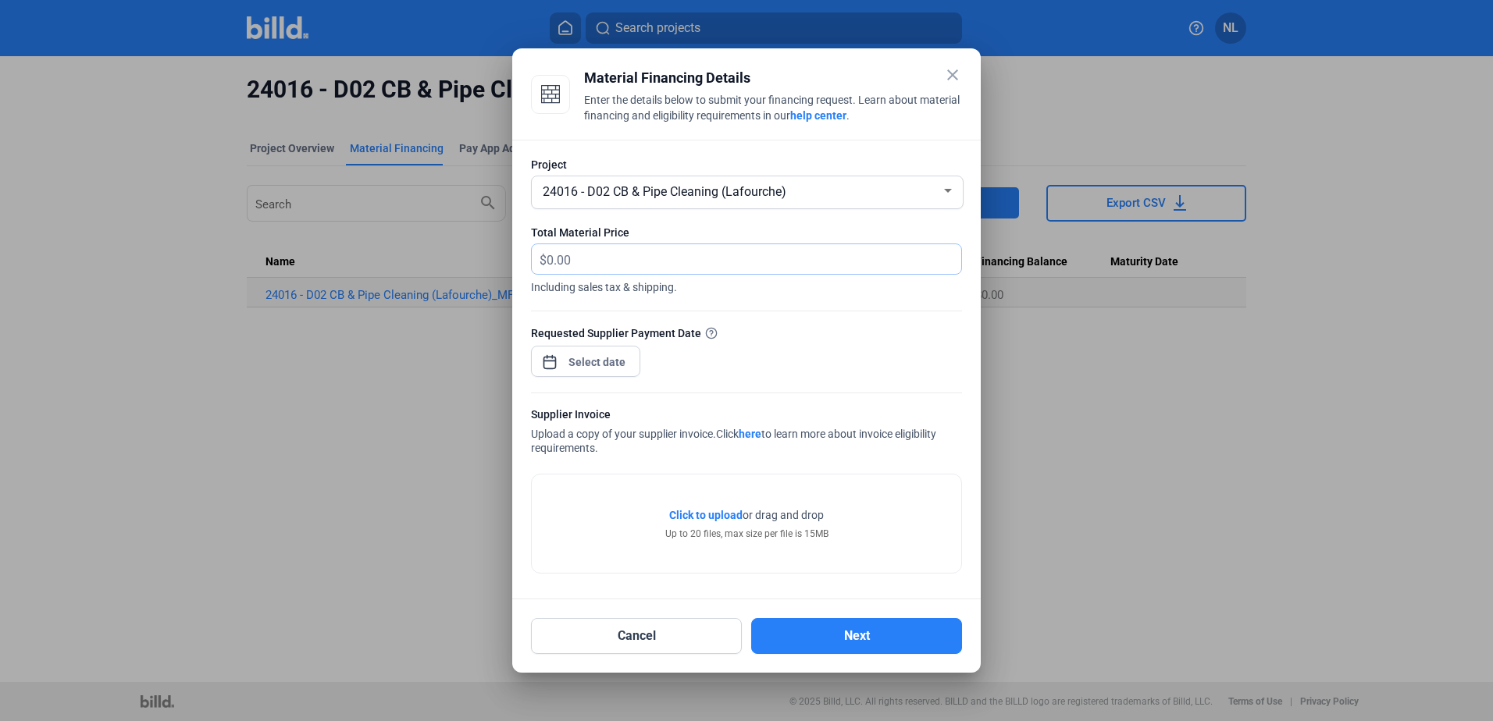
click at [610, 265] on input "text" at bounding box center [744, 259] width 397 height 30
click at [586, 355] on div "close Material Financing Details Enter the details below to submit your financi…" at bounding box center [746, 360] width 1493 height 721
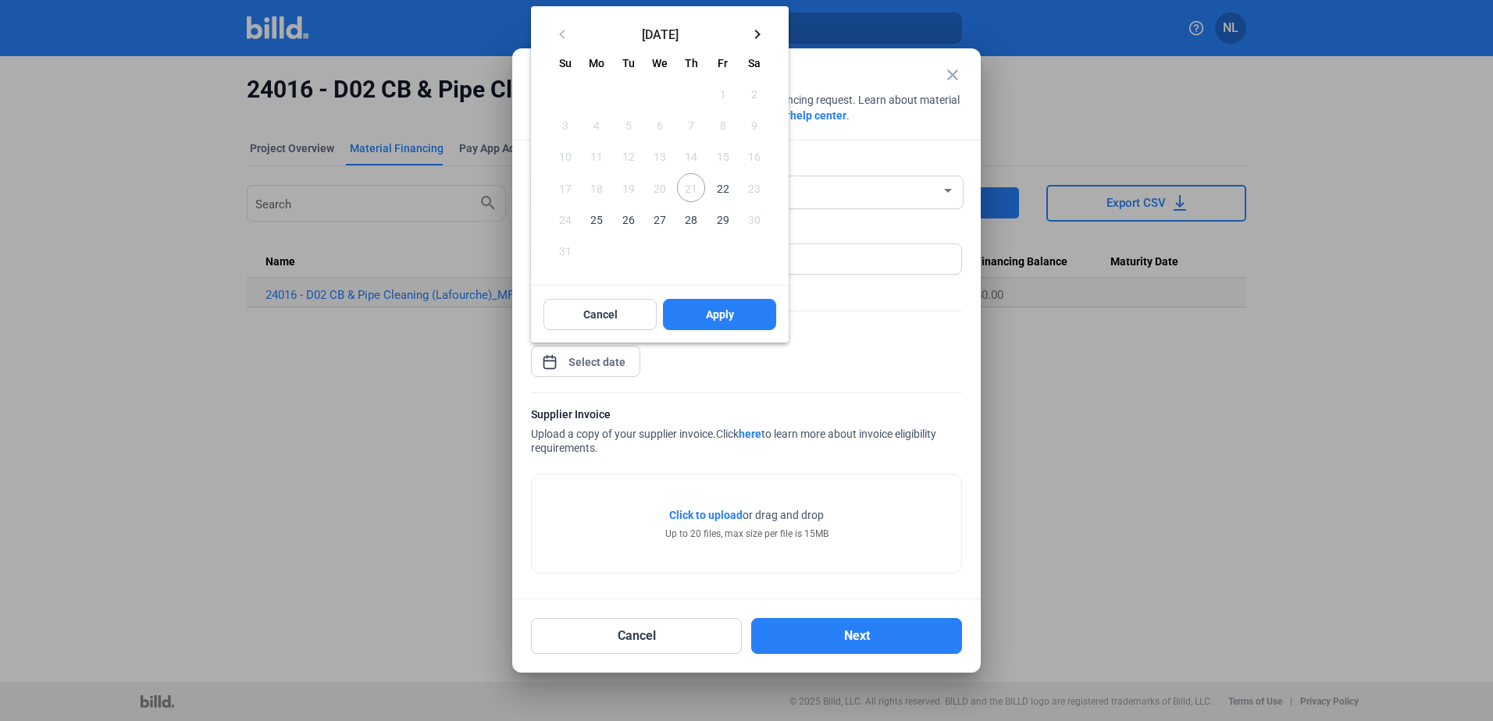
click at [586, 360] on div at bounding box center [746, 360] width 1493 height 721
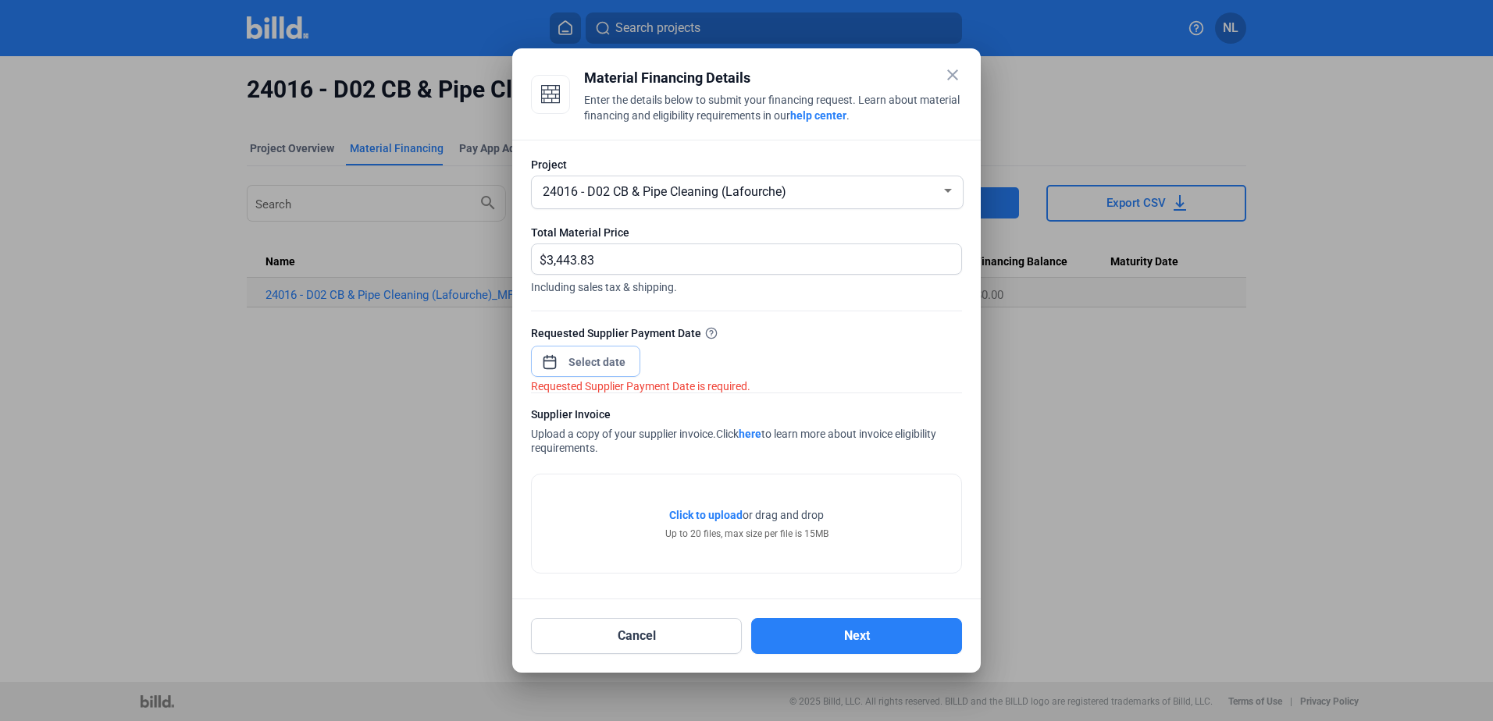
click at [586, 360] on input at bounding box center [597, 362] width 67 height 19
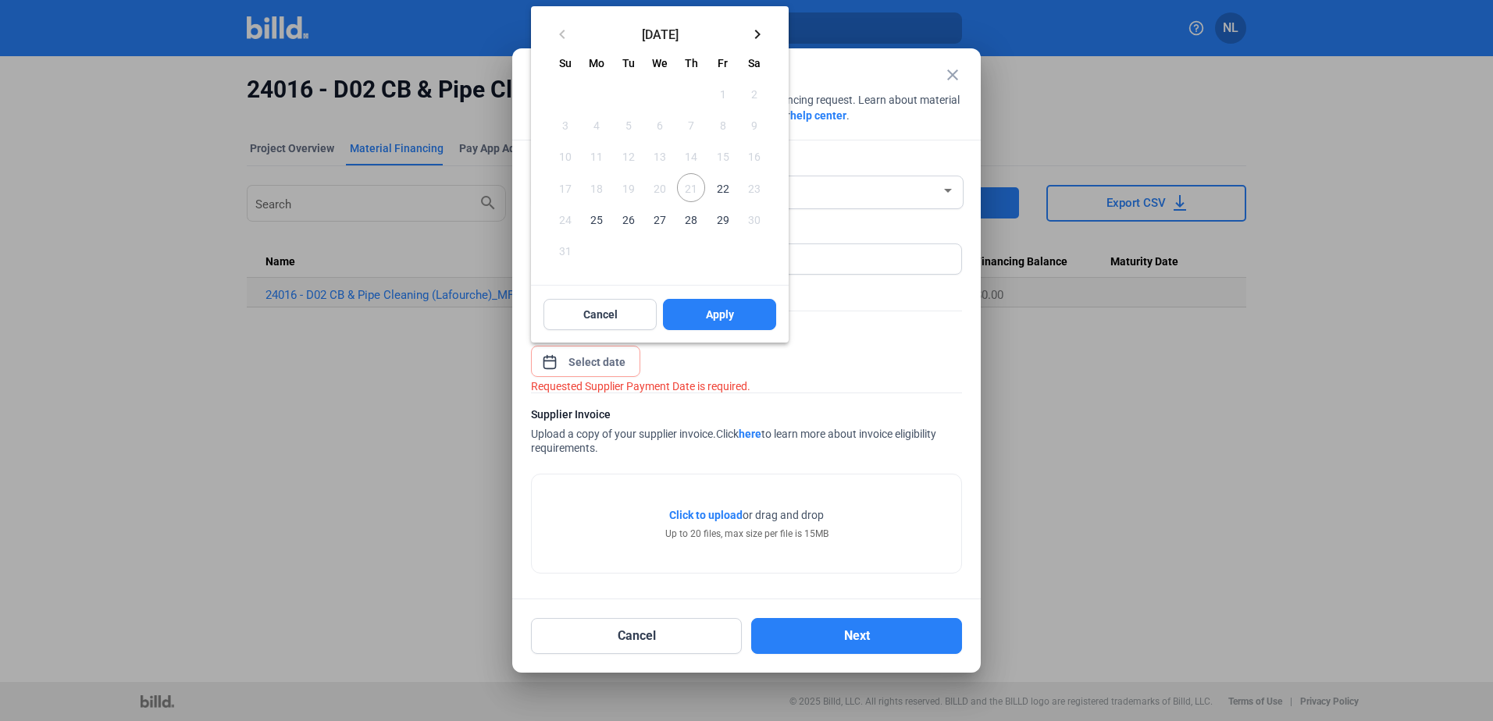
click at [720, 188] on span "22" at bounding box center [722, 187] width 28 height 28
click at [708, 324] on button "Apply" at bounding box center [719, 314] width 113 height 31
click at [434, 265] on div "close Material Financing Details Enter the details below to submit your financi…" at bounding box center [746, 360] width 1493 height 721
click at [621, 330] on button "Cancel" at bounding box center [599, 314] width 113 height 31
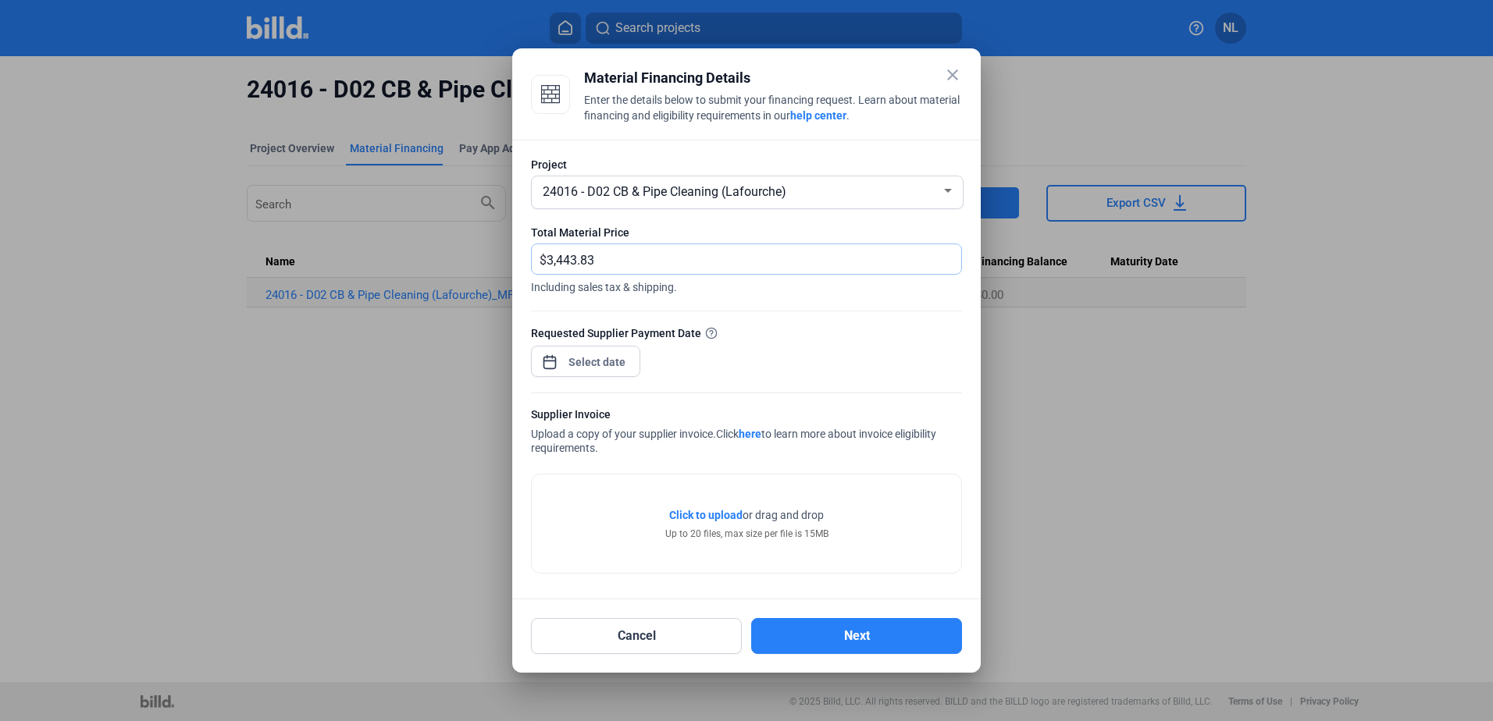
drag, startPoint x: 607, startPoint y: 261, endPoint x: 497, endPoint y: 255, distance: 110.2
click at [497, 255] on div "close Material Financing Details Enter the details below to submit your financi…" at bounding box center [746, 360] width 1493 height 721
type input "3,805.45"
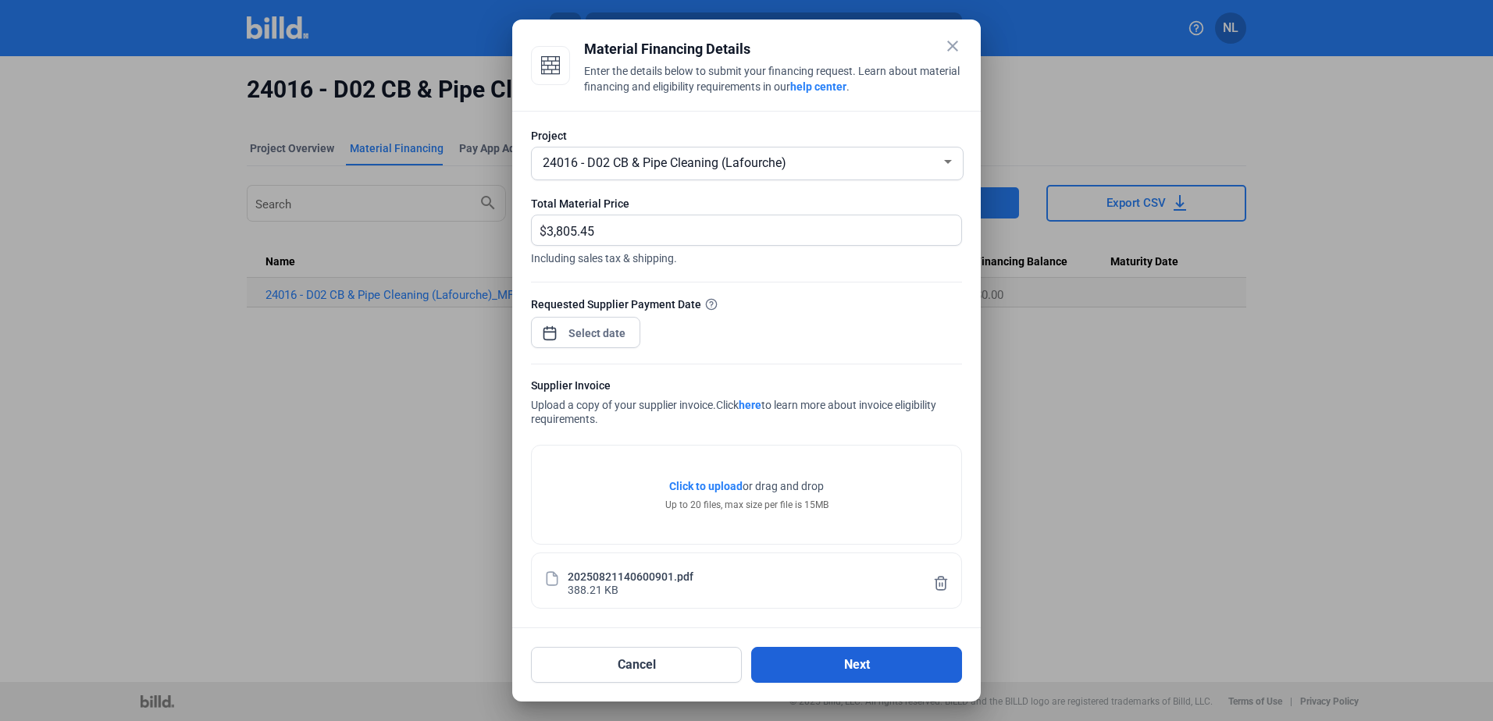
click at [810, 657] on button "Next" at bounding box center [856, 665] width 211 height 36
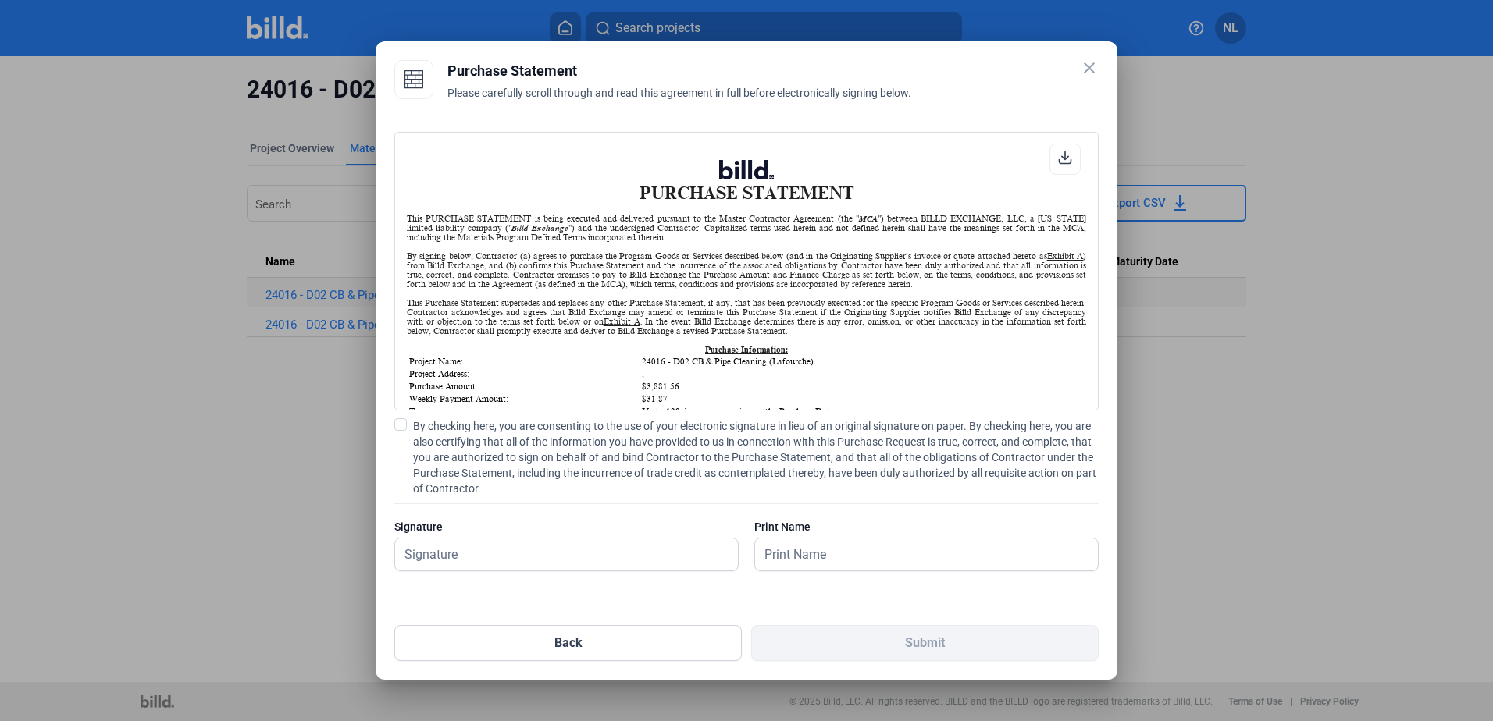
scroll to position [1, 0]
click at [427, 438] on span "By checking here, you are consenting to the use of your electronic signature in…" at bounding box center [755, 457] width 685 height 78
click at [0, 0] on input "By checking here, you are consenting to the use of your electronic signature in…" at bounding box center [0, 0] width 0 height 0
click at [526, 531] on div "Signature" at bounding box center [566, 527] width 344 height 16
click at [531, 543] on input "text" at bounding box center [566, 555] width 343 height 32
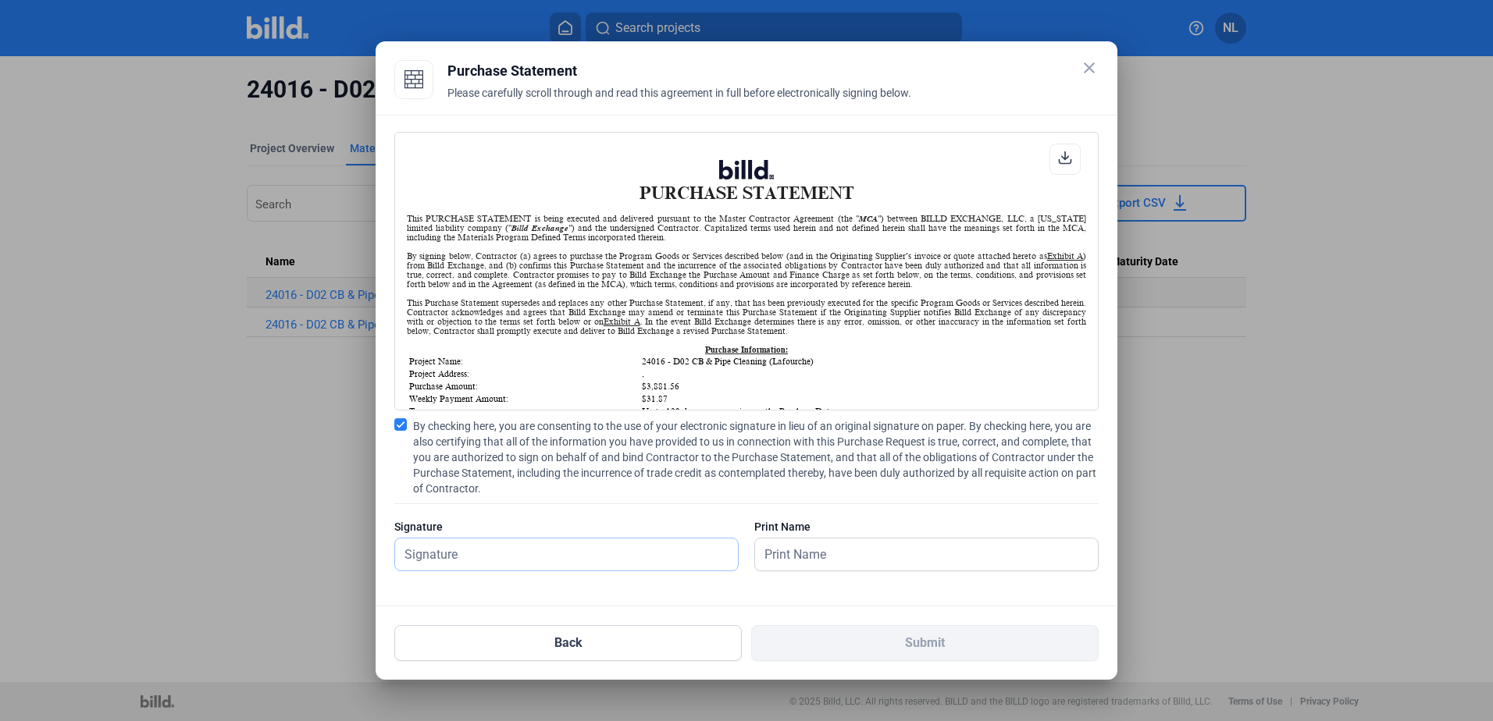
type input "[PERSON_NAME]"
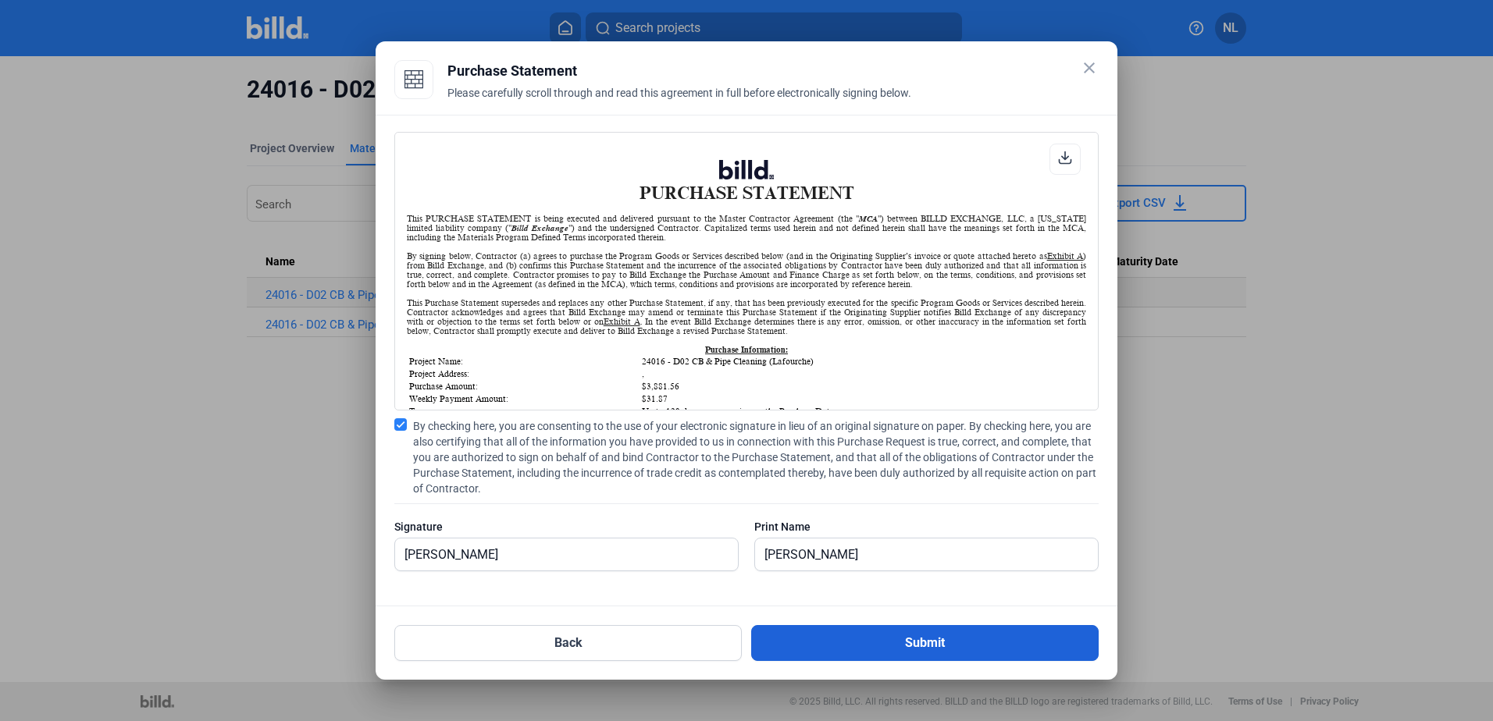
click at [913, 646] on button "Submit" at bounding box center [924, 643] width 347 height 36
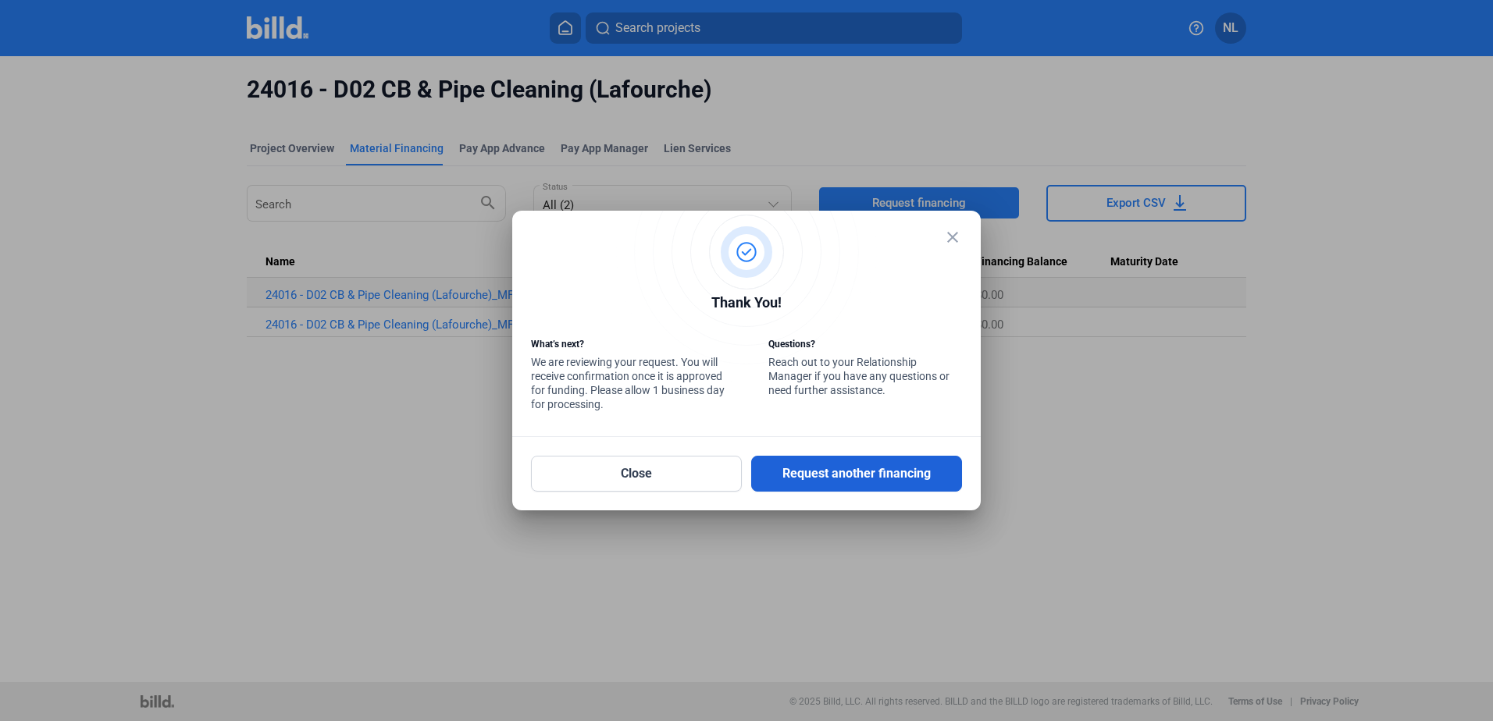
click at [838, 479] on button "Request another financing" at bounding box center [856, 474] width 211 height 36
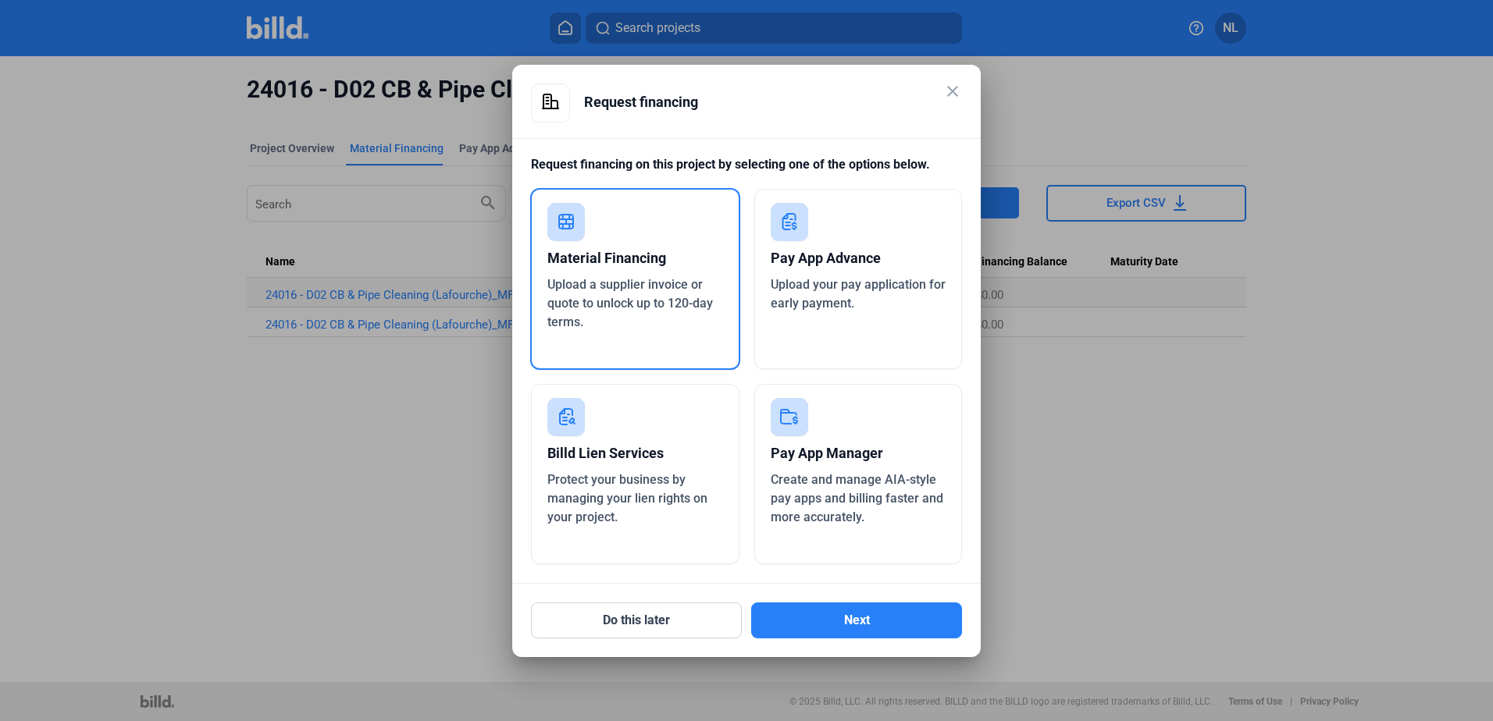
click at [606, 188] on div "Material Financing Upload a supplier invoice or quote to unlock up to 120-day t…" at bounding box center [635, 279] width 210 height 182
click at [618, 251] on div "Material Financing" at bounding box center [635, 258] width 176 height 34
click at [848, 633] on button "Next" at bounding box center [856, 621] width 211 height 36
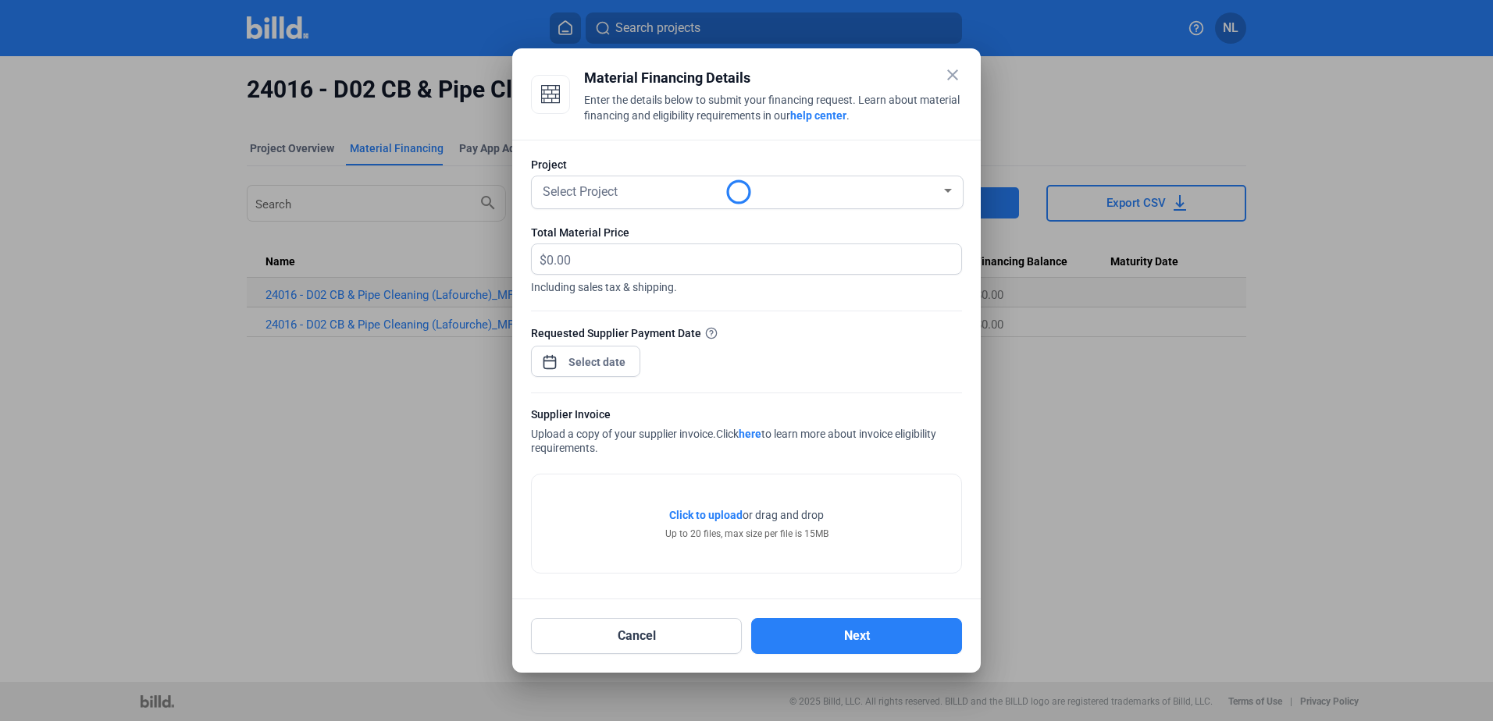
click at [603, 191] on span "Select Project" at bounding box center [580, 191] width 75 height 15
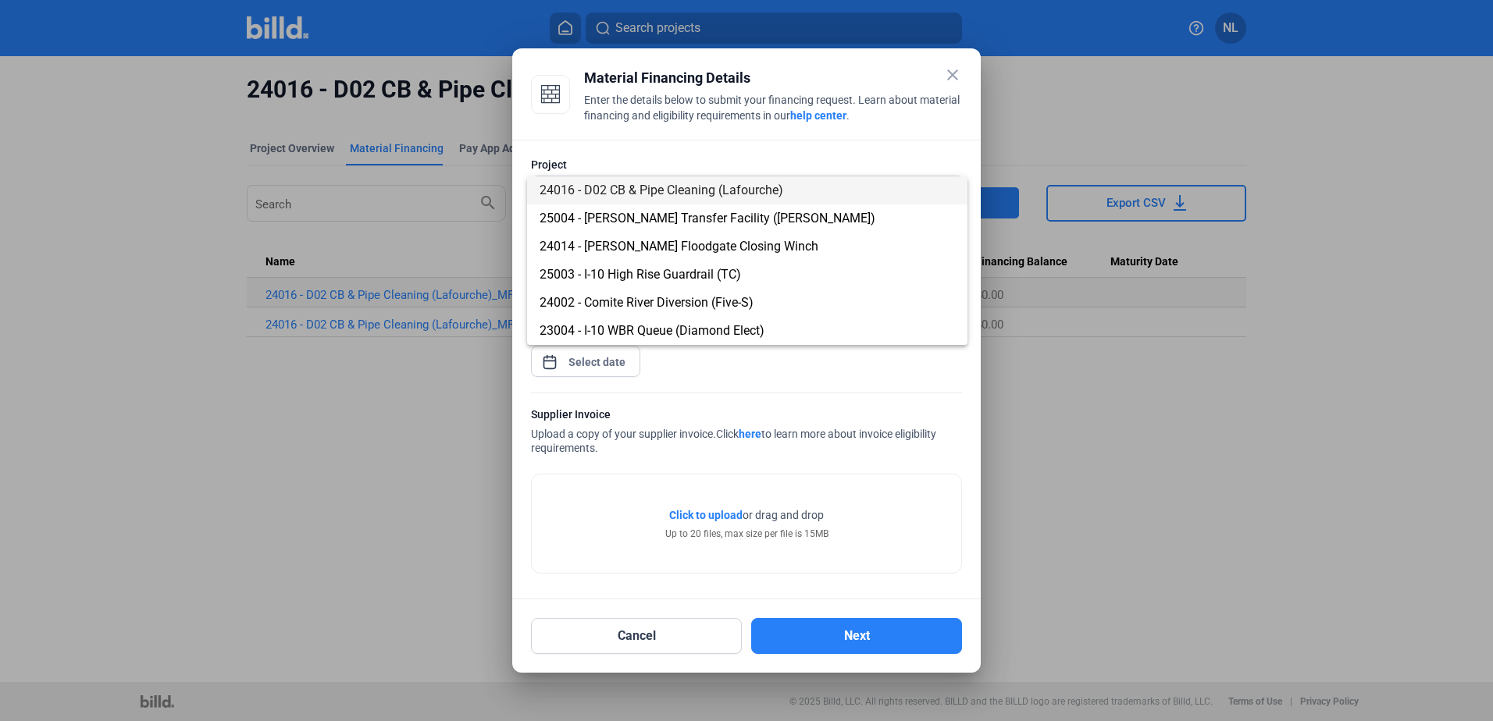
click at [696, 194] on span "24016 - D02 CB & Pipe Cleaning (Lafourche)" at bounding box center [661, 190] width 244 height 15
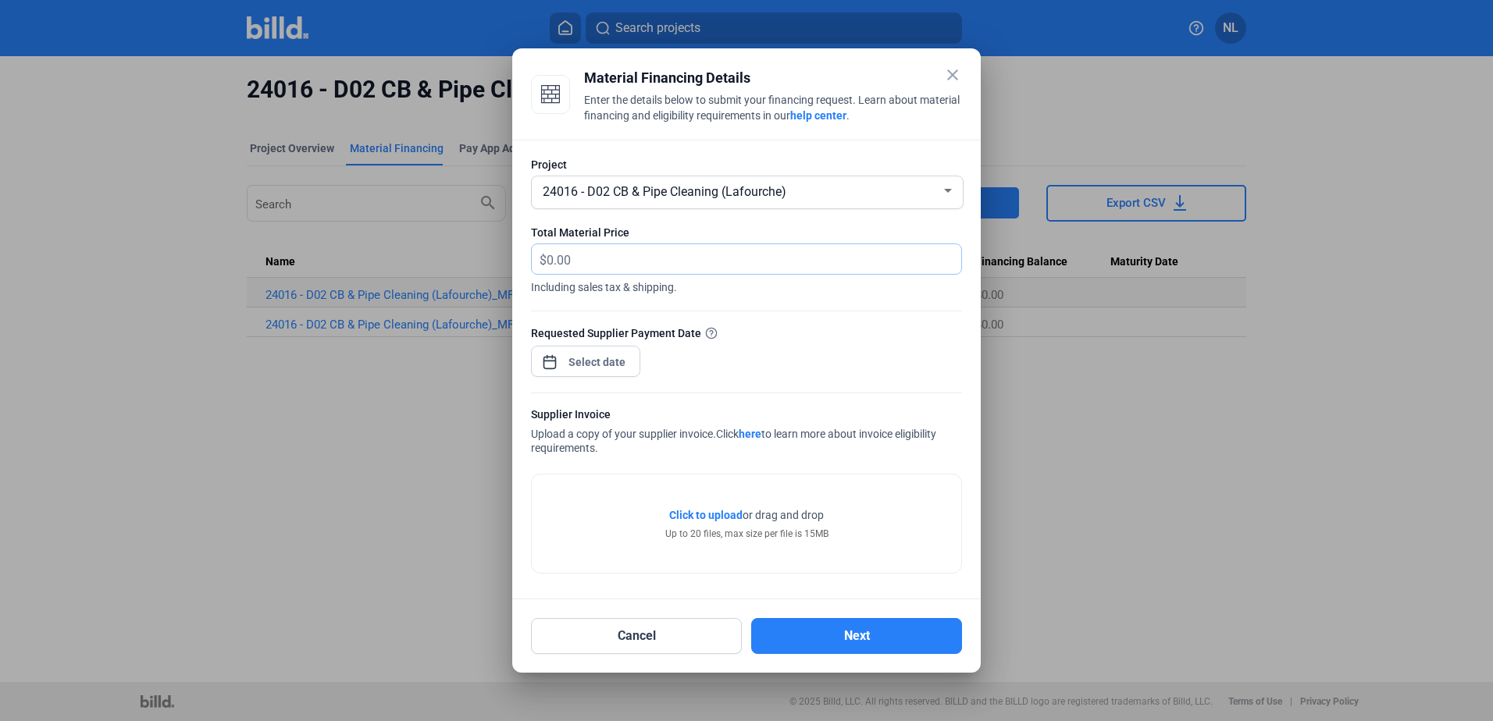
click at [619, 258] on input "text" at bounding box center [753, 259] width 415 height 30
type input "1,100.12"
click at [562, 344] on span "Open calendar" at bounding box center [549, 354] width 37 height 37
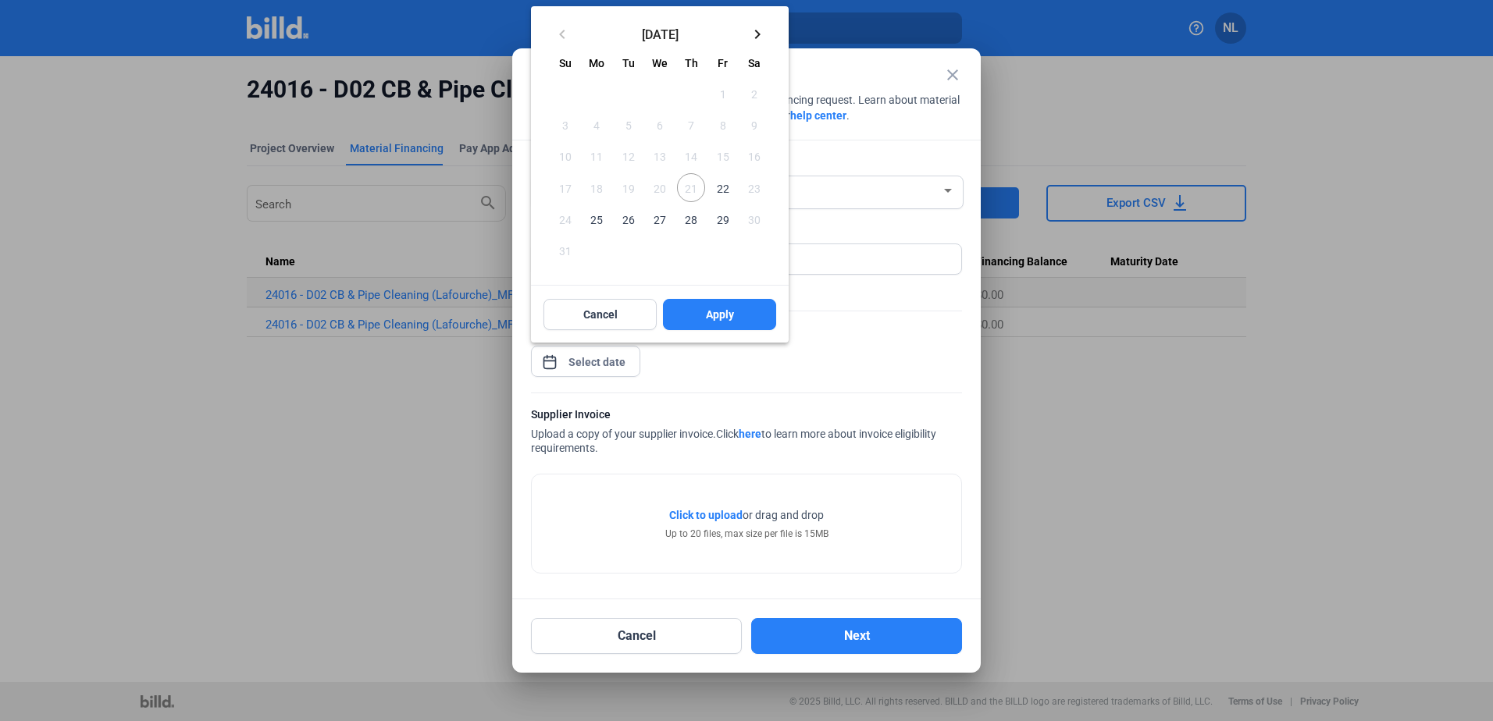
click at [724, 180] on span "22" at bounding box center [722, 187] width 28 height 28
click at [719, 323] on button "Apply" at bounding box center [719, 314] width 113 height 31
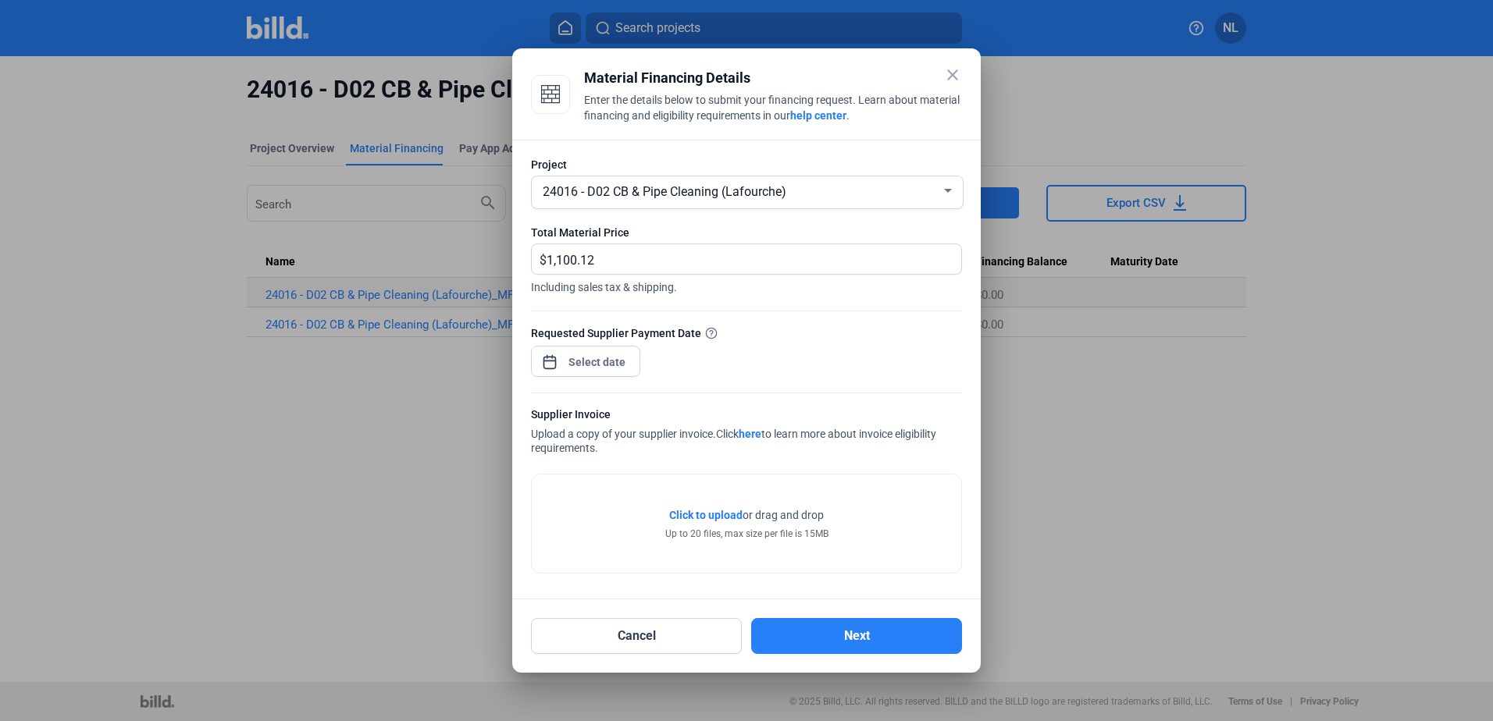
click at [711, 520] on span "Click to upload" at bounding box center [705, 515] width 73 height 12
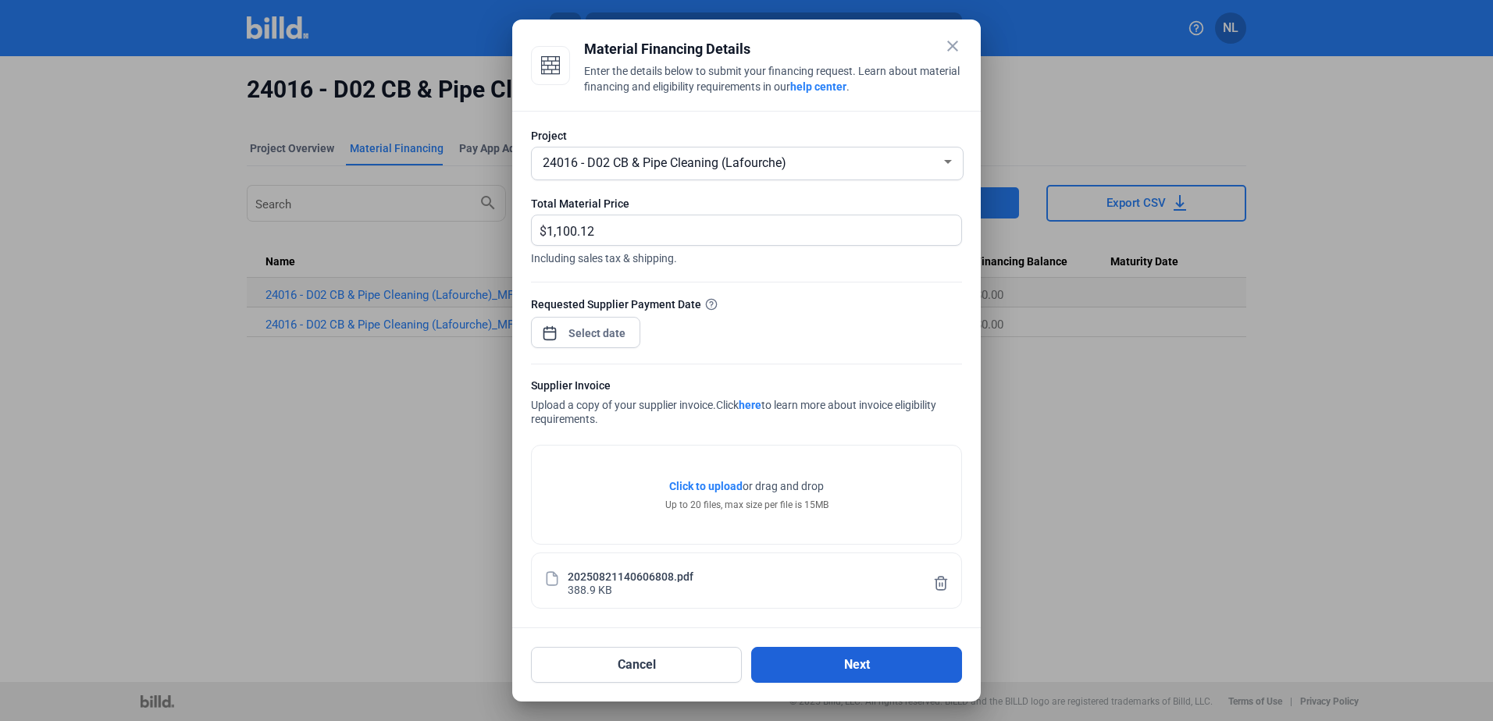
click at [833, 667] on button "Next" at bounding box center [856, 665] width 211 height 36
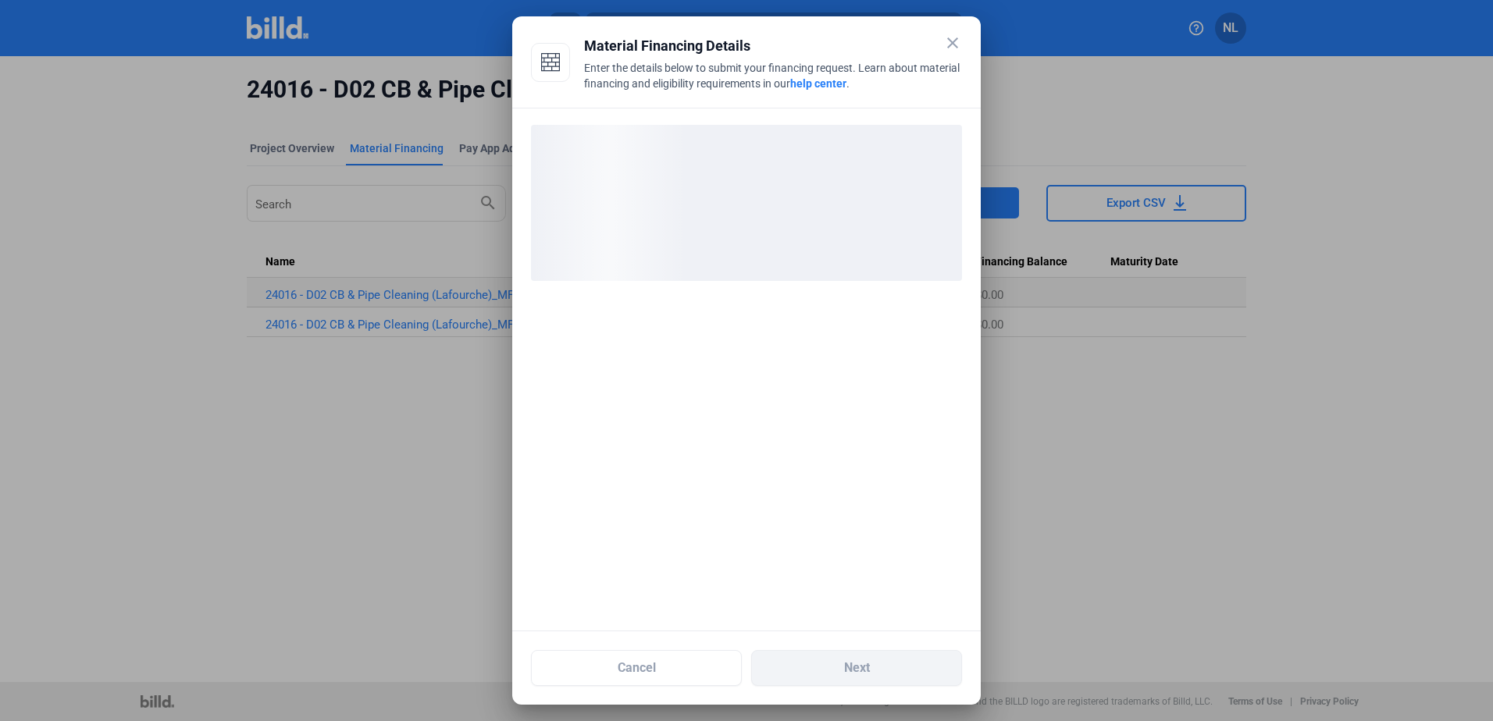
drag, startPoint x: 586, startPoint y: 42, endPoint x: 842, endPoint y: 60, distance: 256.7
click at [842, 60] on div "Material Financing Details Enter the details below to submit your financing req…" at bounding box center [773, 54] width 378 height 39
click at [652, 76] on div "Enter the details below to submit your financing request. Learn about material …" at bounding box center [773, 77] width 378 height 34
click at [653, 62] on div "Enter the details below to submit your financing request. Learn about material …" at bounding box center [773, 77] width 378 height 34
drag, startPoint x: 584, startPoint y: 66, endPoint x: 910, endPoint y: 79, distance: 325.8
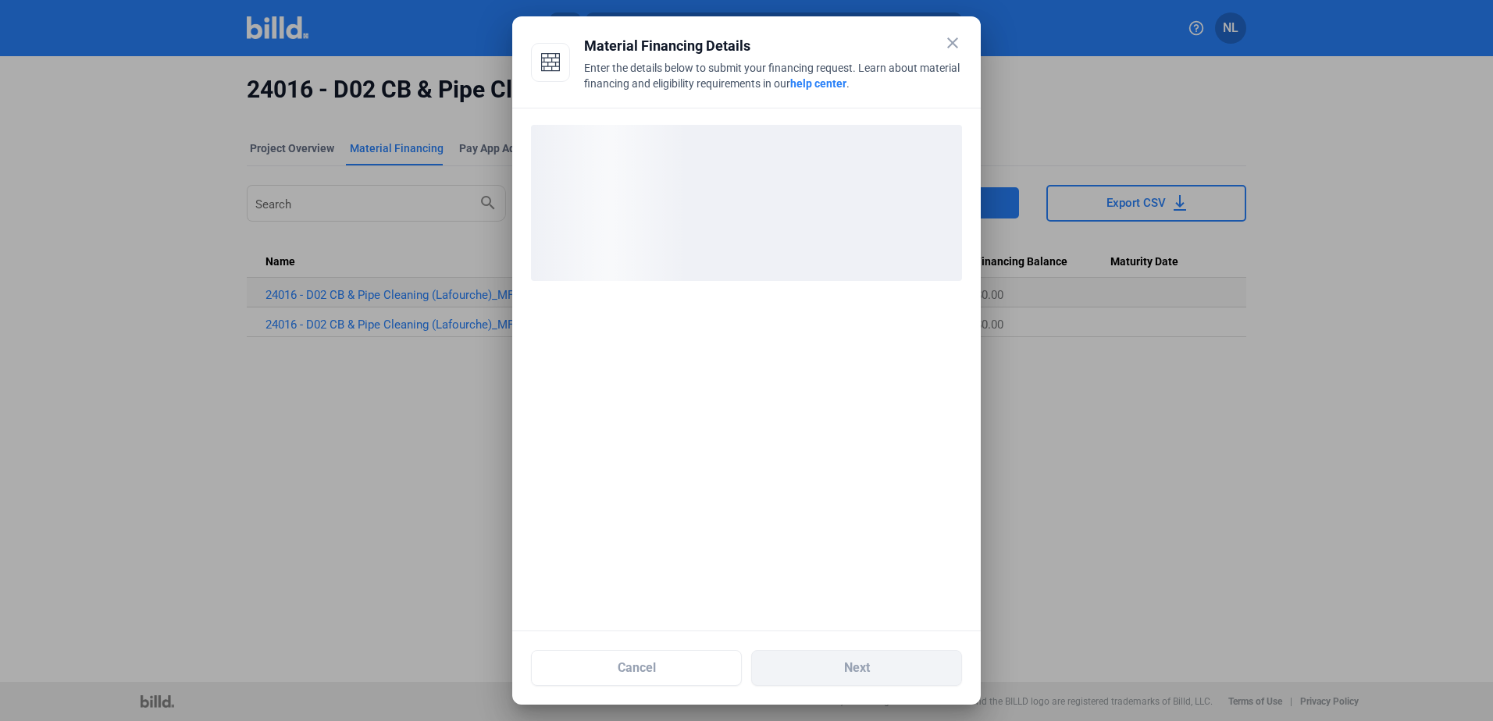
click at [910, 79] on div "Enter the details below to submit your financing request. Learn about material …" at bounding box center [773, 77] width 378 height 34
click at [749, 51] on div "Material Financing Details" at bounding box center [773, 46] width 378 height 22
click at [736, 49] on div "Material Financing Details" at bounding box center [773, 46] width 378 height 22
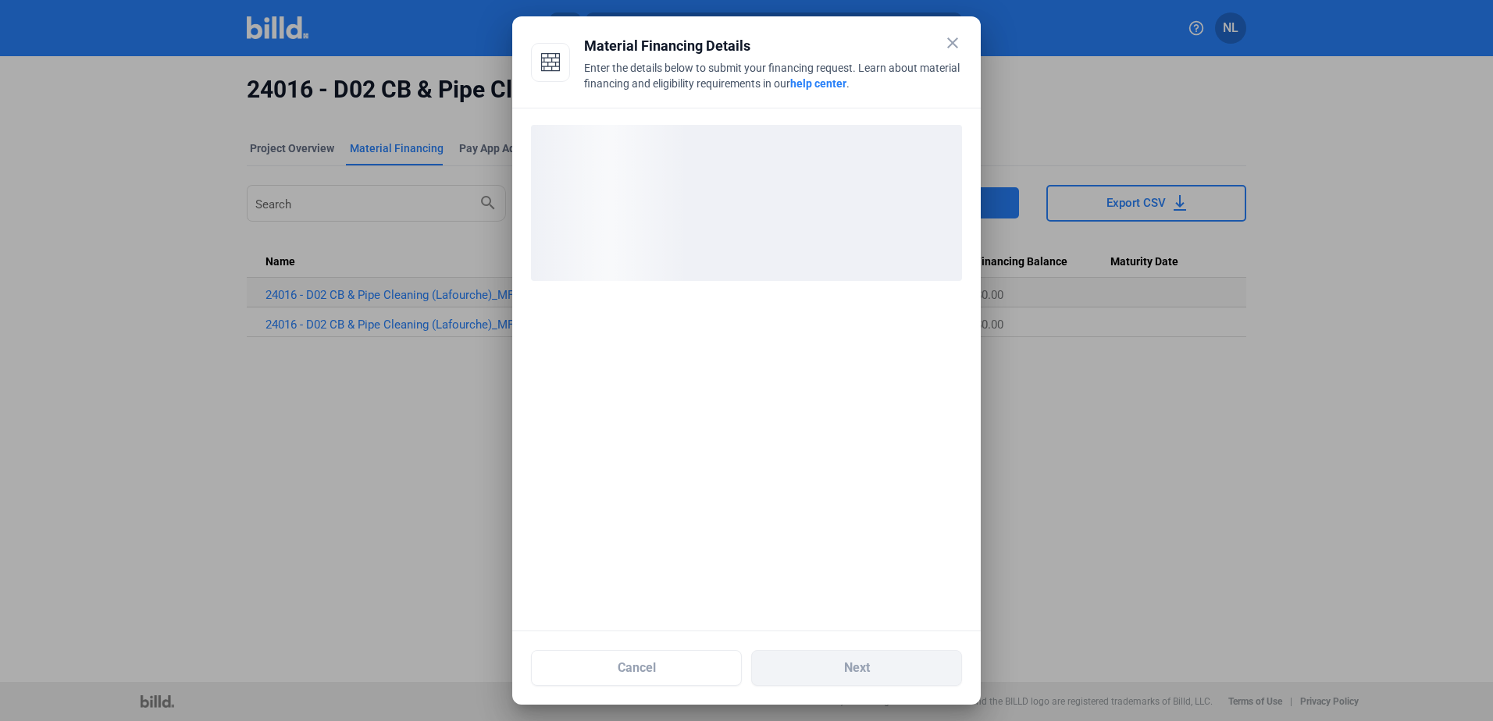
click at [736, 49] on div "Material Financing Details" at bounding box center [773, 46] width 378 height 22
click at [736, 49] on div "close Material Financing Details Enter the details below to submit your financi…" at bounding box center [746, 360] width 1493 height 721
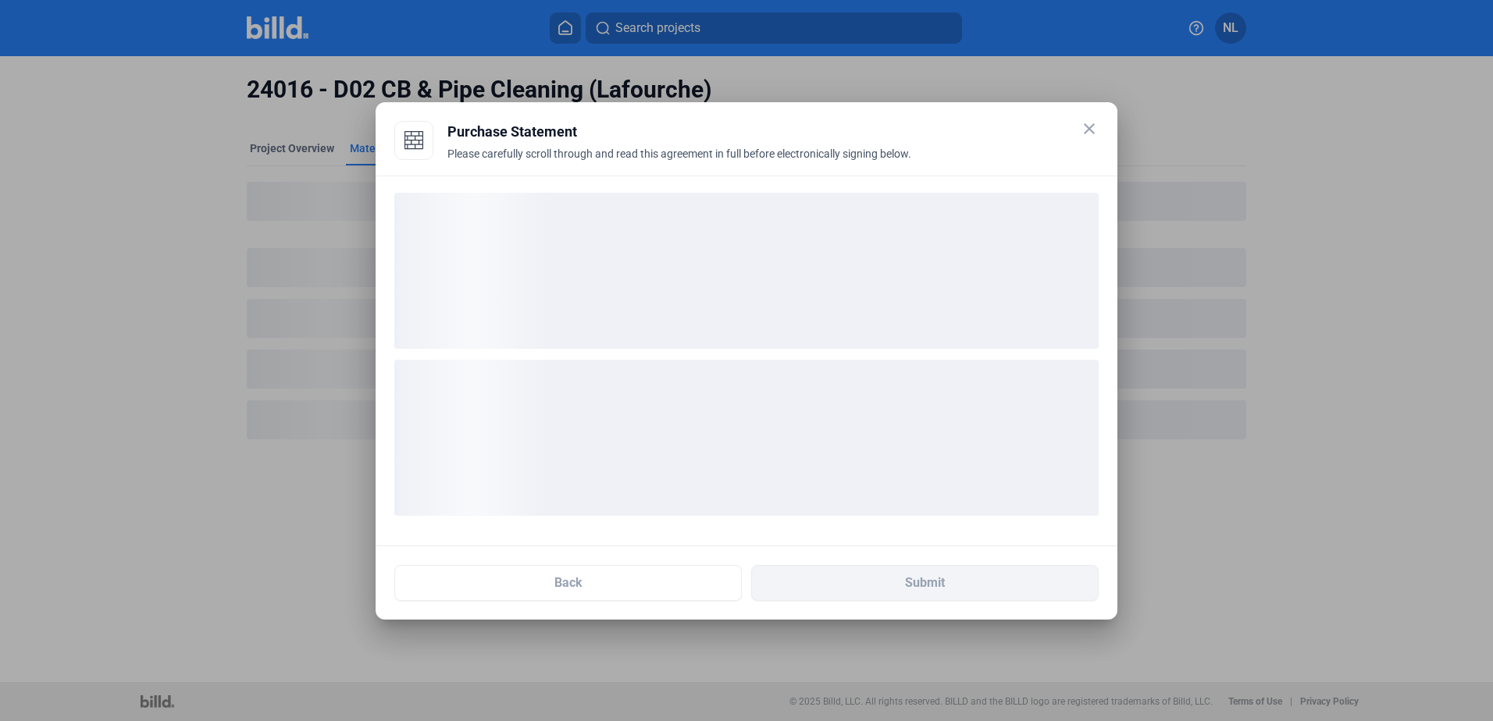
click at [736, 49] on div at bounding box center [746, 360] width 1493 height 721
drag, startPoint x: 736, startPoint y: 49, endPoint x: 593, endPoint y: 130, distance: 165.0
click at [593, 130] on div "Purchase Statement" at bounding box center [772, 132] width 651 height 22
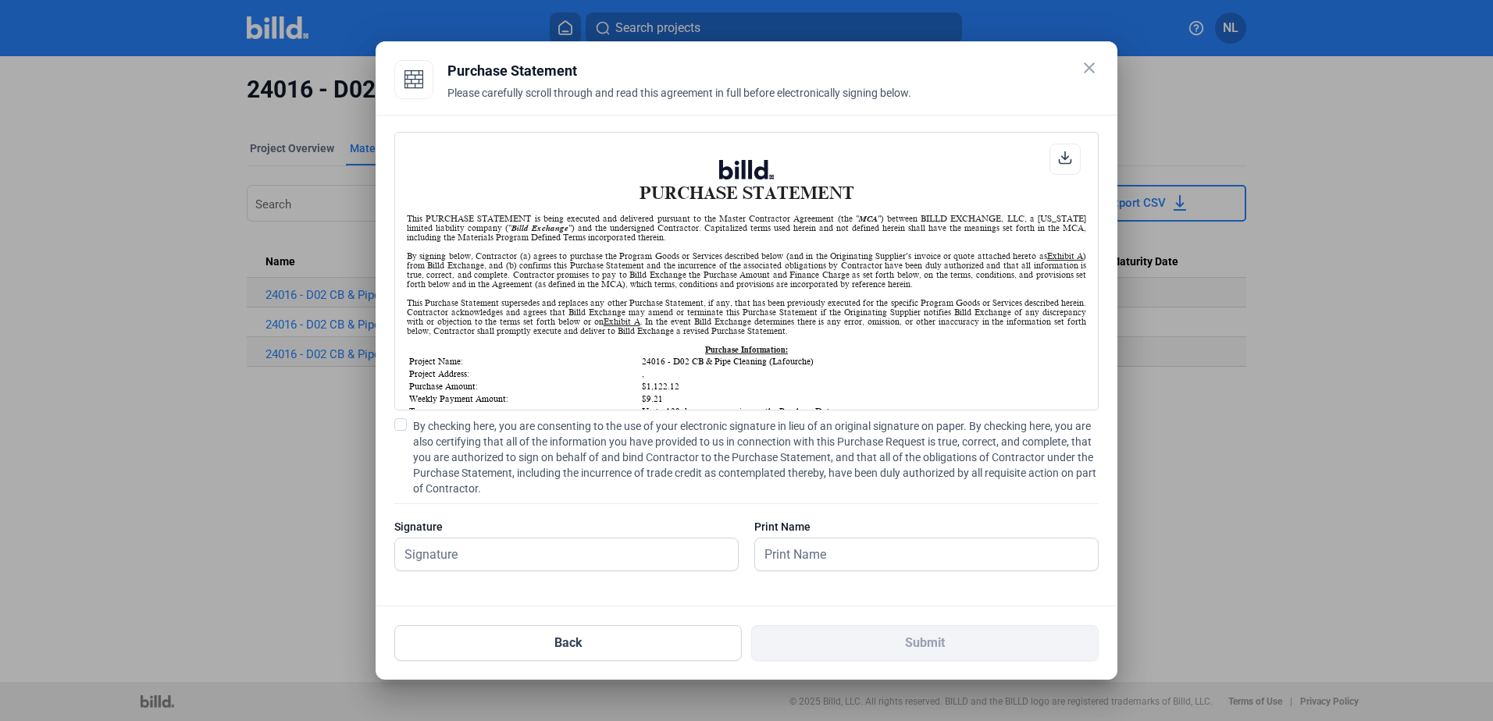
scroll to position [1, 0]
click at [473, 551] on input "text" at bounding box center [566, 555] width 343 height 32
type input "[PERSON_NAME]"
click at [446, 429] on span "By checking here, you are consenting to the use of your electronic signature in…" at bounding box center [755, 457] width 685 height 78
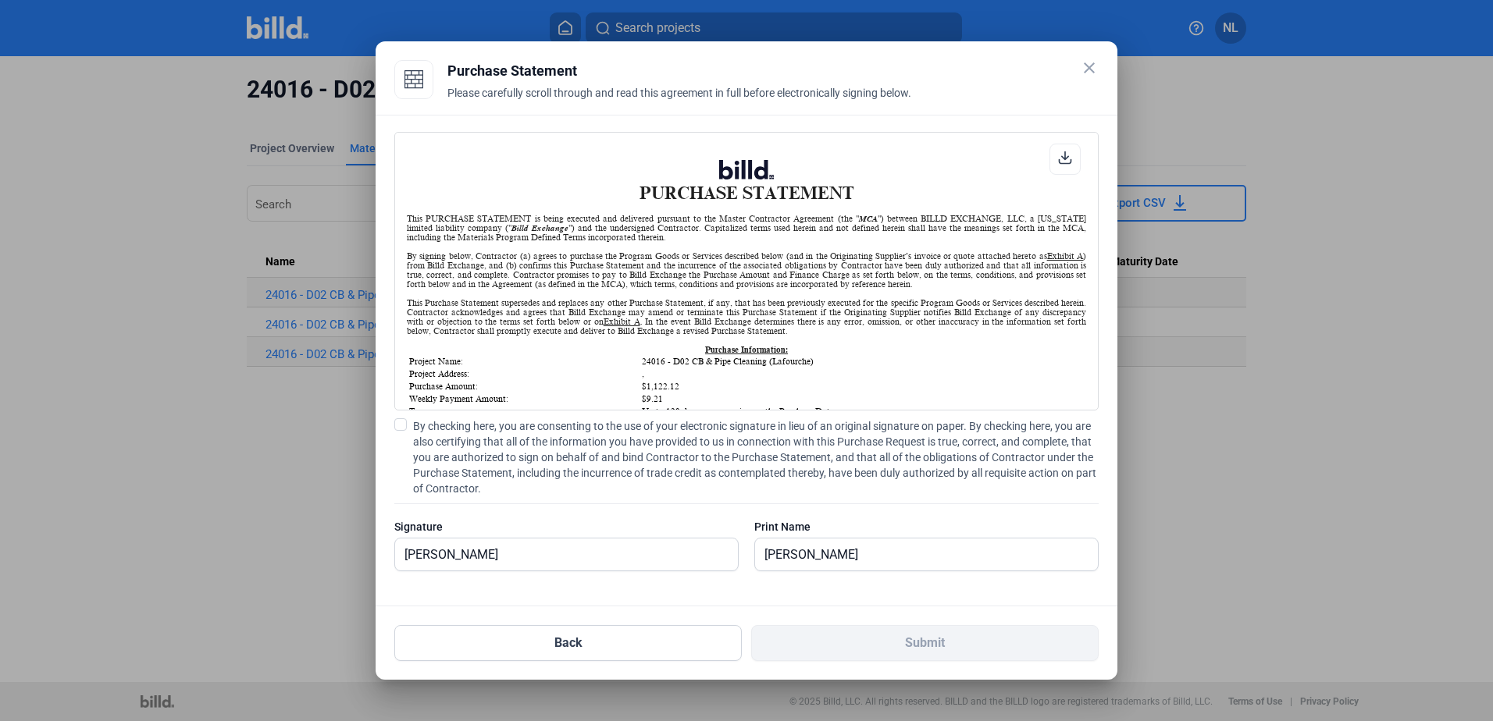
click at [0, 0] on input "By checking here, you are consenting to the use of your electronic signature in…" at bounding box center [0, 0] width 0 height 0
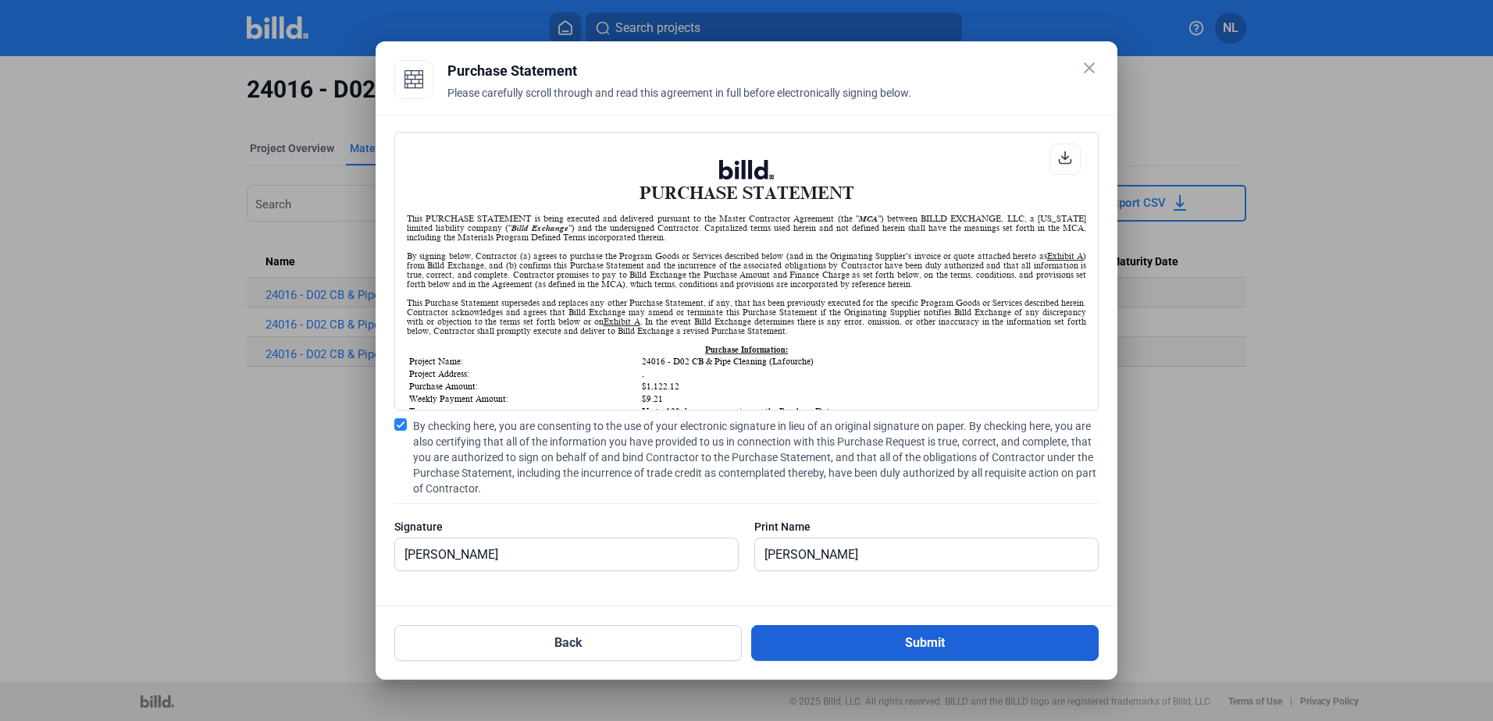
click at [867, 635] on button "Submit" at bounding box center [924, 643] width 347 height 36
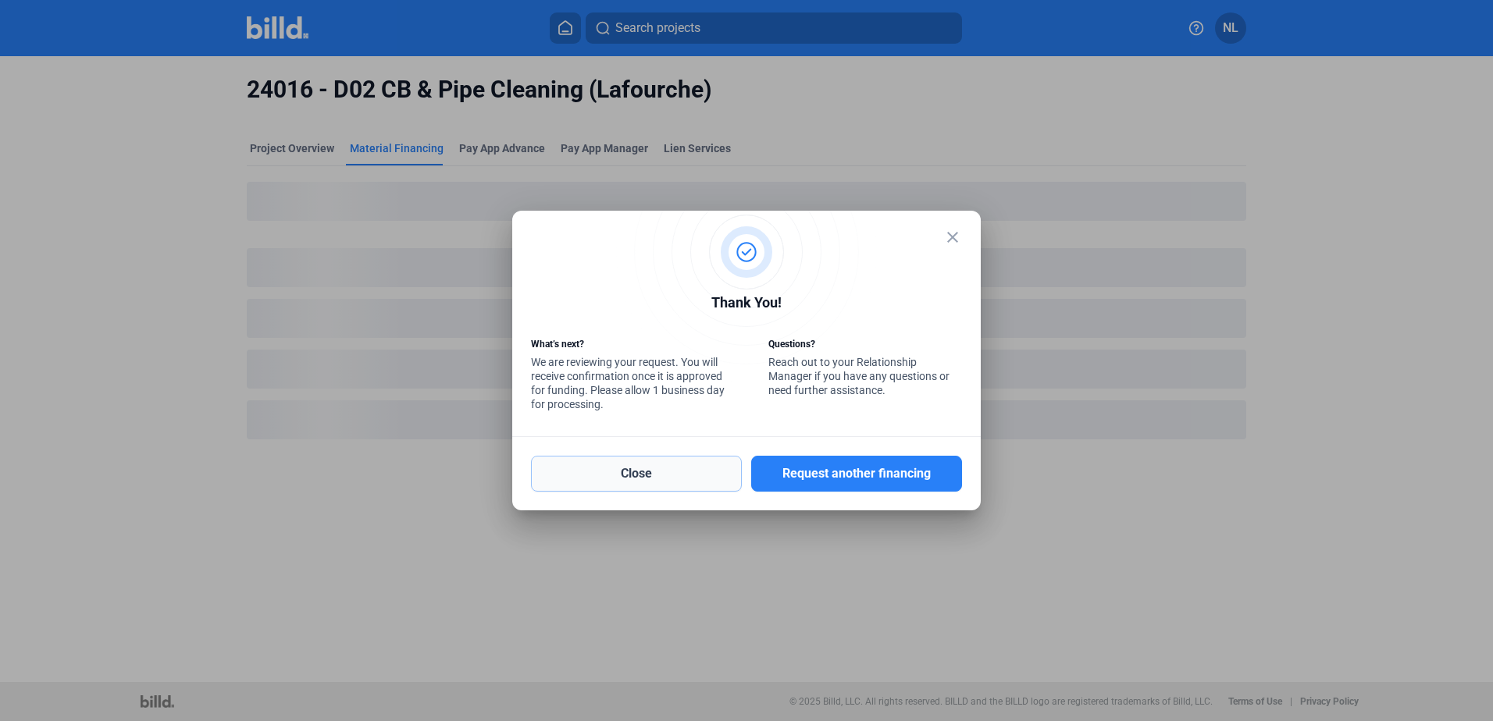
click at [653, 477] on button "Close" at bounding box center [636, 474] width 211 height 36
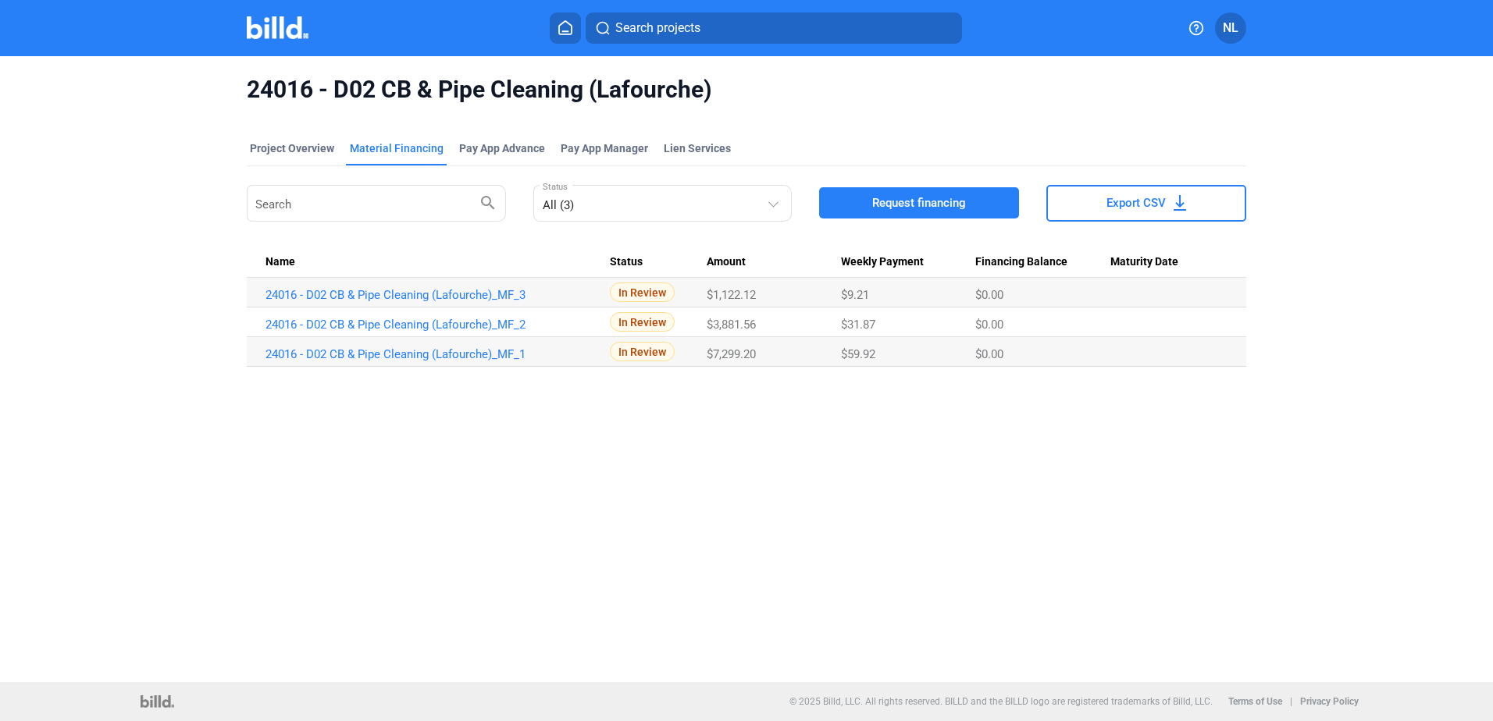
click at [371, 155] on div "Material Financing" at bounding box center [397, 149] width 94 height 16
